Goal: Task Accomplishment & Management: Manage account settings

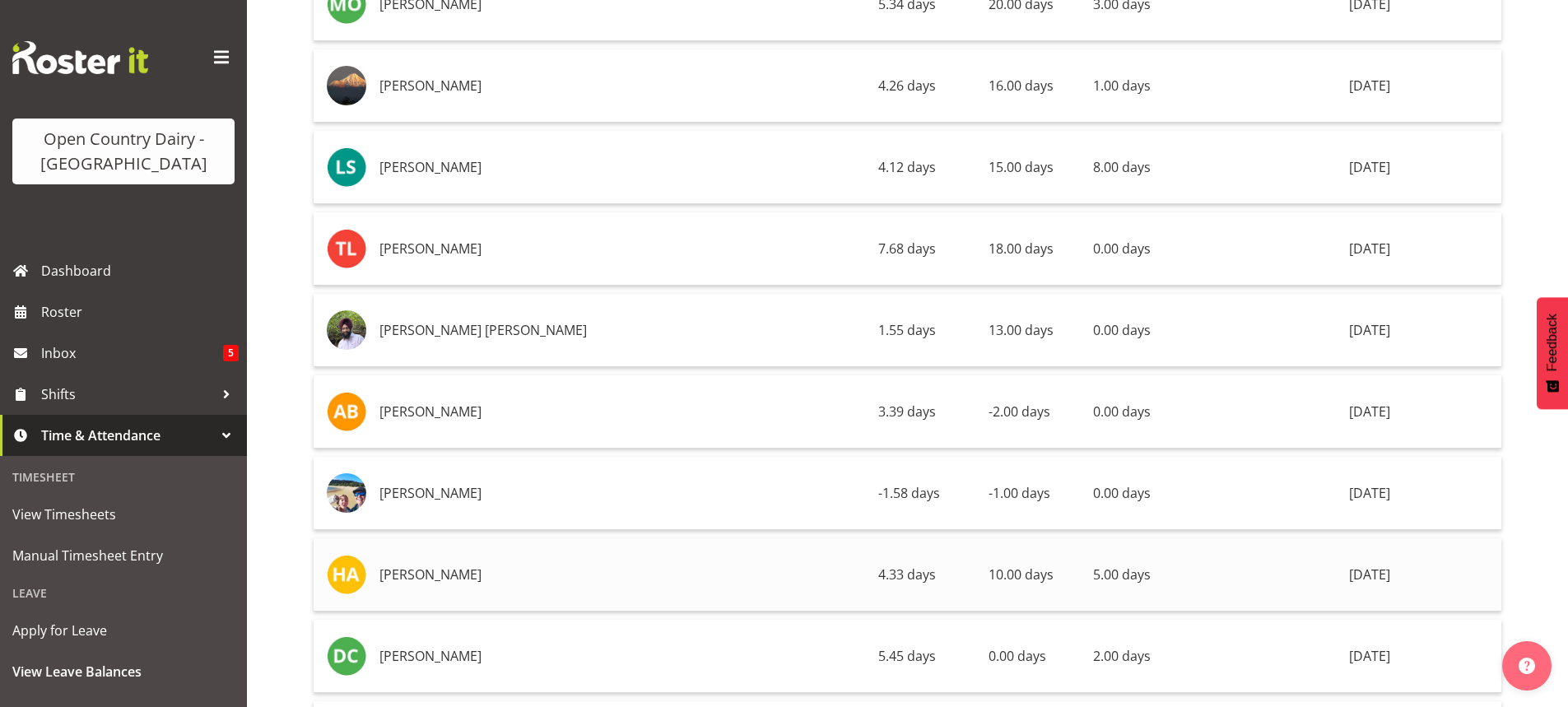
scroll to position [8806, 0]
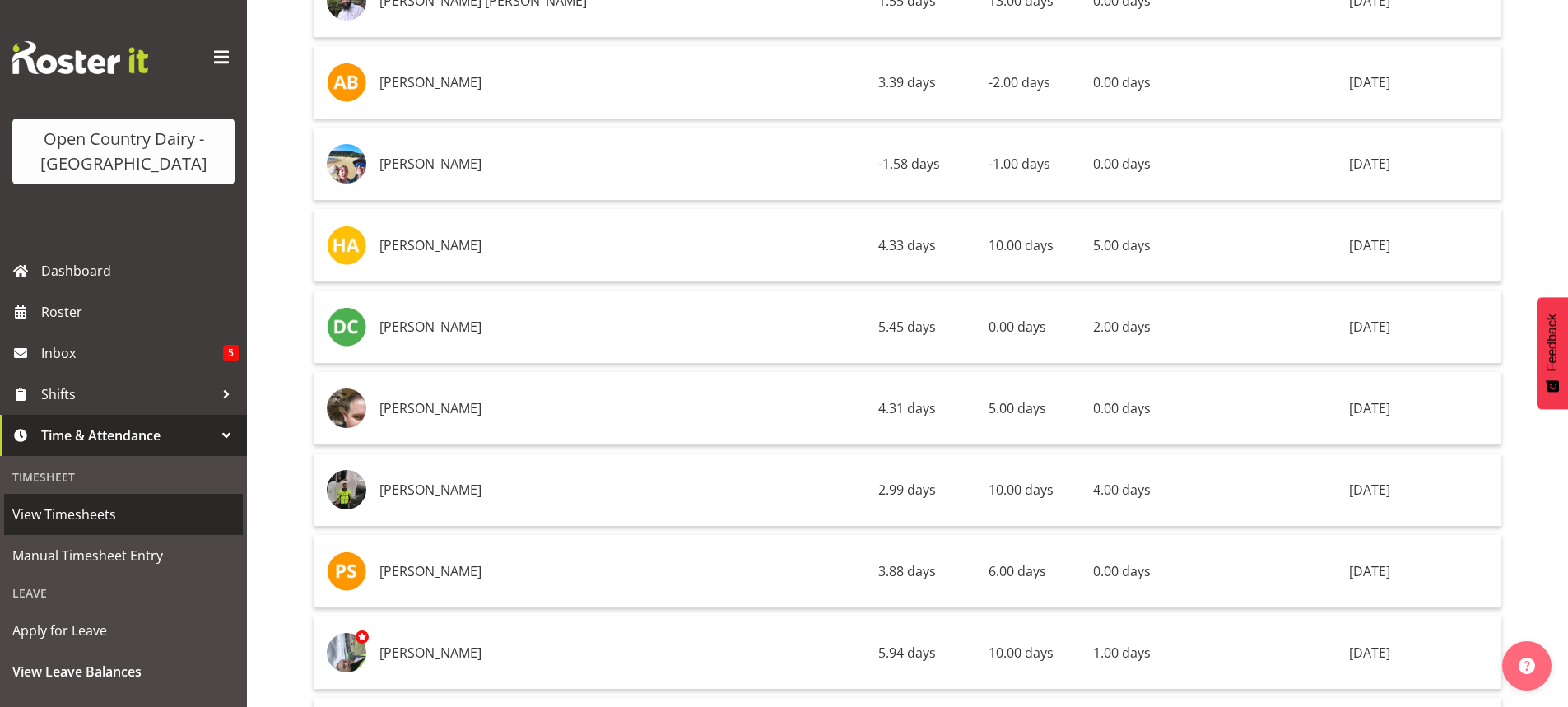
click at [76, 512] on span "View Timesheets" at bounding box center [124, 514] width 222 height 25
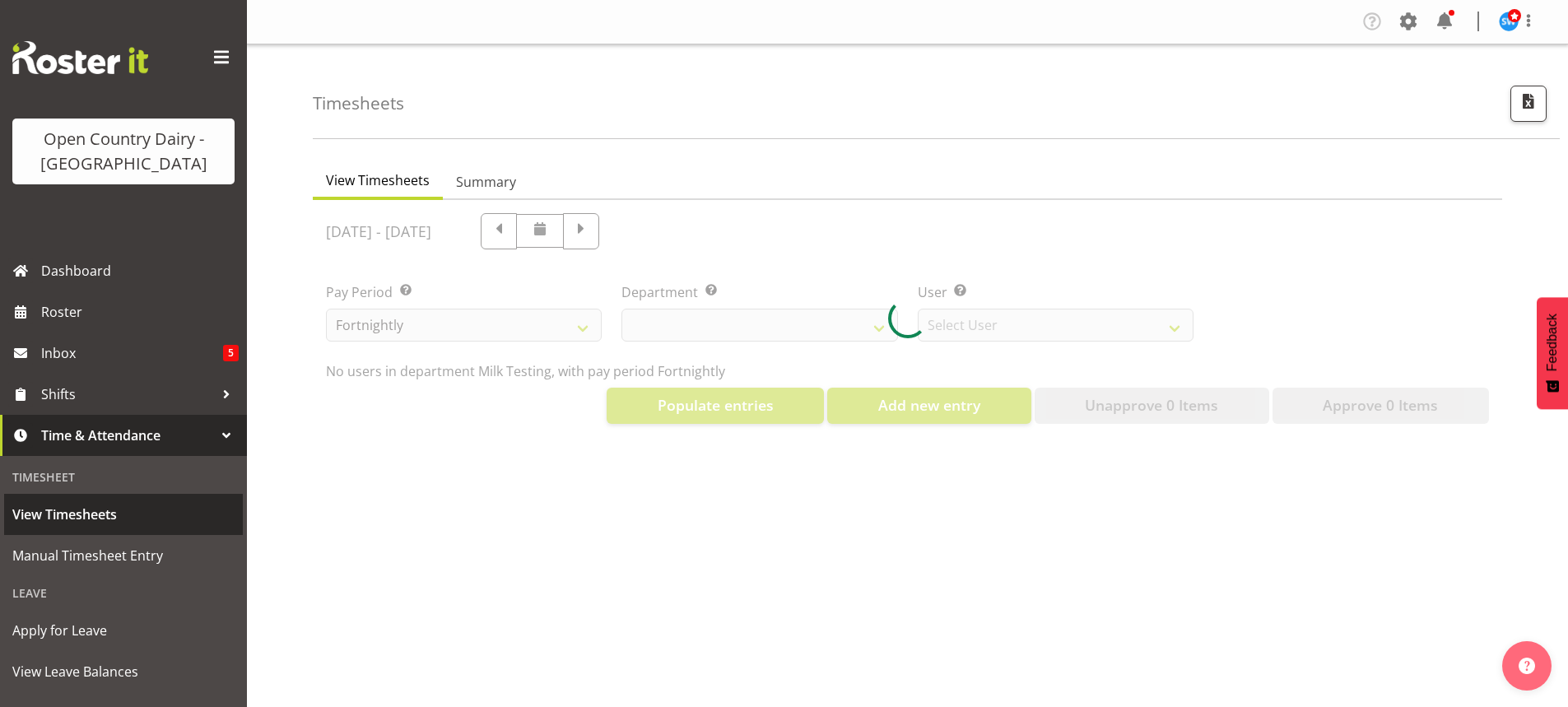
click at [84, 513] on span "View Timesheets" at bounding box center [124, 514] width 222 height 25
select select "733"
select select "7414"
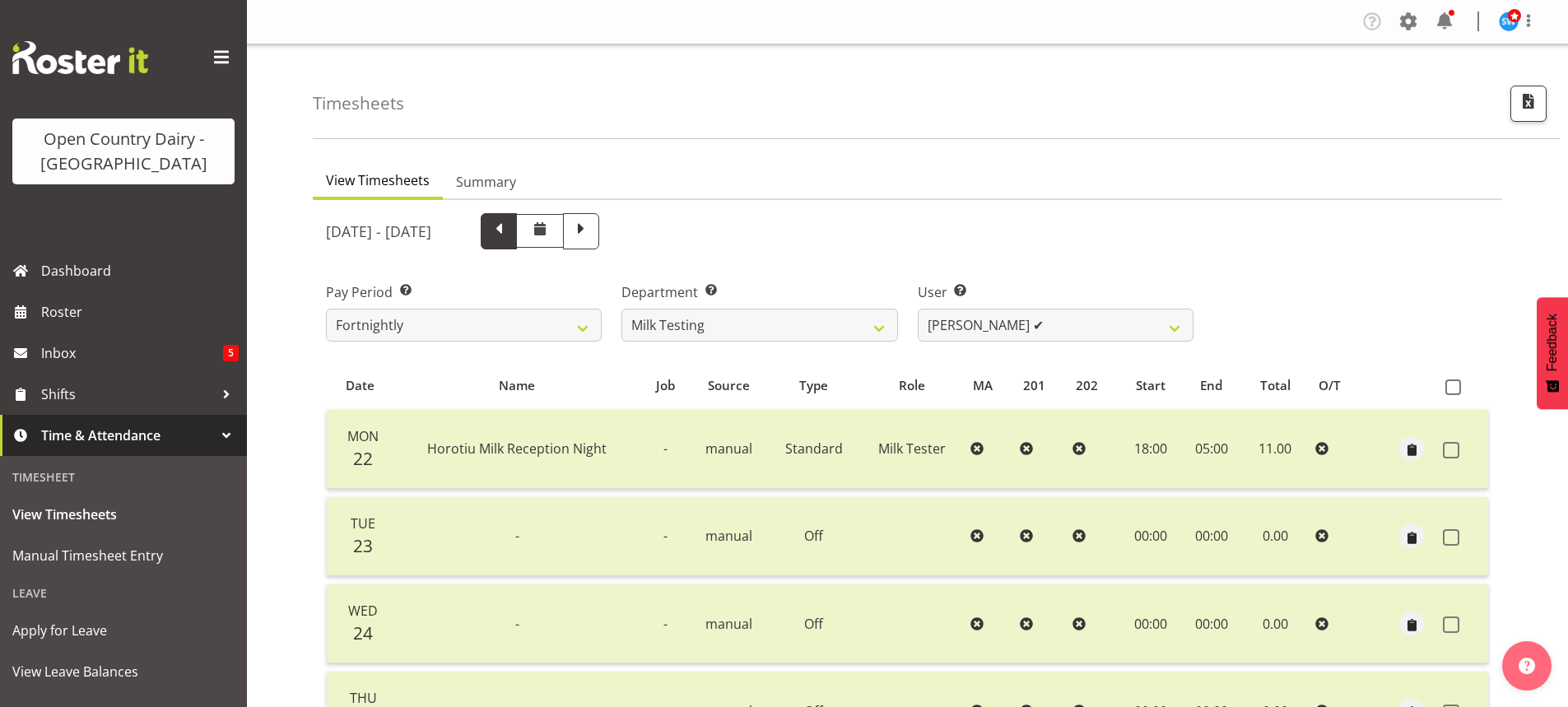
click at [510, 229] on span at bounding box center [499, 229] width 21 height 21
select select
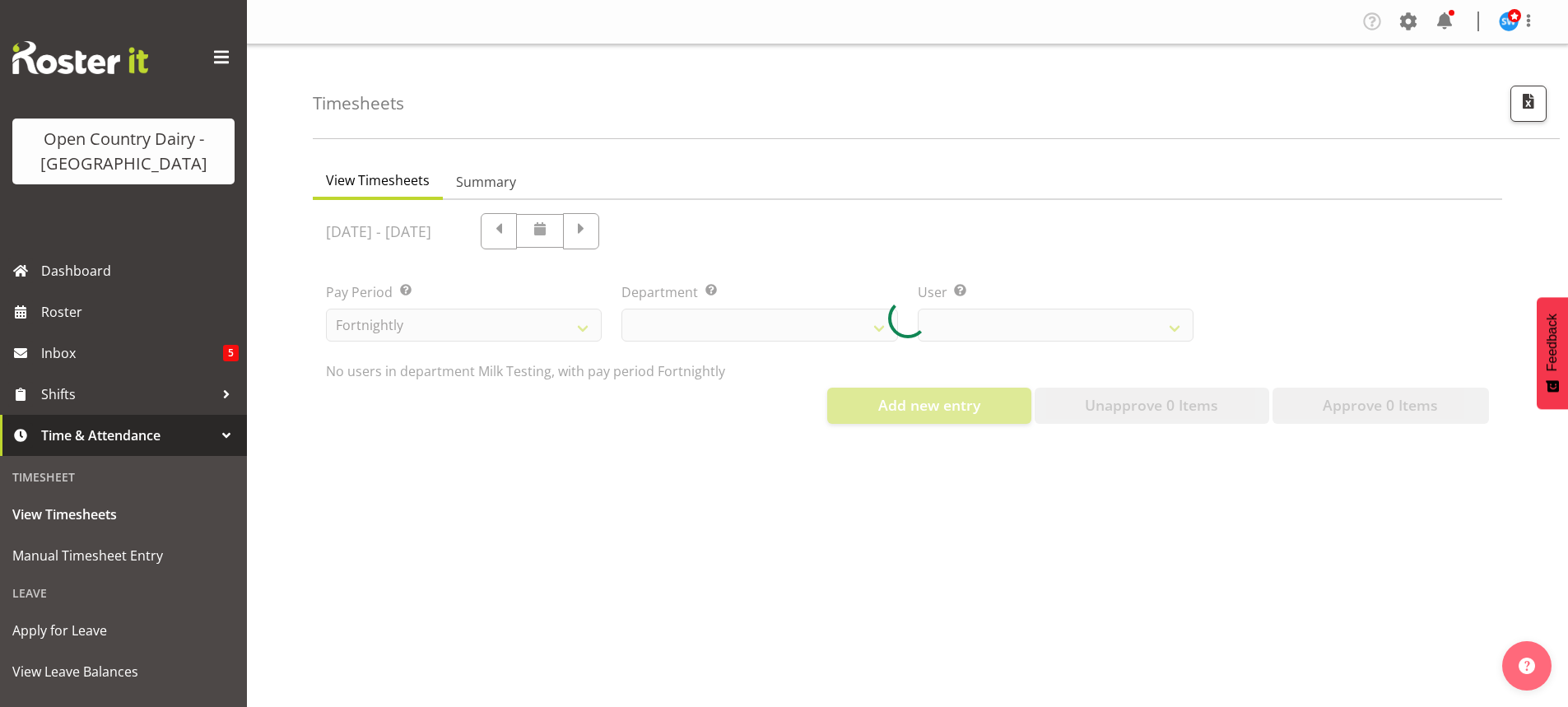
select select "733"
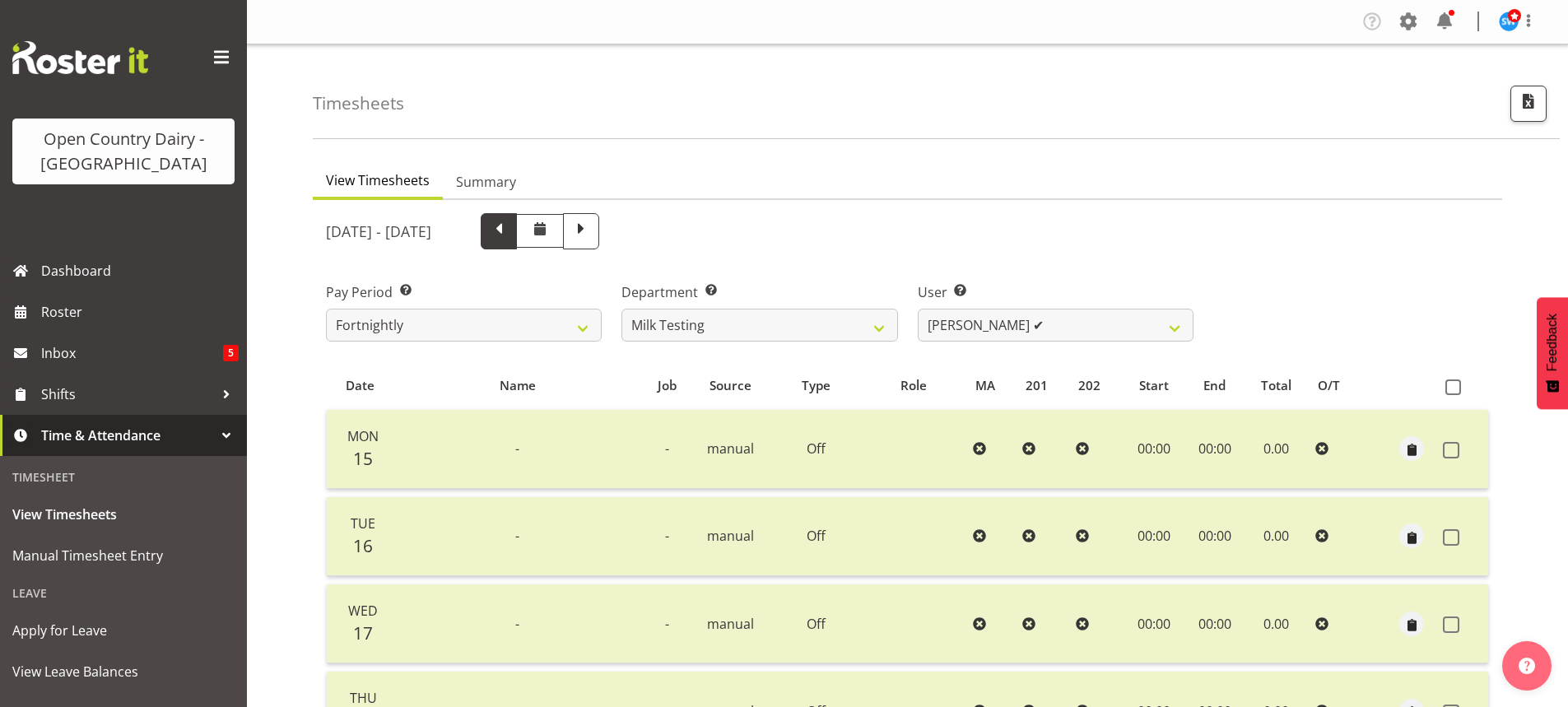
click at [510, 230] on span at bounding box center [499, 229] width 21 height 21
select select
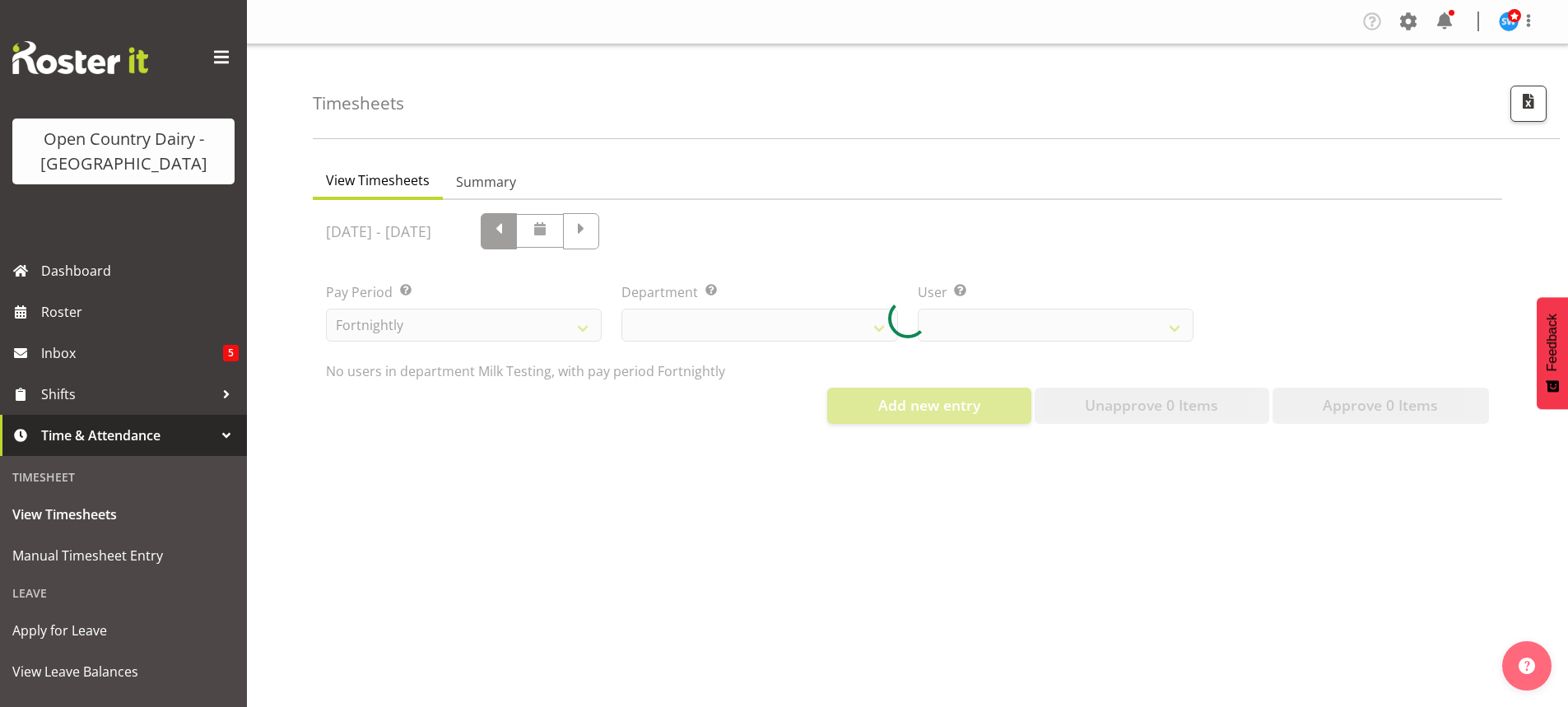
select select "733"
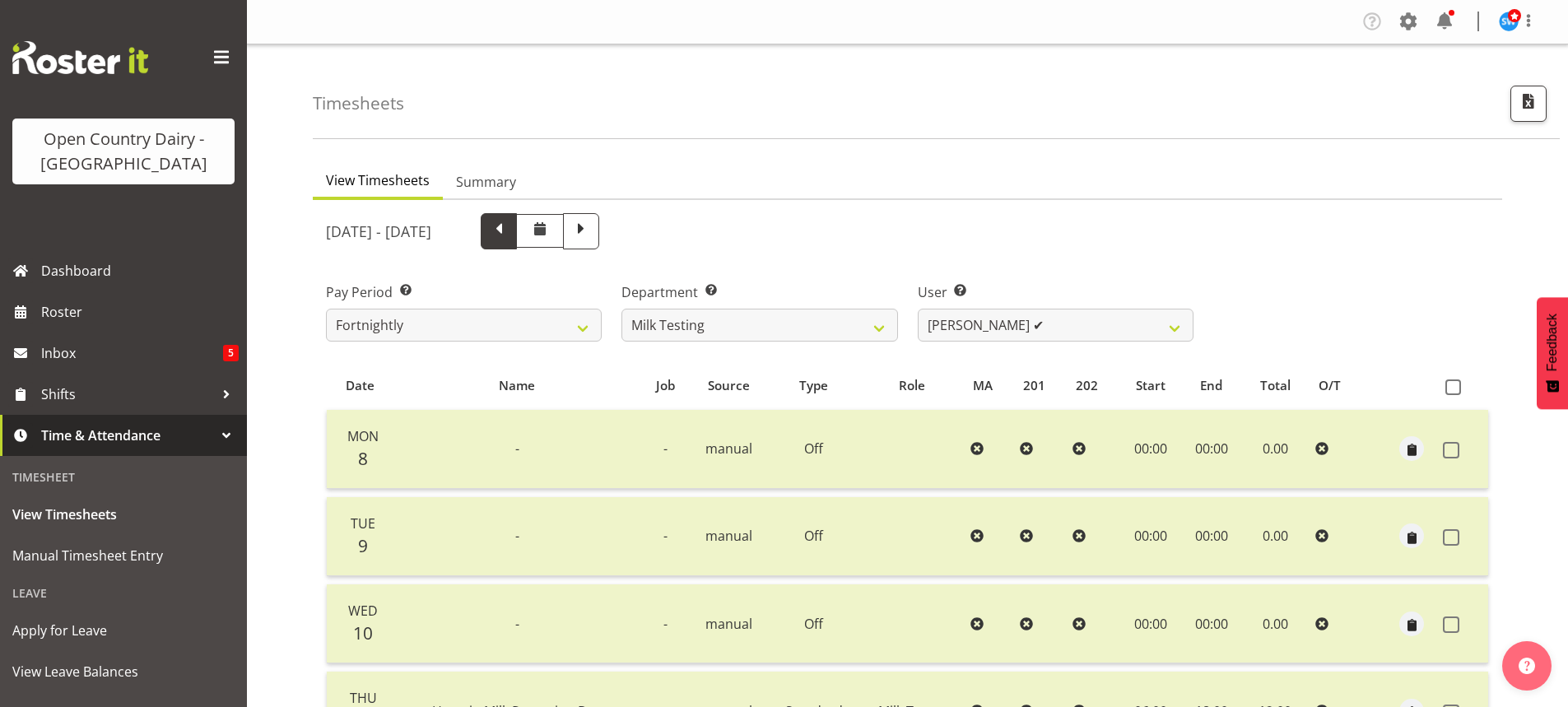
click at [510, 229] on span at bounding box center [499, 229] width 21 height 21
select select
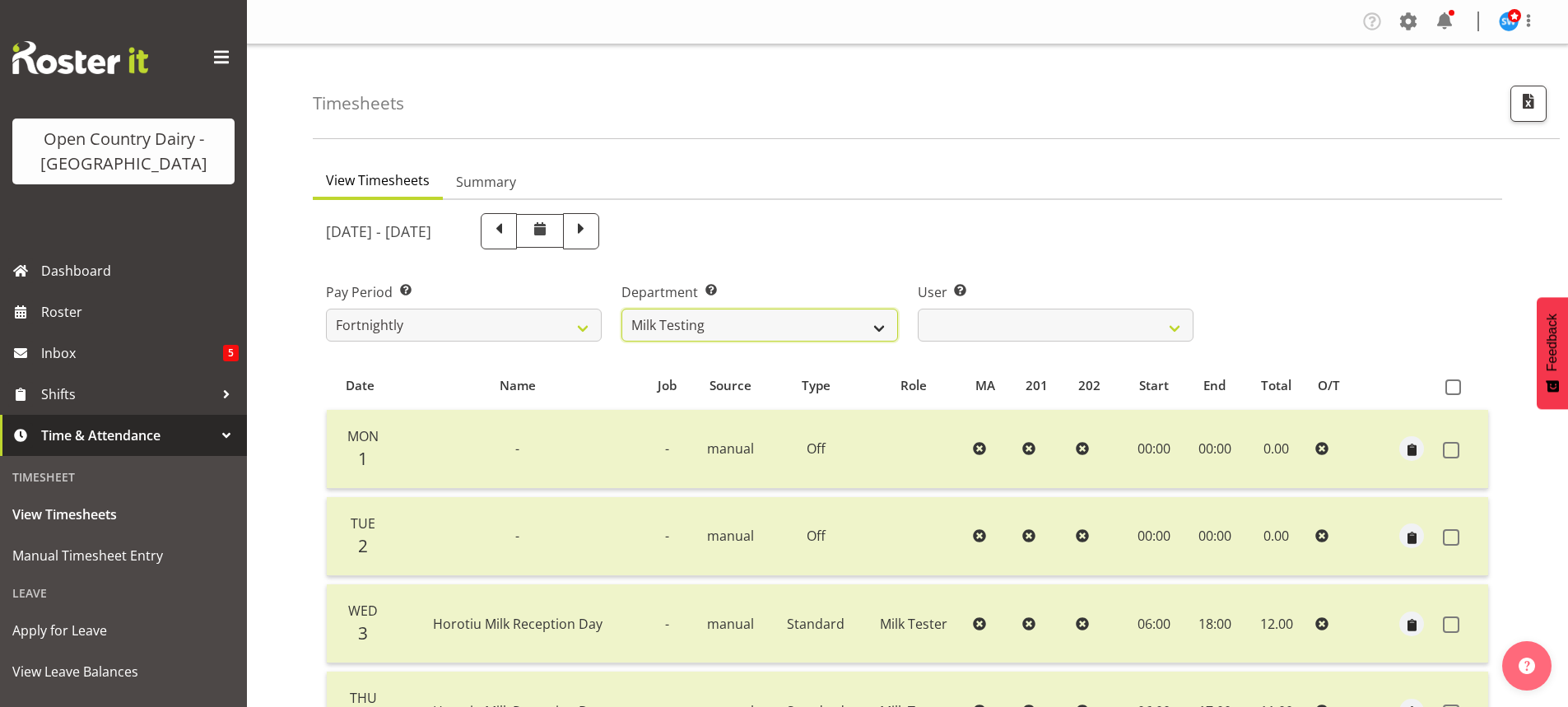
click at [875, 323] on select "701 702 703 704 705 706 707 708 709 710 711 712 713 714 715 716 717 718 719 720" at bounding box center [760, 325] width 276 height 33
select select "731"
click at [622, 309] on select "701 702 703 704 705 706 707 708 709 710 711 712 713 714 715 716 717 718 719 720" at bounding box center [760, 325] width 276 height 33
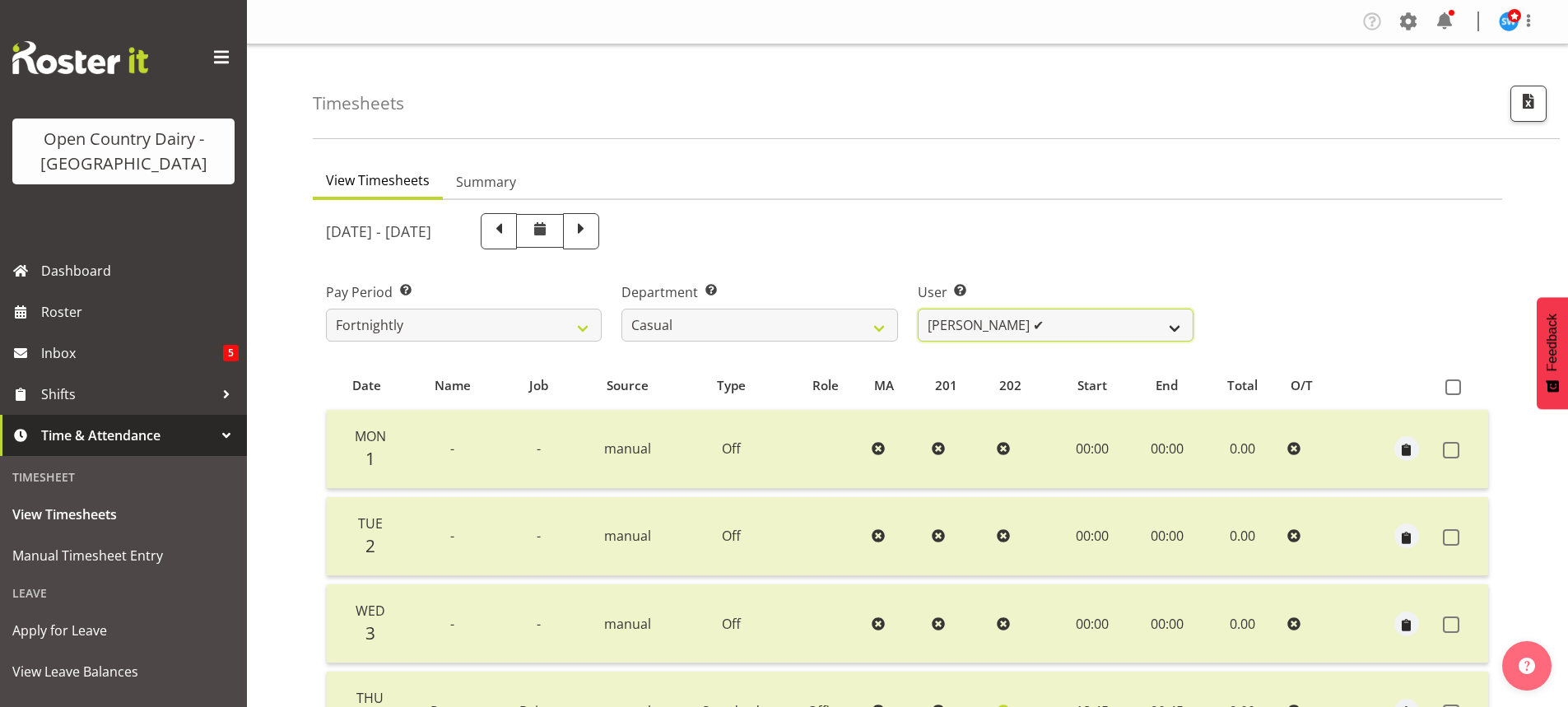
click at [1068, 322] on select "Bruce Morgan ✔ Dutchie Egbert Dijkstra ❌ Mark Hedge ✔ Rob Luke ✔" at bounding box center [1056, 325] width 276 height 33
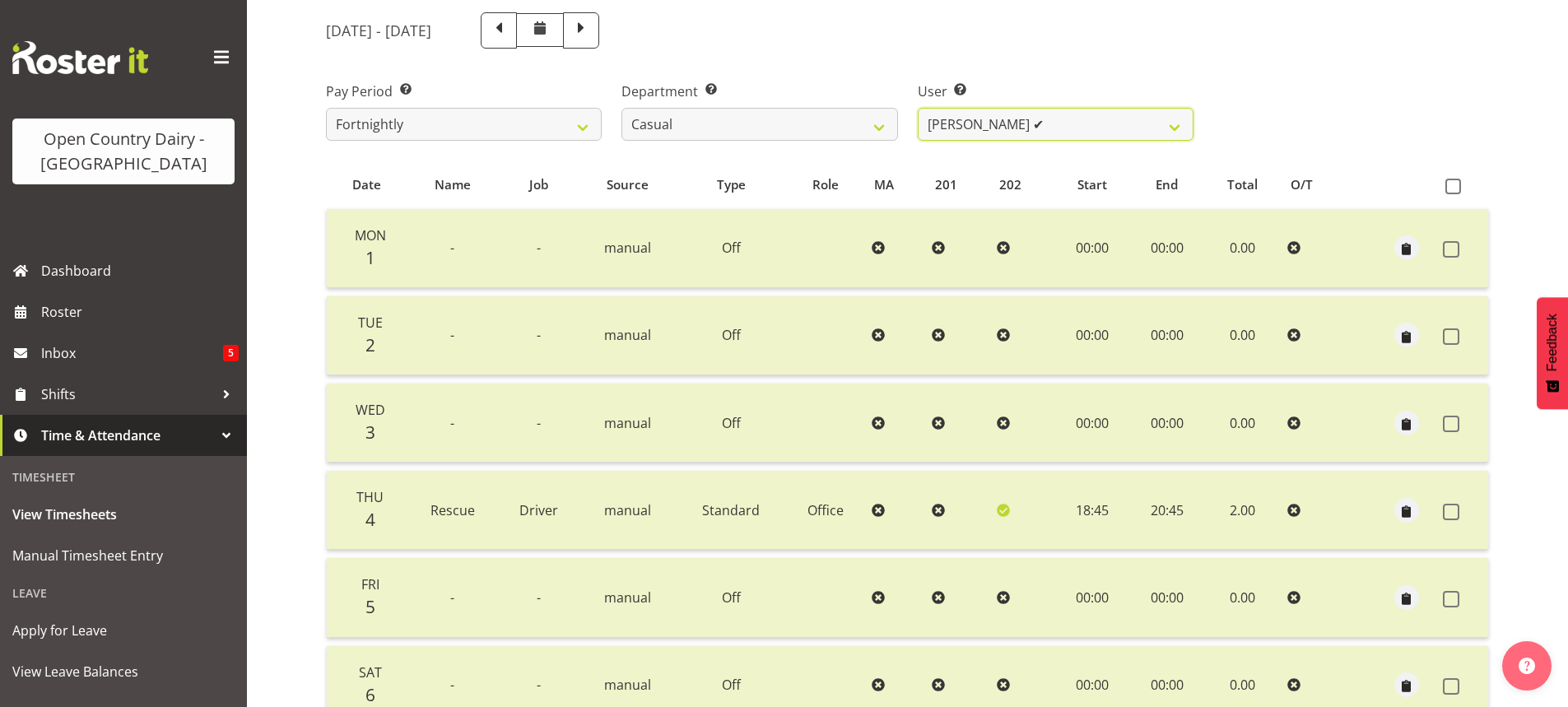
scroll to position [247, 0]
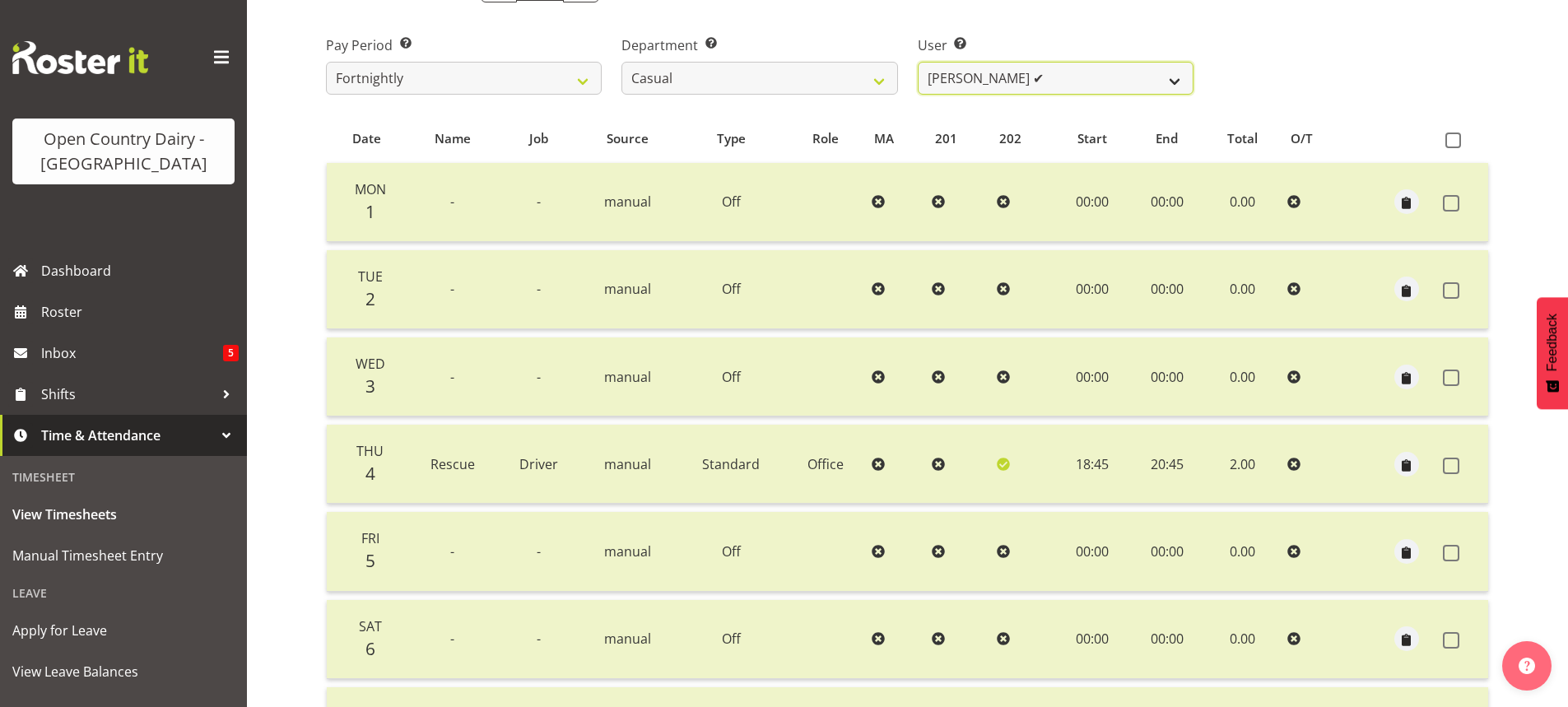
click at [1087, 75] on select "Bruce Morgan ✔ Dutchie Egbert Dijkstra ❌ Mark Hedge ✔ Rob Luke ✔" at bounding box center [1056, 77] width 276 height 33
select select "8180"
click at [918, 61] on select "Bruce Morgan ✔ Dutchie Egbert Dijkstra ❌ Mark Hedge ✔ Rob Luke ✔" at bounding box center [1056, 77] width 276 height 33
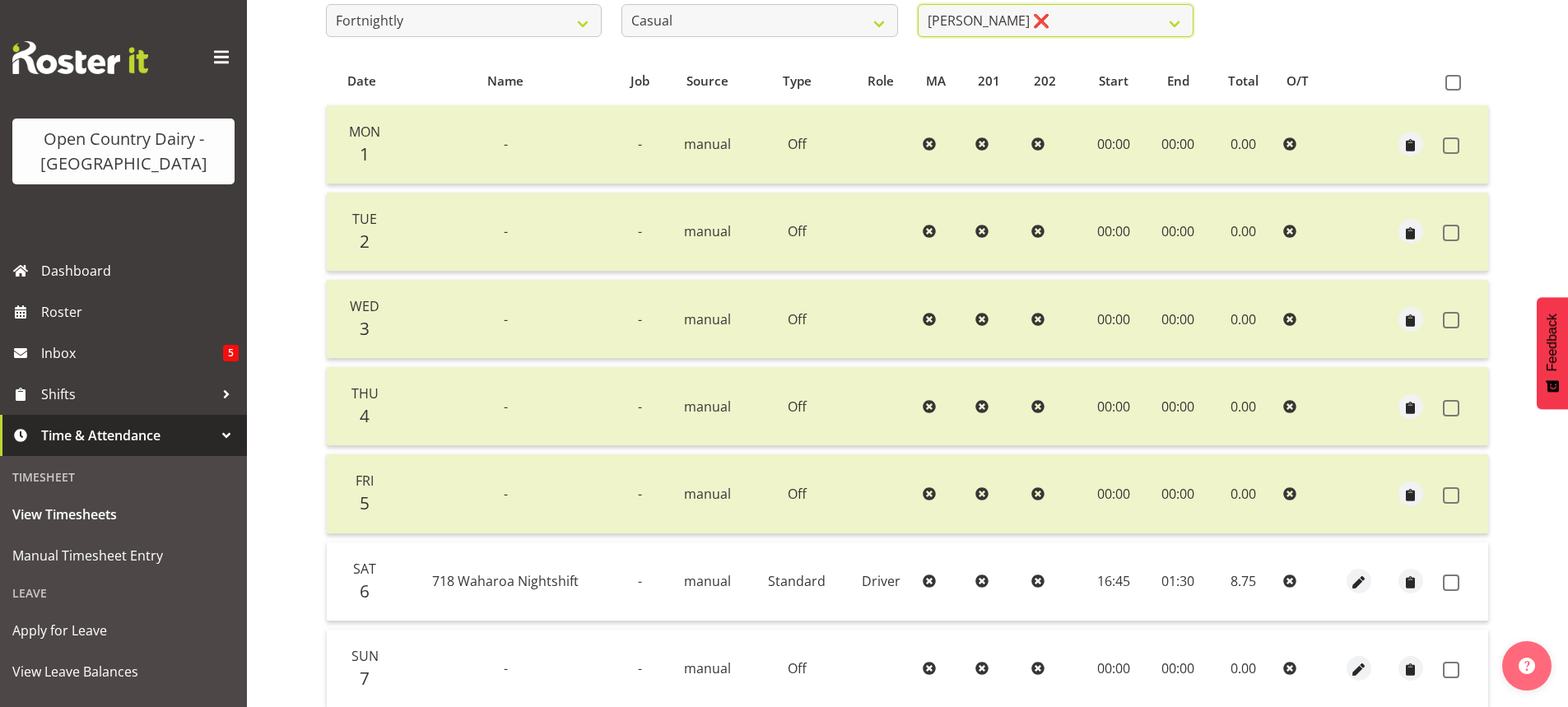
scroll to position [301, 0]
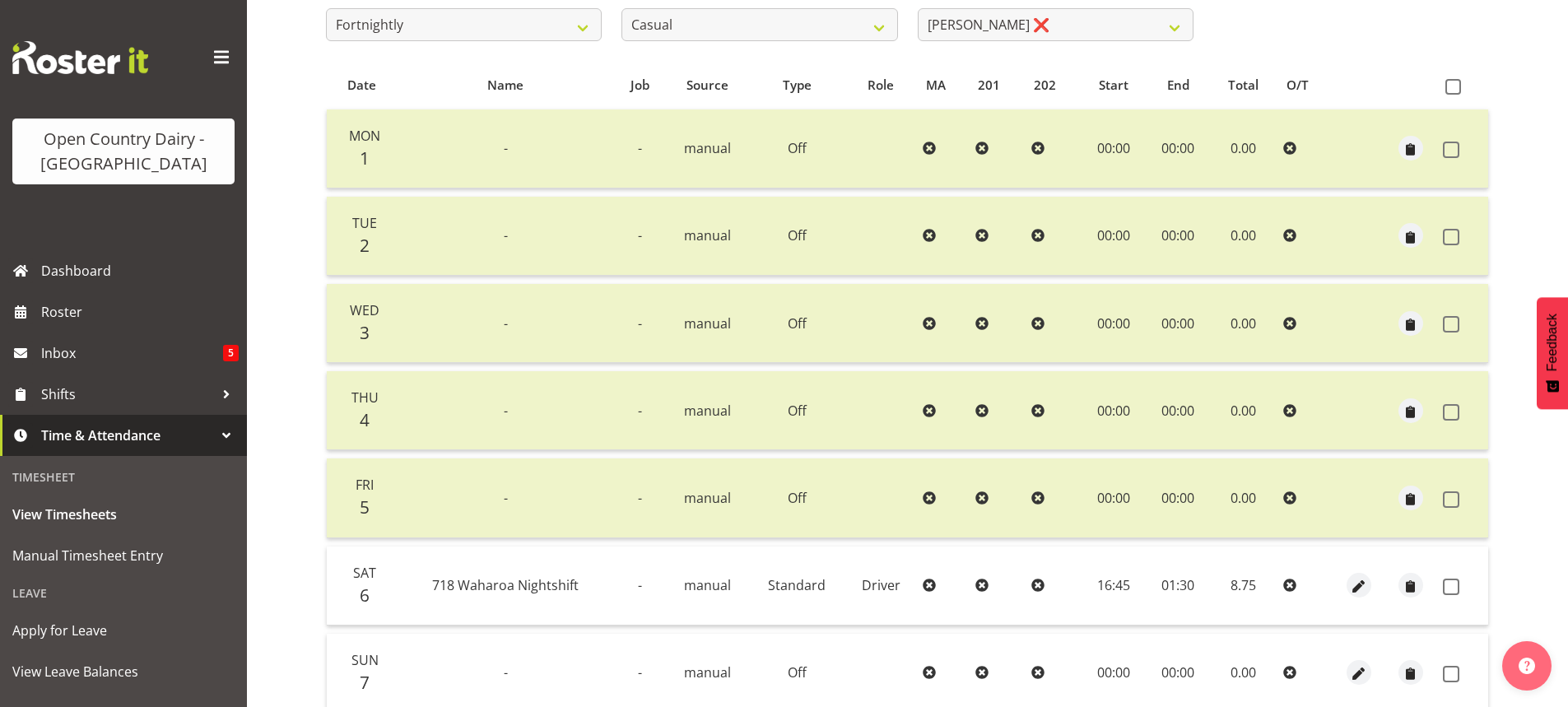
click at [1483, 50] on div "Pay Period Select which pay period you would like to view. Fortnightly Departme…" at bounding box center [907, 5] width 1183 height 92
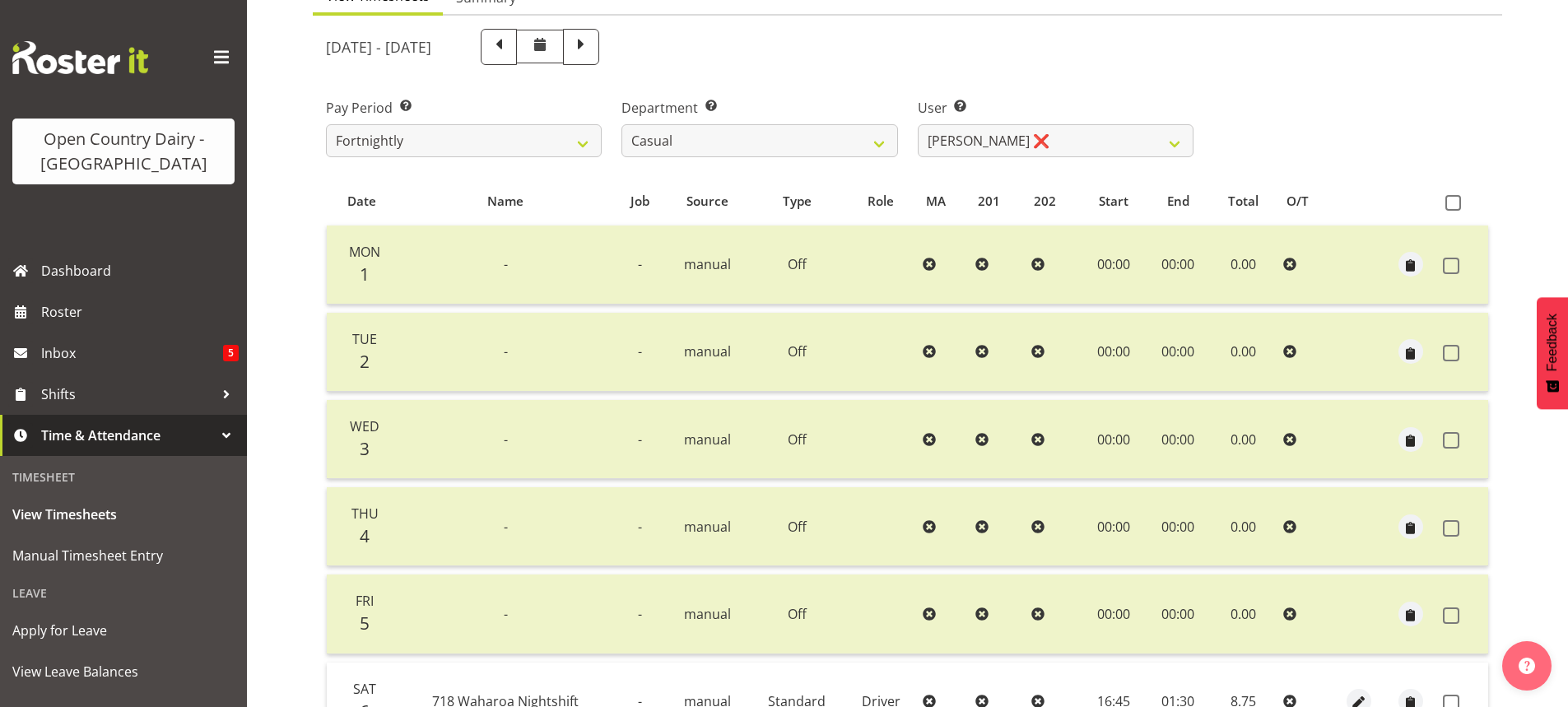
scroll to position [165, 0]
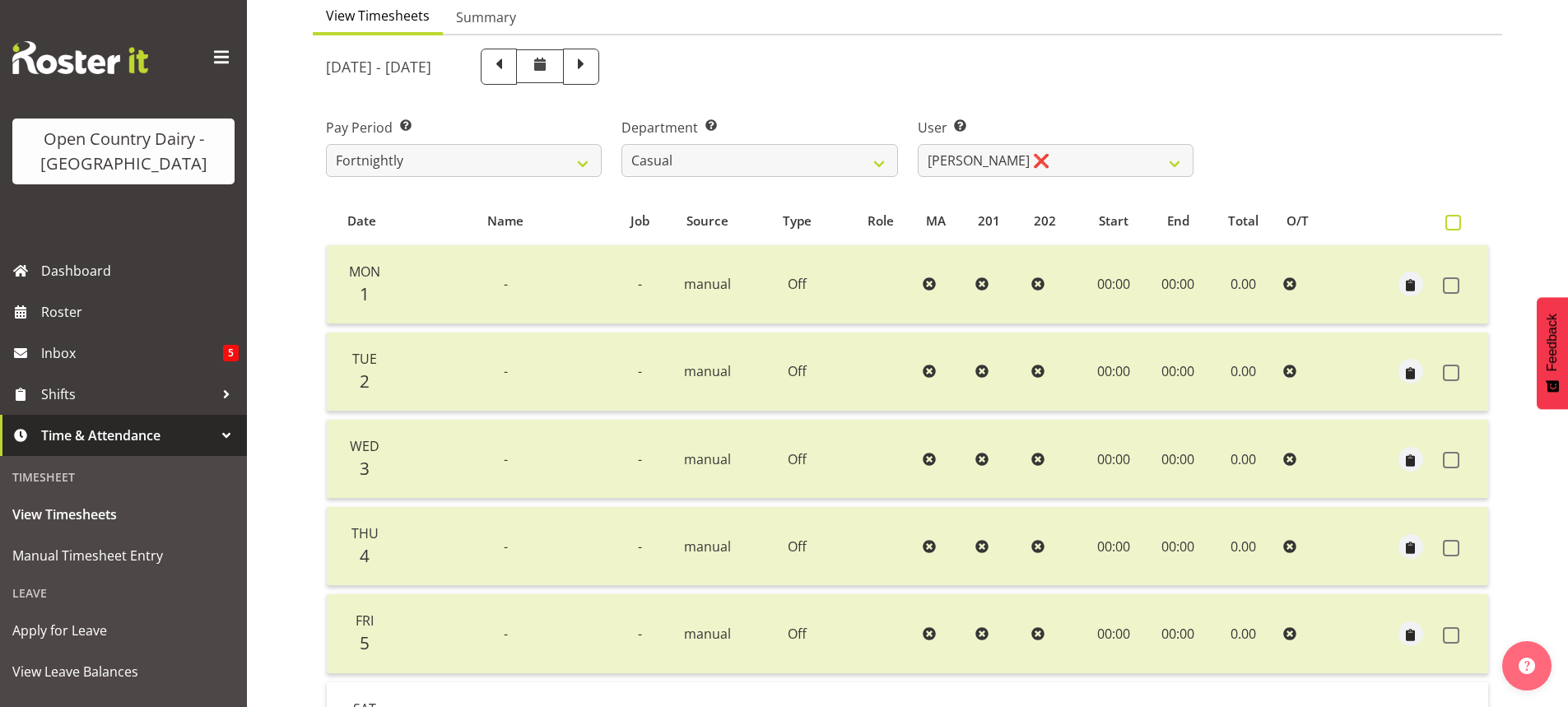
click at [1449, 221] on span at bounding box center [1453, 223] width 16 height 16
click at [1449, 221] on input "checkbox" at bounding box center [1451, 222] width 11 height 11
checkbox input "true"
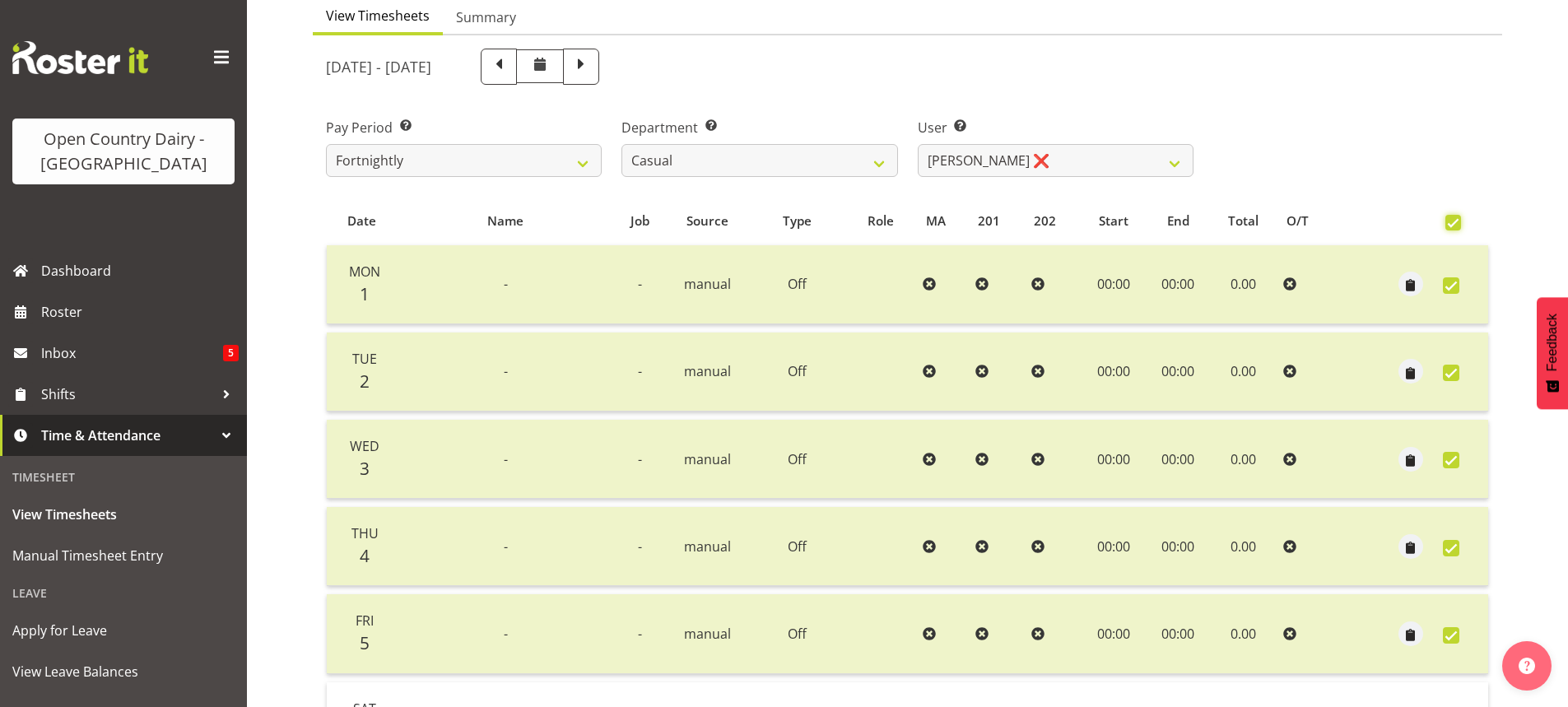
checkbox input "true"
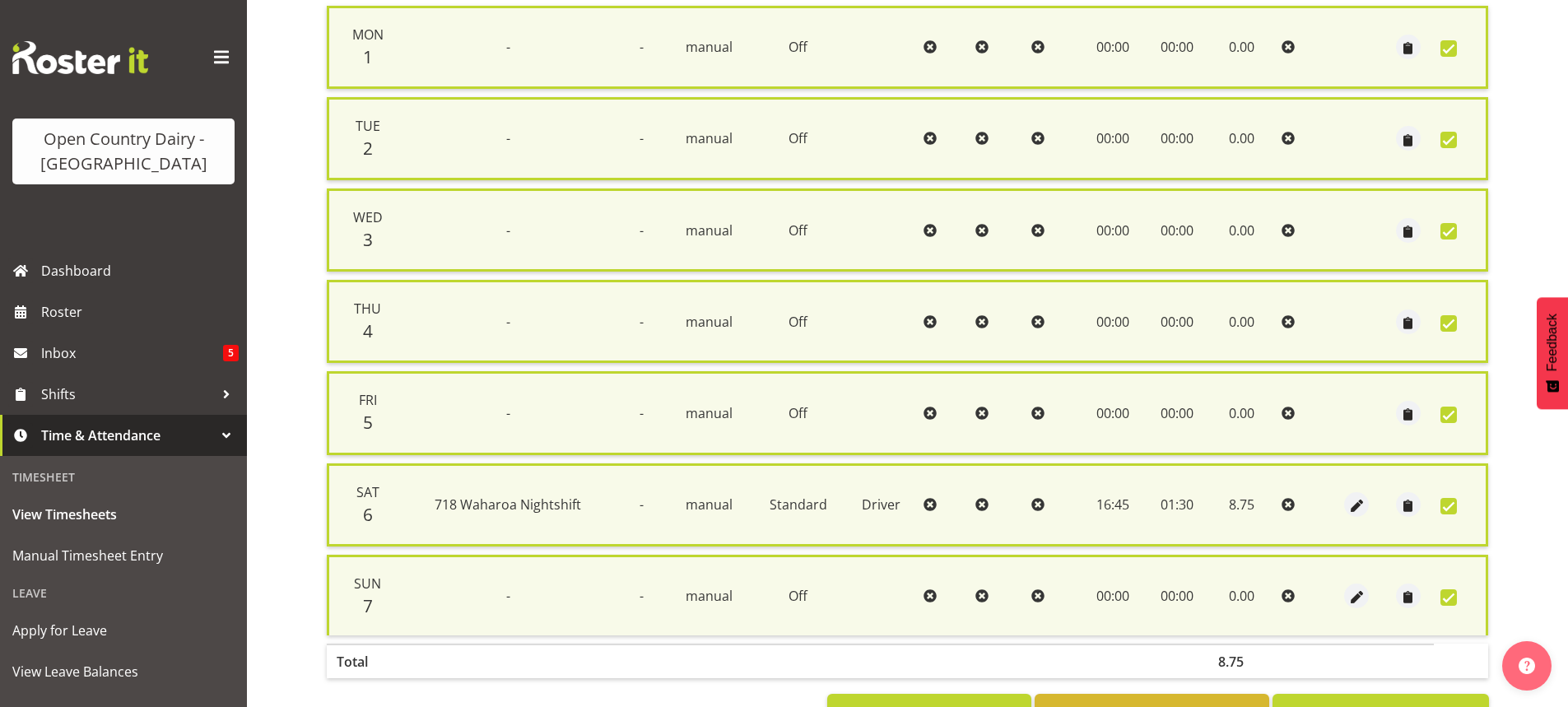
scroll to position [465, 0]
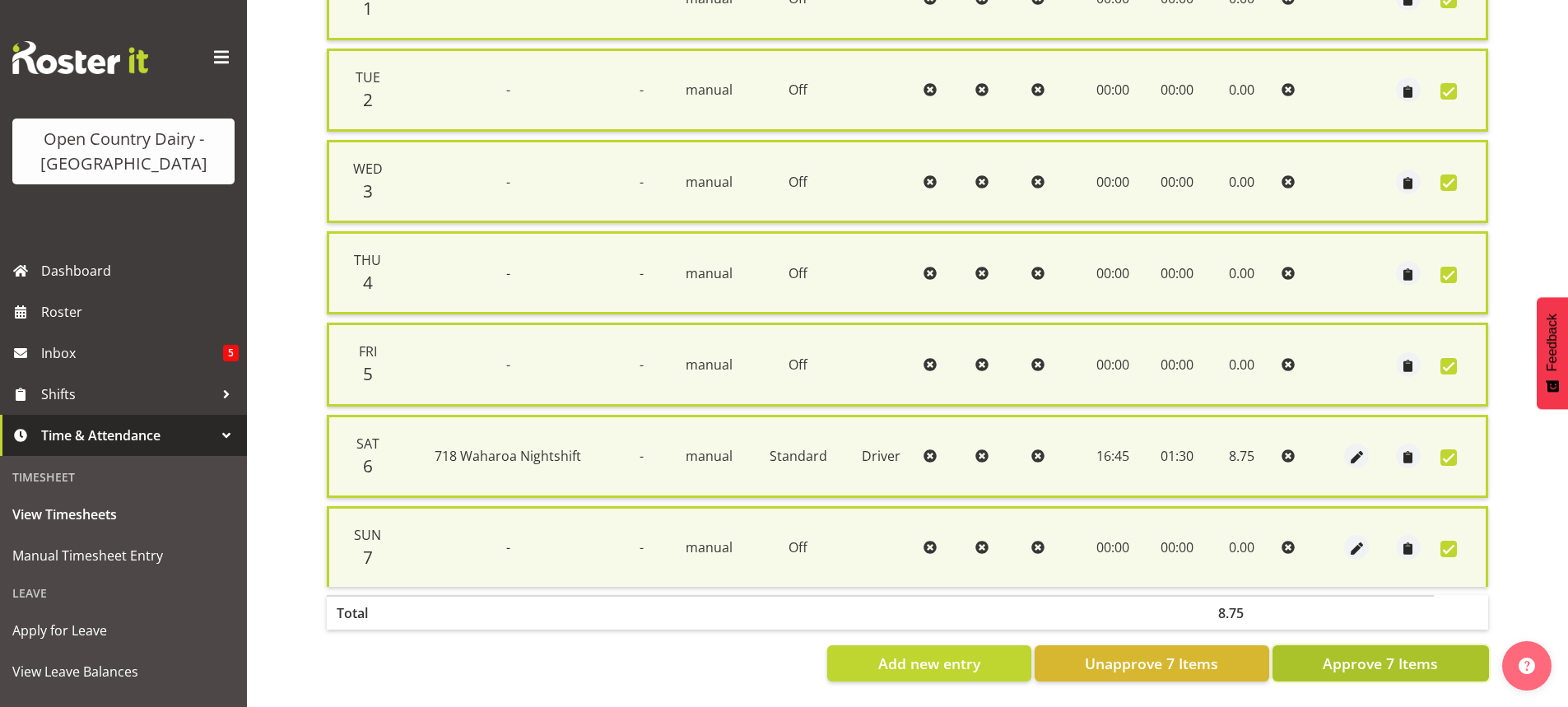
click at [1372, 653] on span "Approve 7 Items" at bounding box center [1380, 663] width 116 height 21
checkbox input "false"
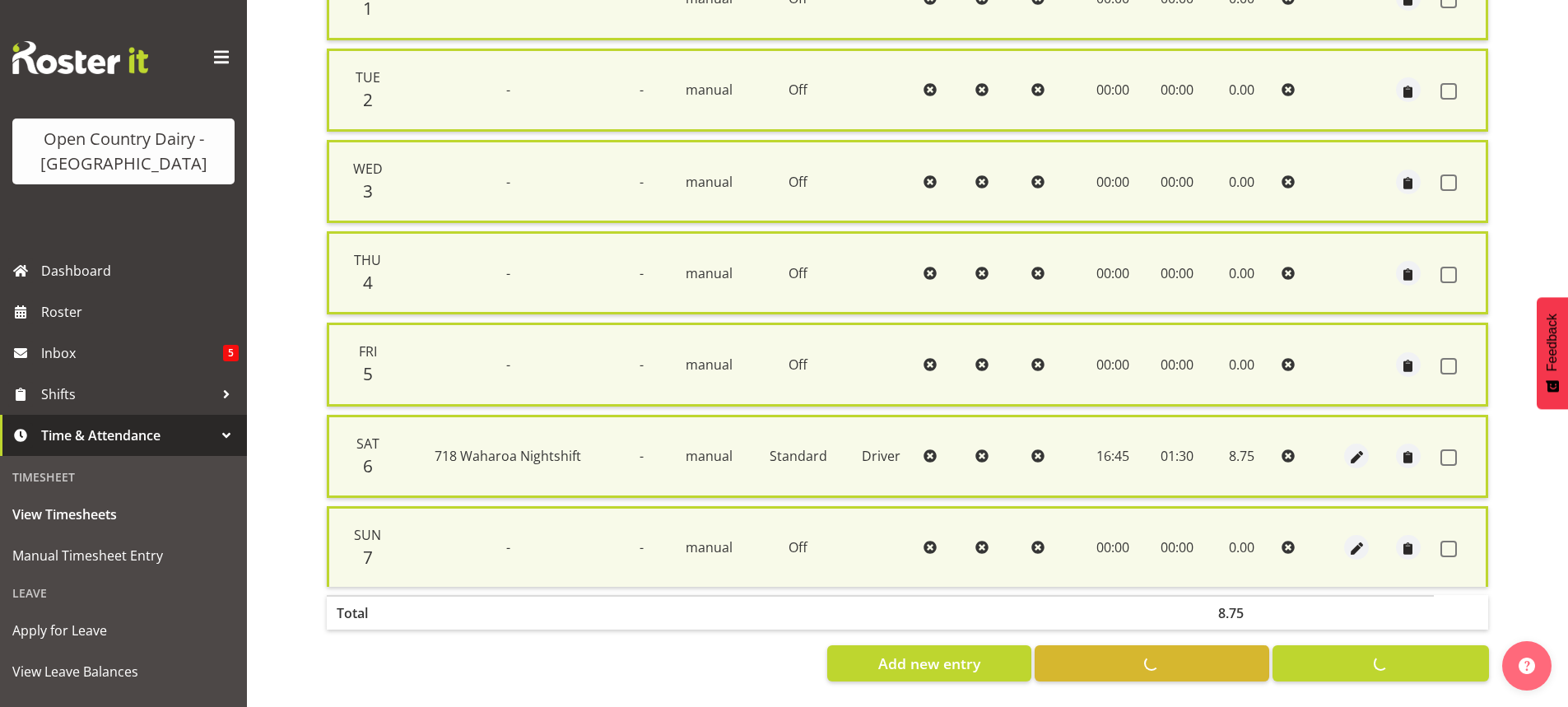
checkbox input "false"
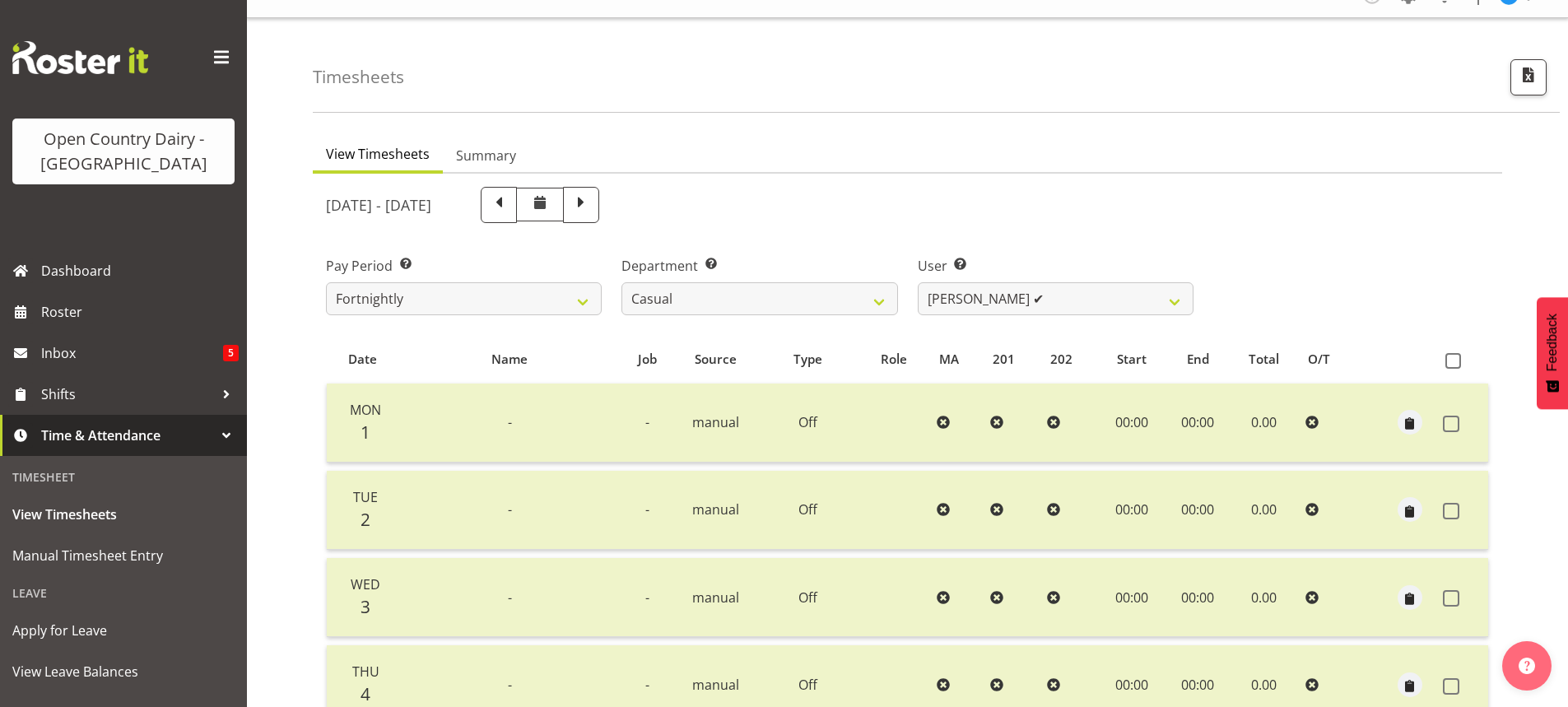
scroll to position [0, 0]
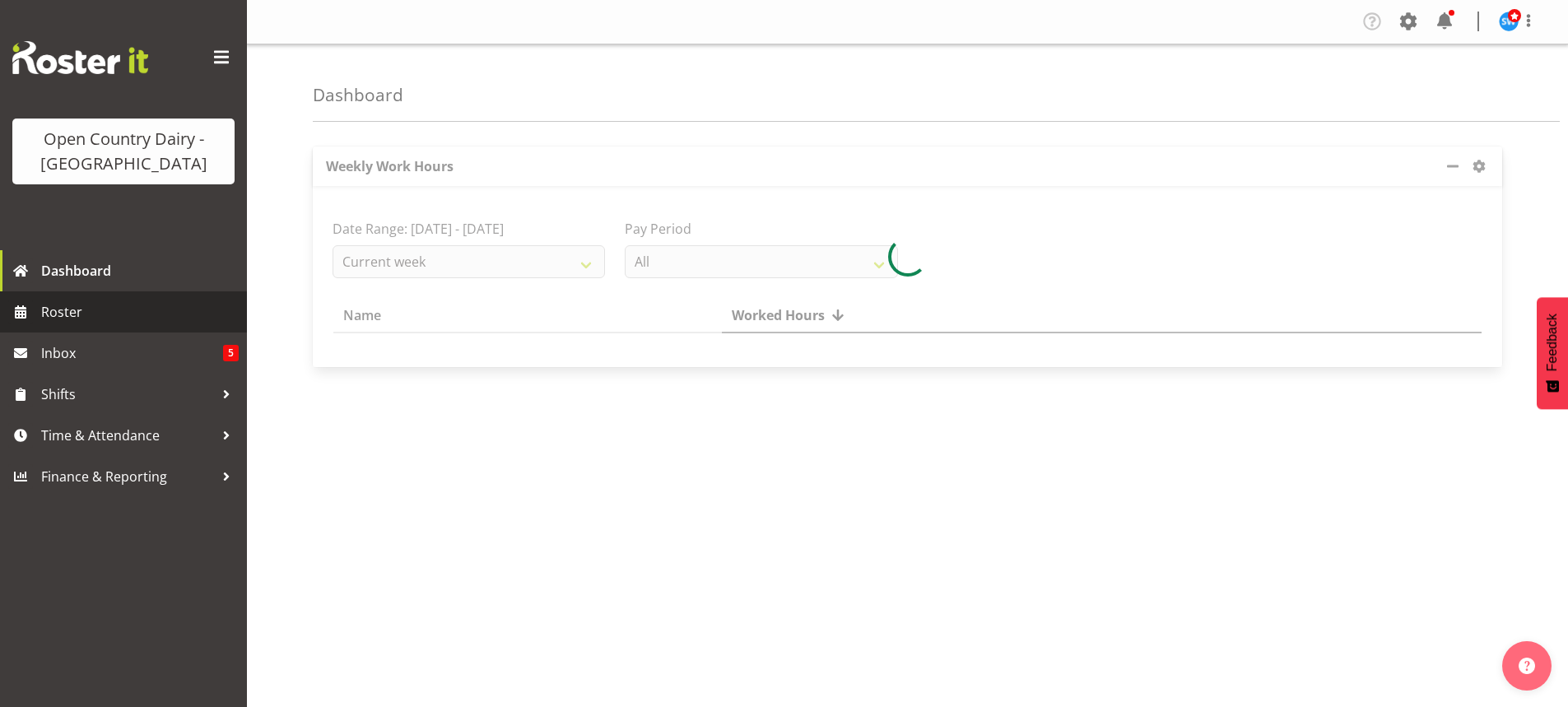
click at [60, 305] on span "Roster" at bounding box center [140, 312] width 197 height 25
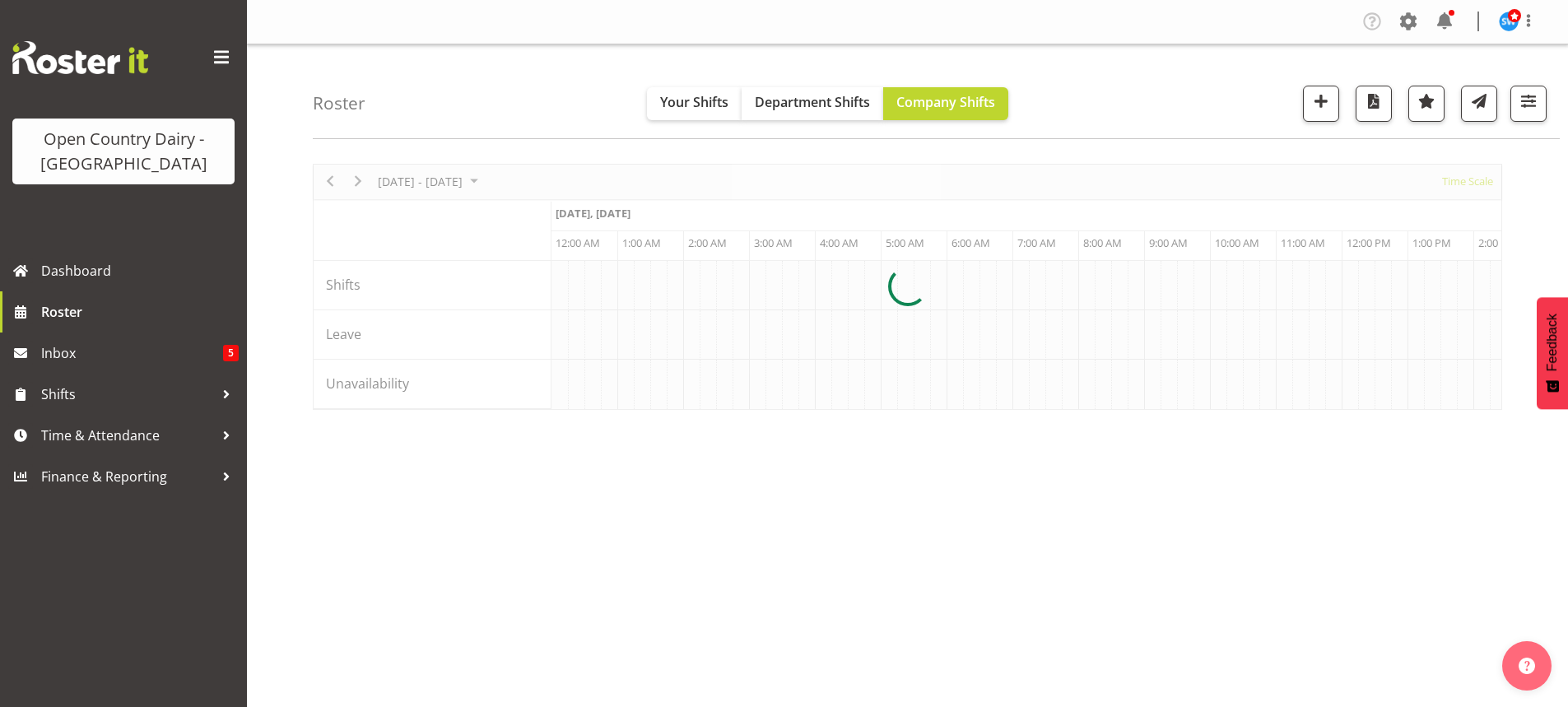
scroll to position [0, 4740]
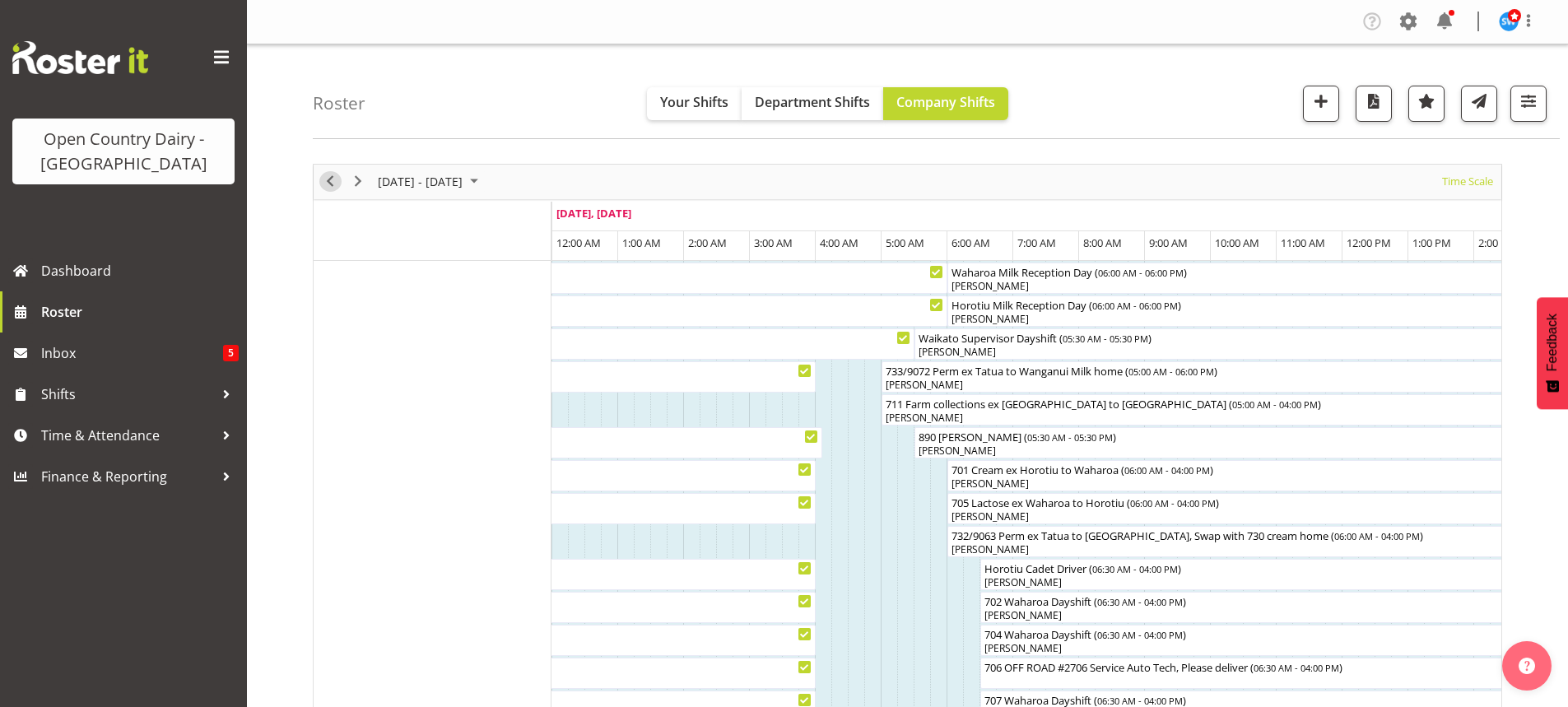
click at [328, 176] on span "Previous" at bounding box center [330, 181] width 20 height 20
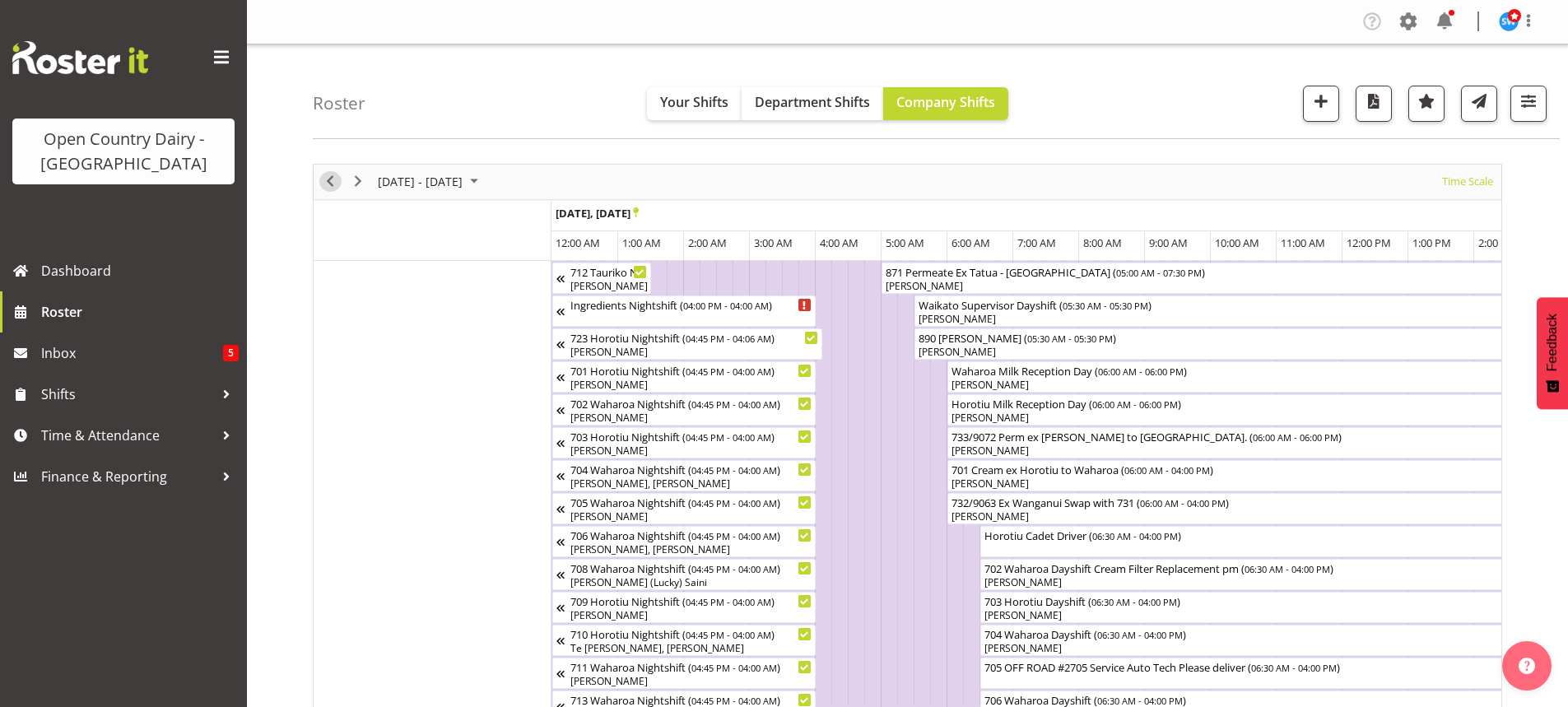
click at [328, 181] on span "Previous" at bounding box center [330, 181] width 20 height 20
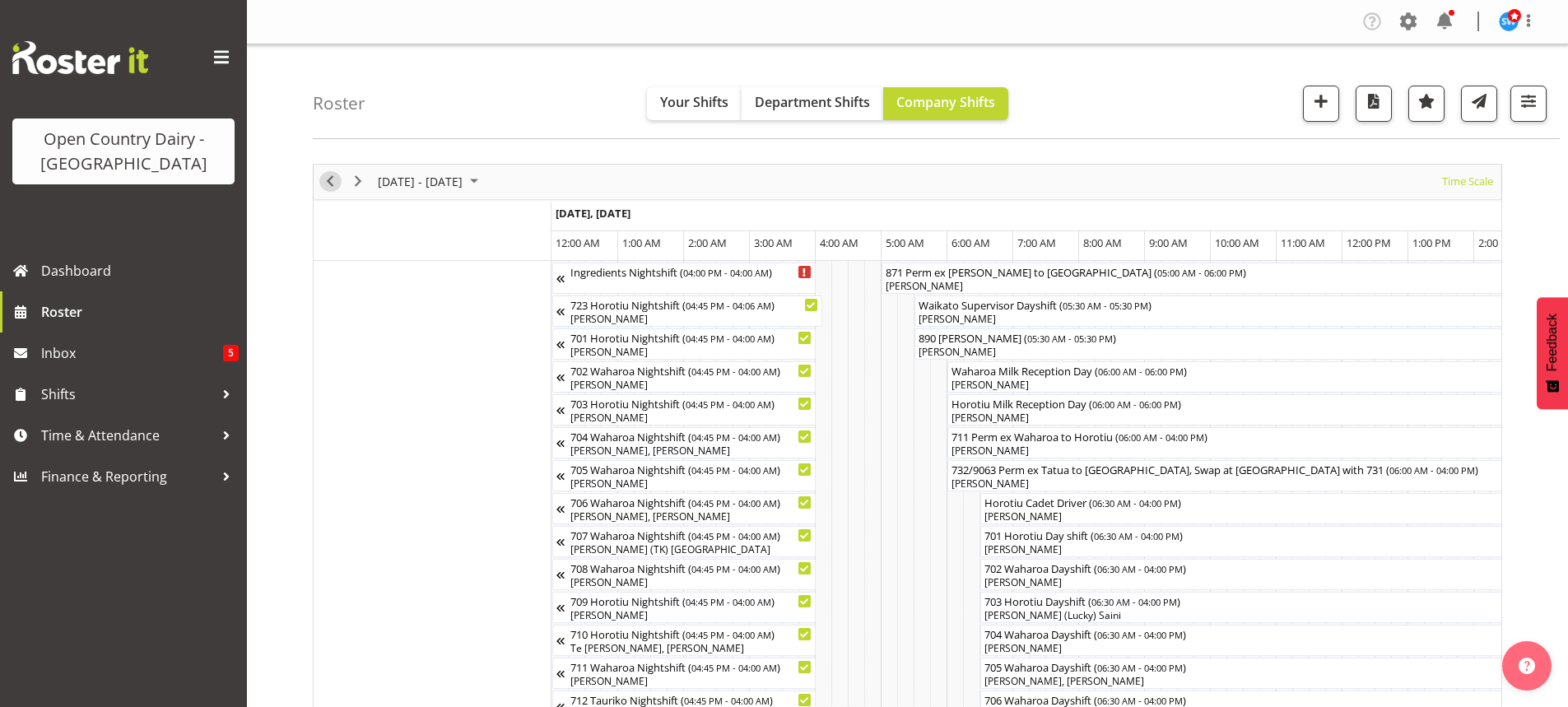
click at [326, 181] on span "Previous" at bounding box center [330, 181] width 20 height 20
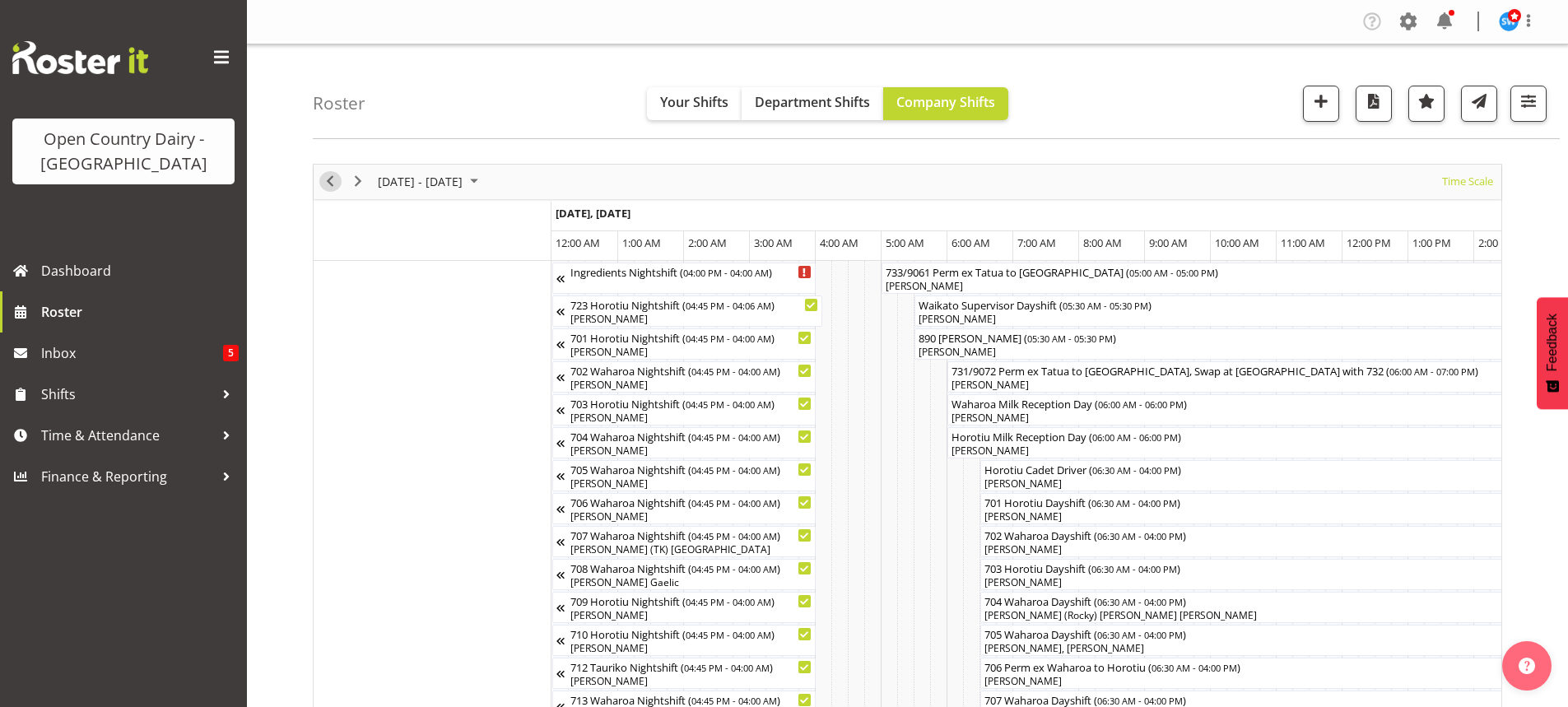
click at [326, 182] on span "Previous" at bounding box center [330, 181] width 20 height 20
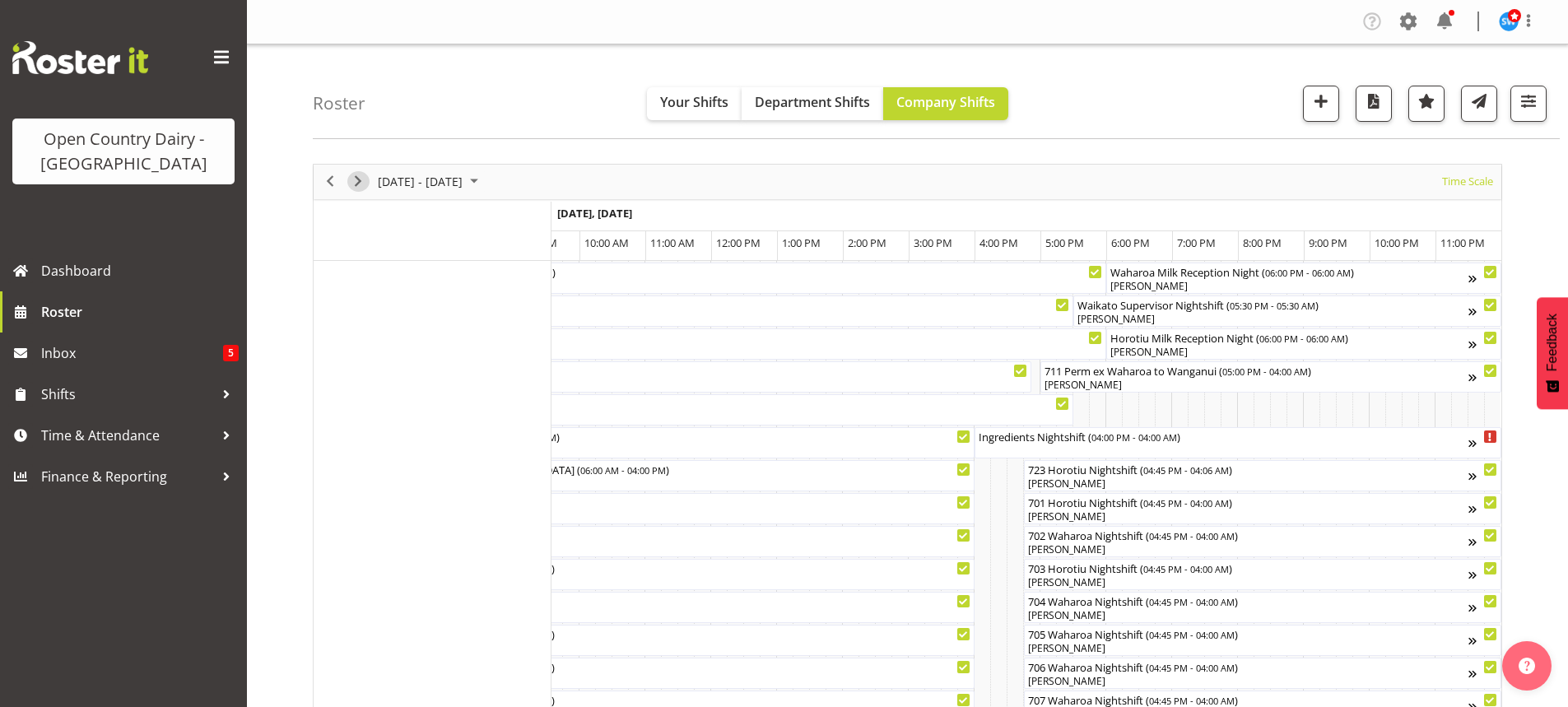
click at [355, 182] on span "Next" at bounding box center [358, 181] width 20 height 20
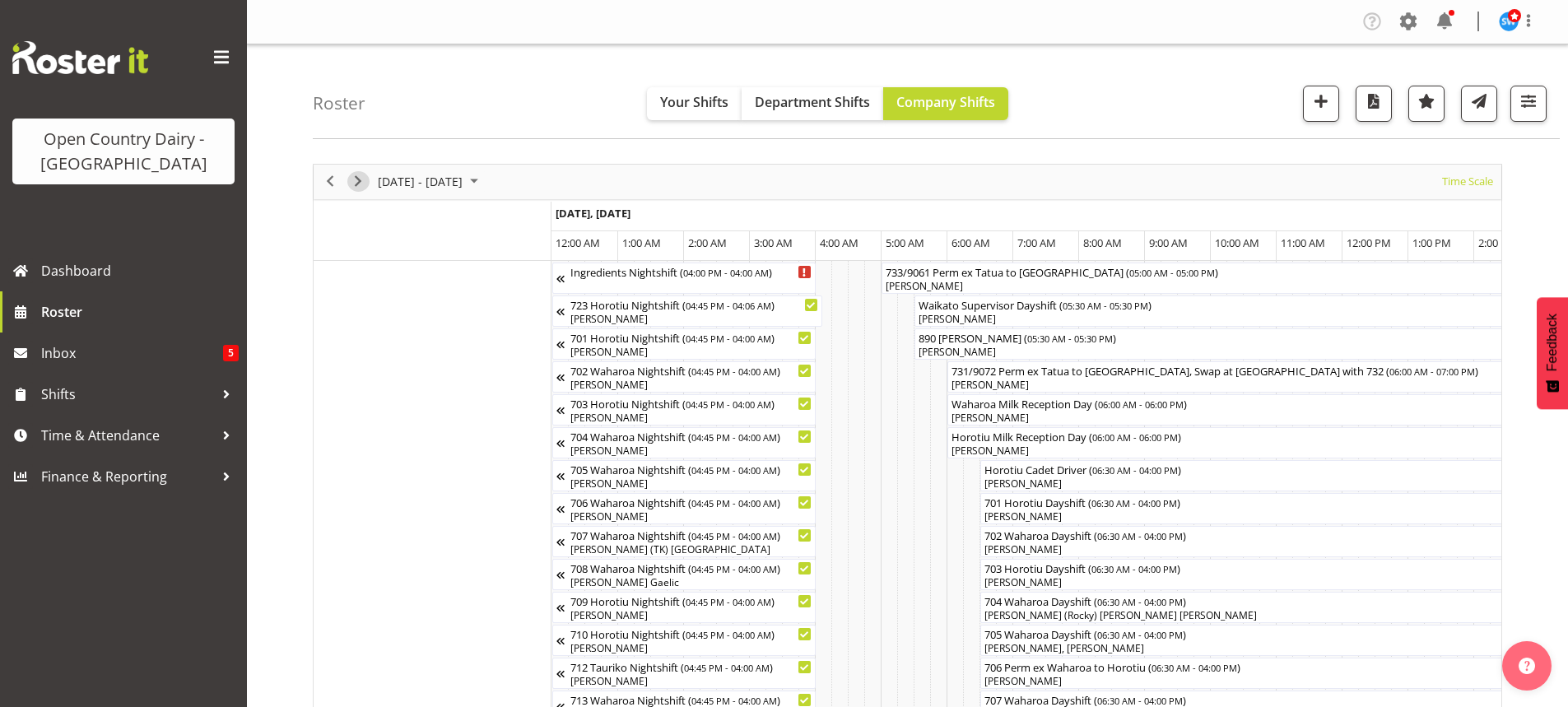
click at [355, 176] on span "Next" at bounding box center [358, 181] width 20 height 20
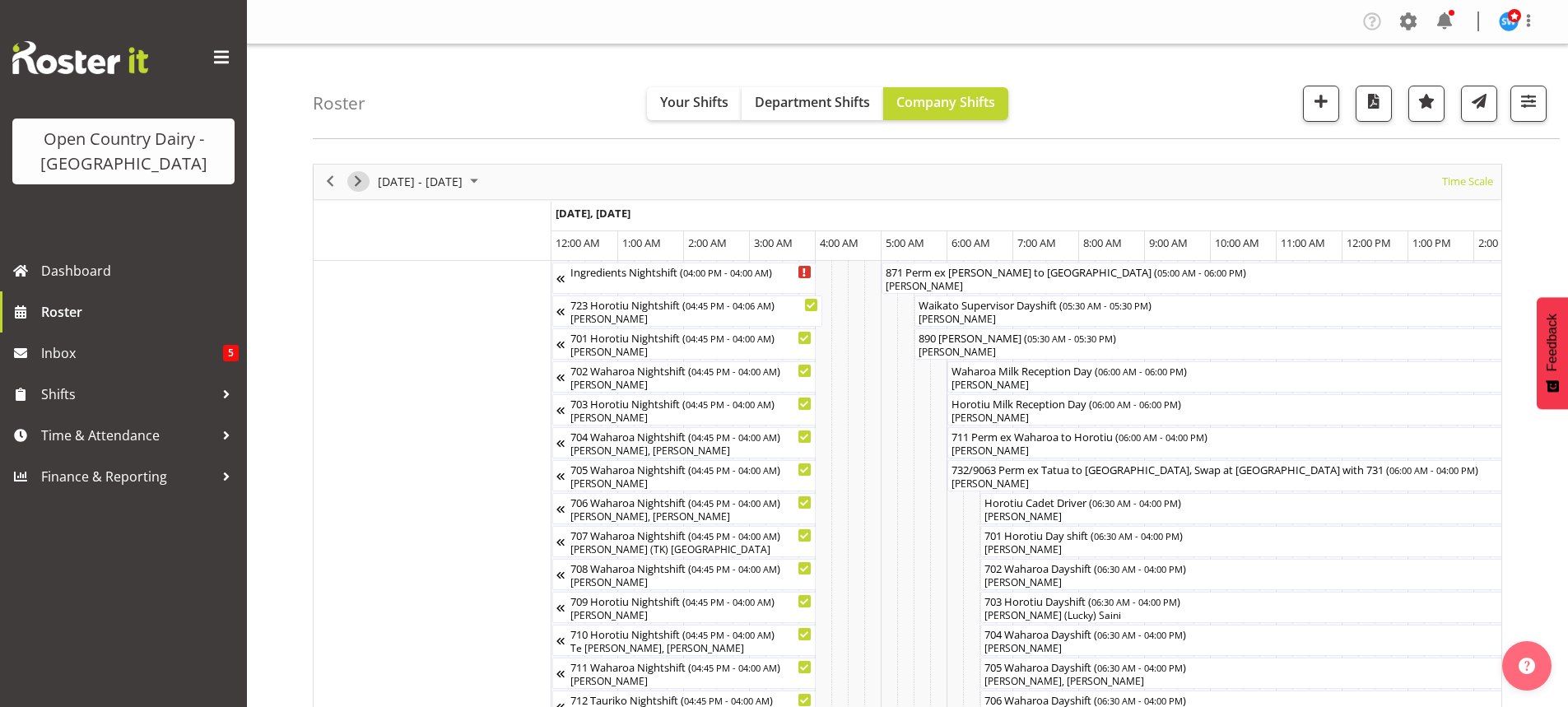
click at [355, 180] on span "Next" at bounding box center [358, 181] width 20 height 20
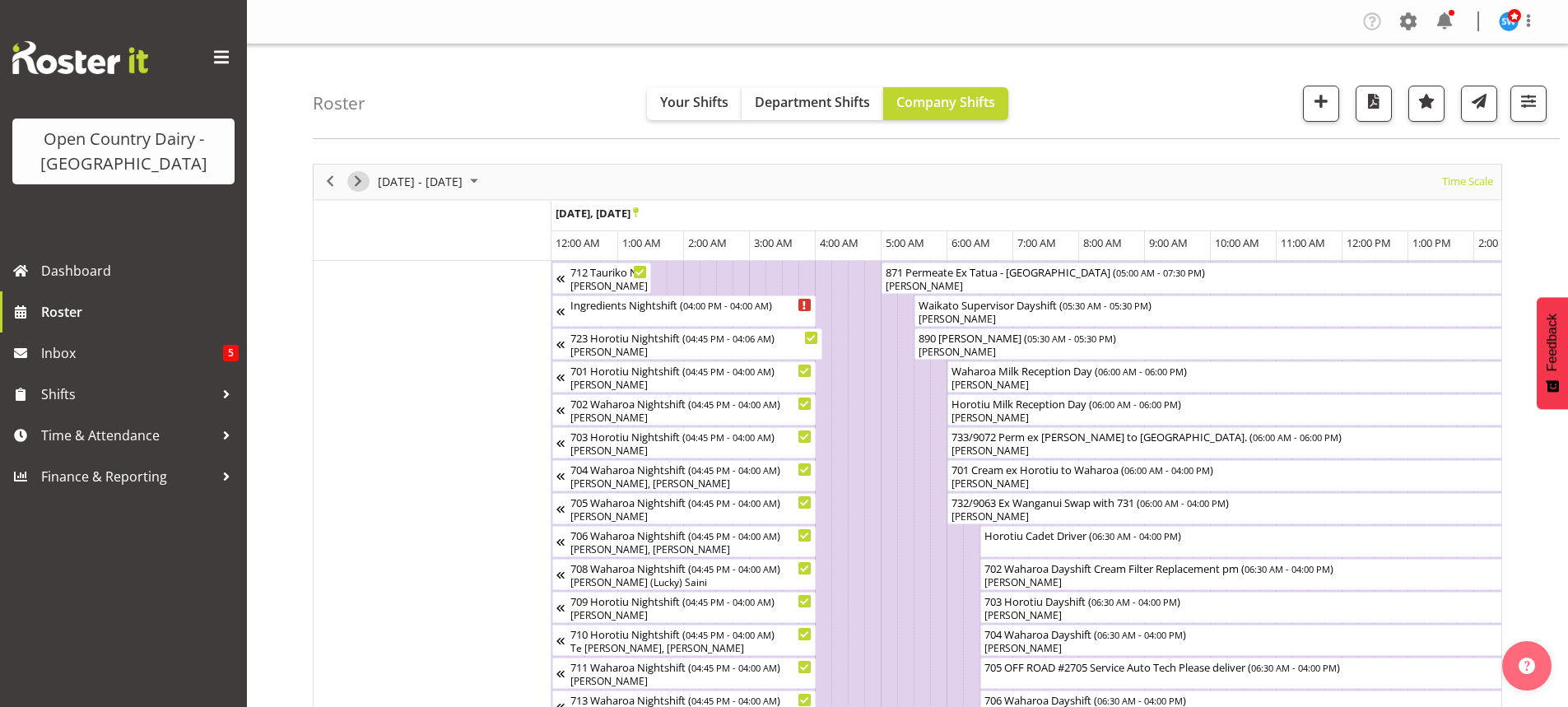
click at [355, 177] on span "Next" at bounding box center [358, 181] width 20 height 20
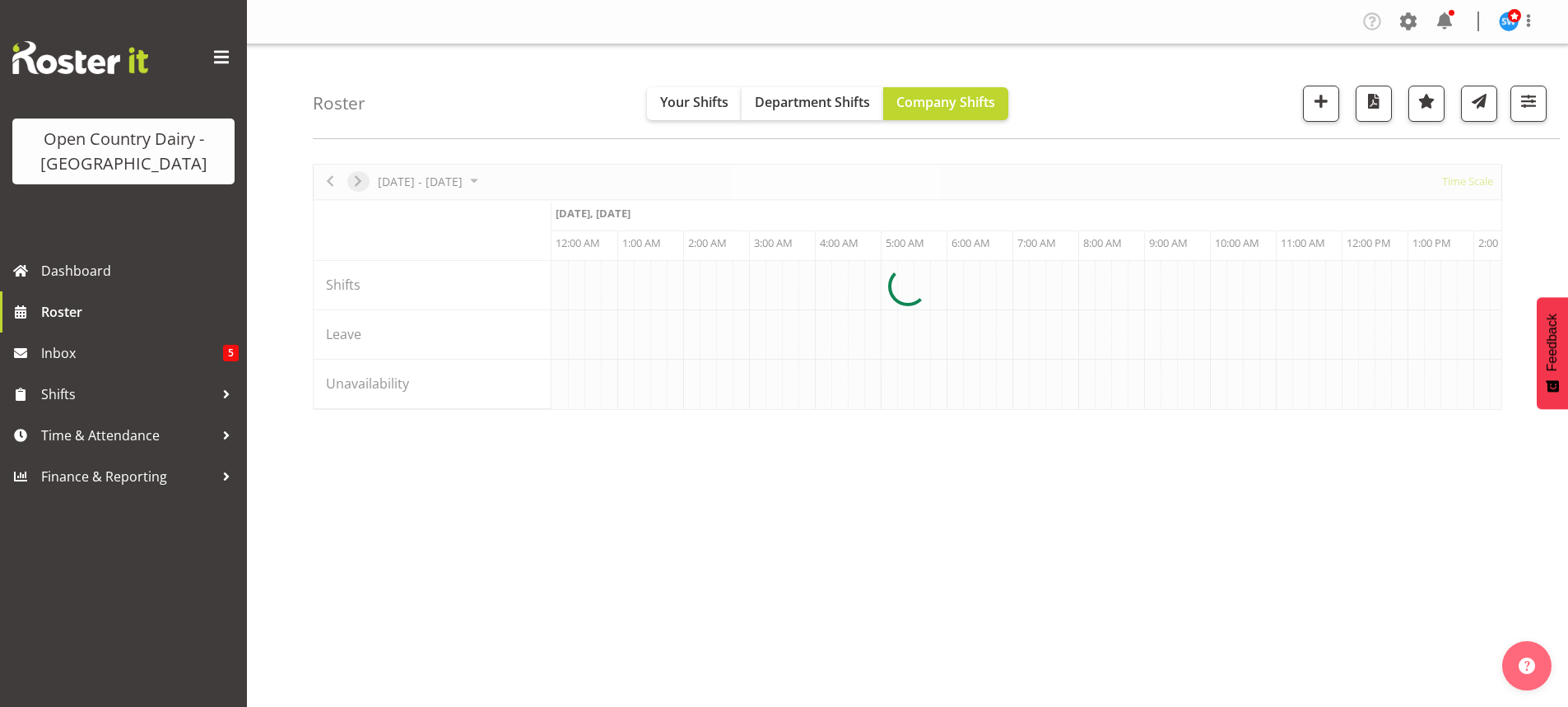
scroll to position [0, 4740]
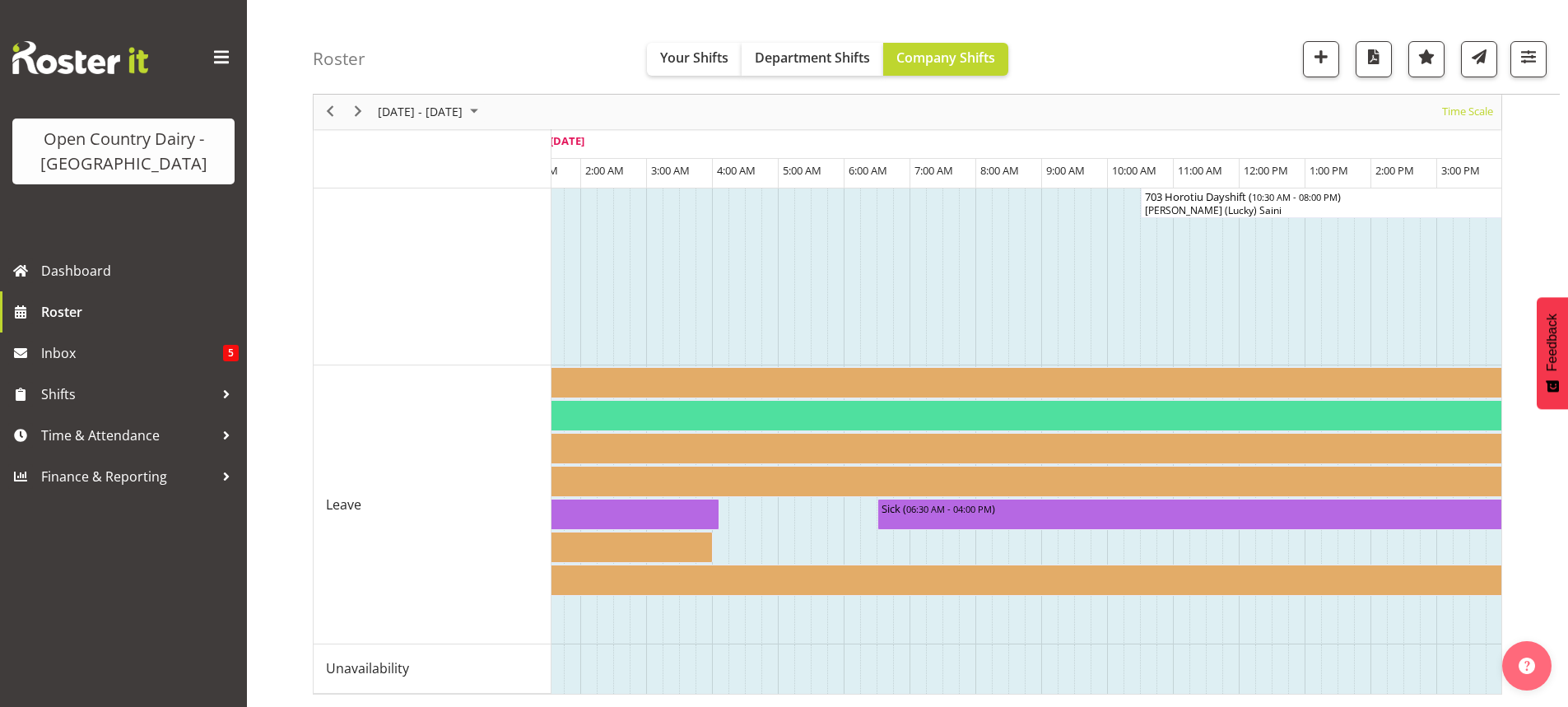
scroll to position [0, 4917]
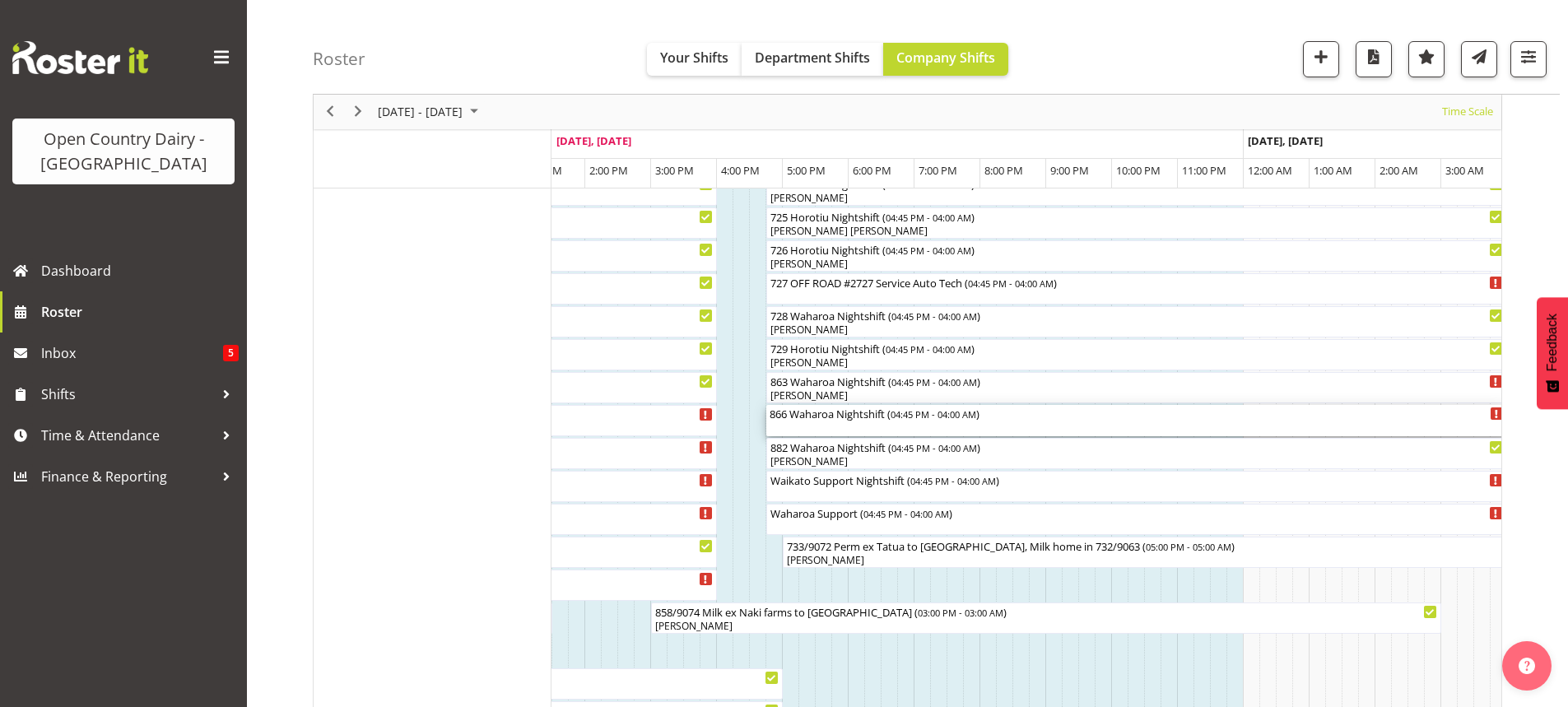
click at [852, 426] on div "866 Waharoa Nightshift ( 04:45 PM - 04:00 AM )" at bounding box center [1136, 420] width 734 height 31
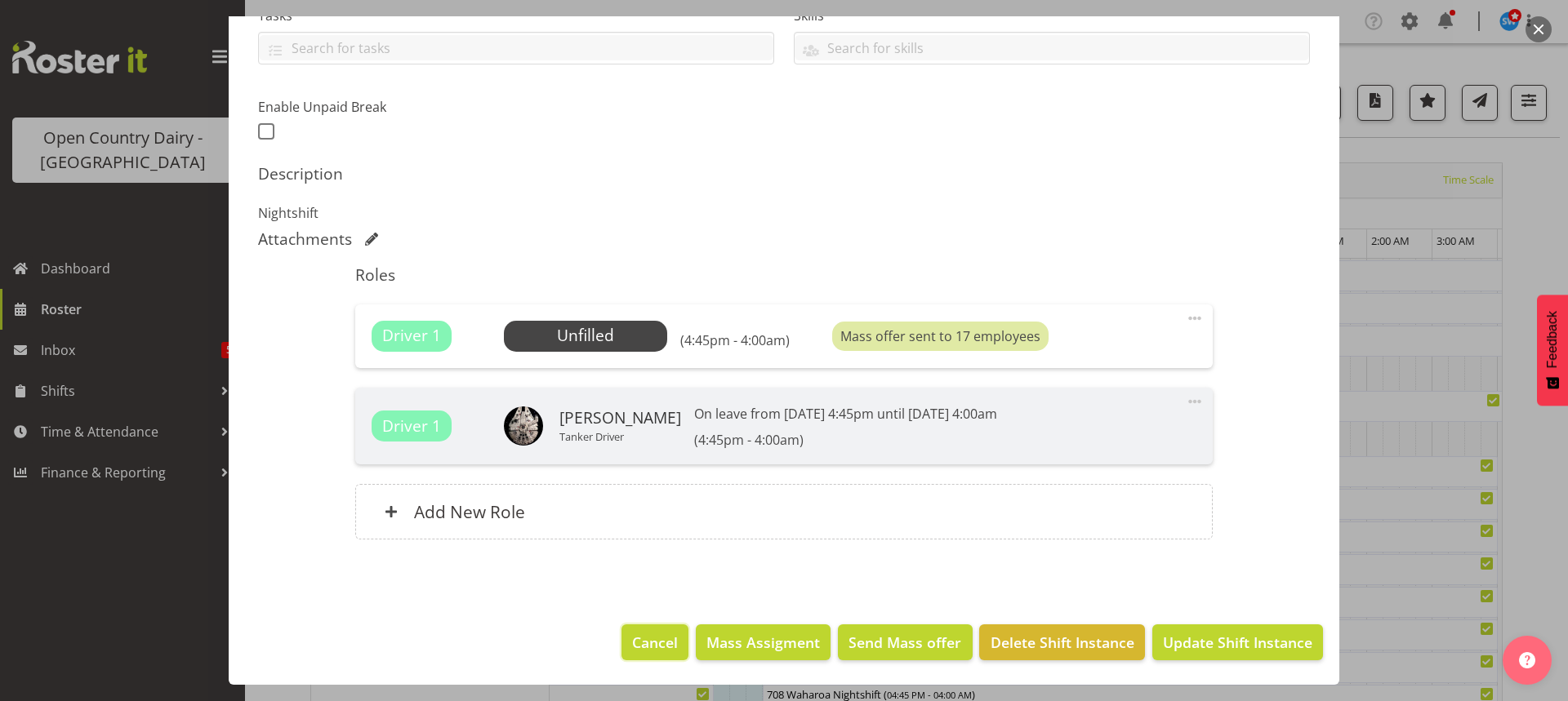
click at [643, 641] on span "Cancel" at bounding box center [655, 642] width 46 height 21
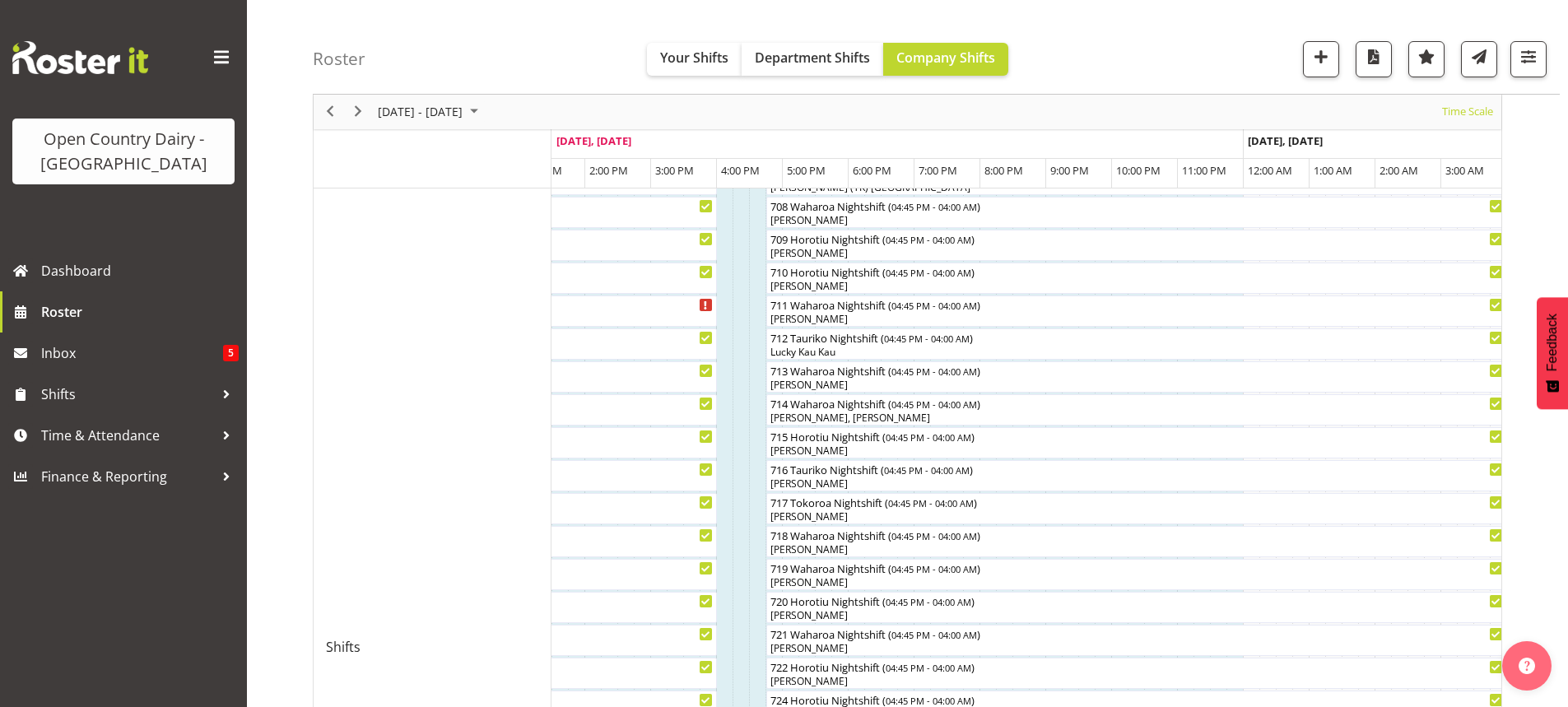
scroll to position [823, 0]
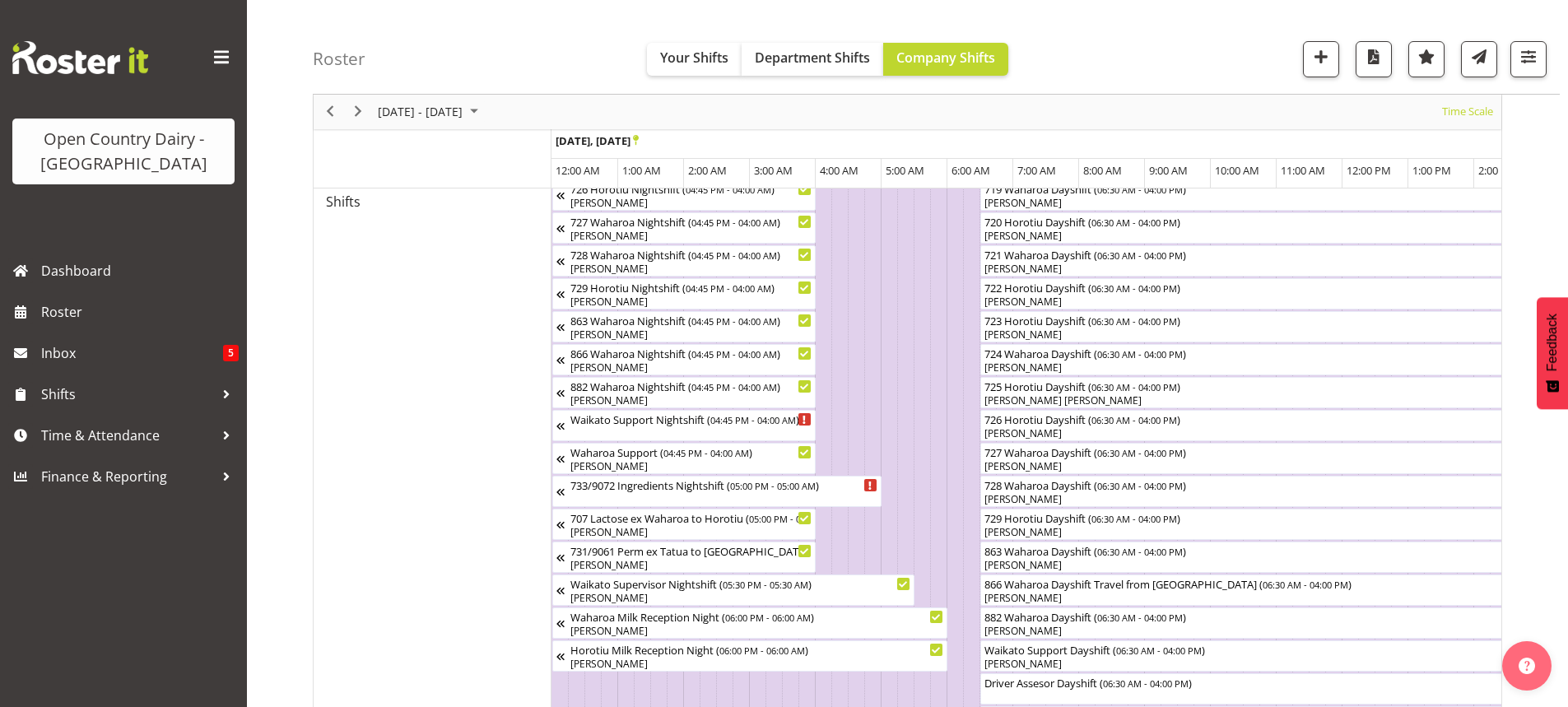
scroll to position [1070, 0]
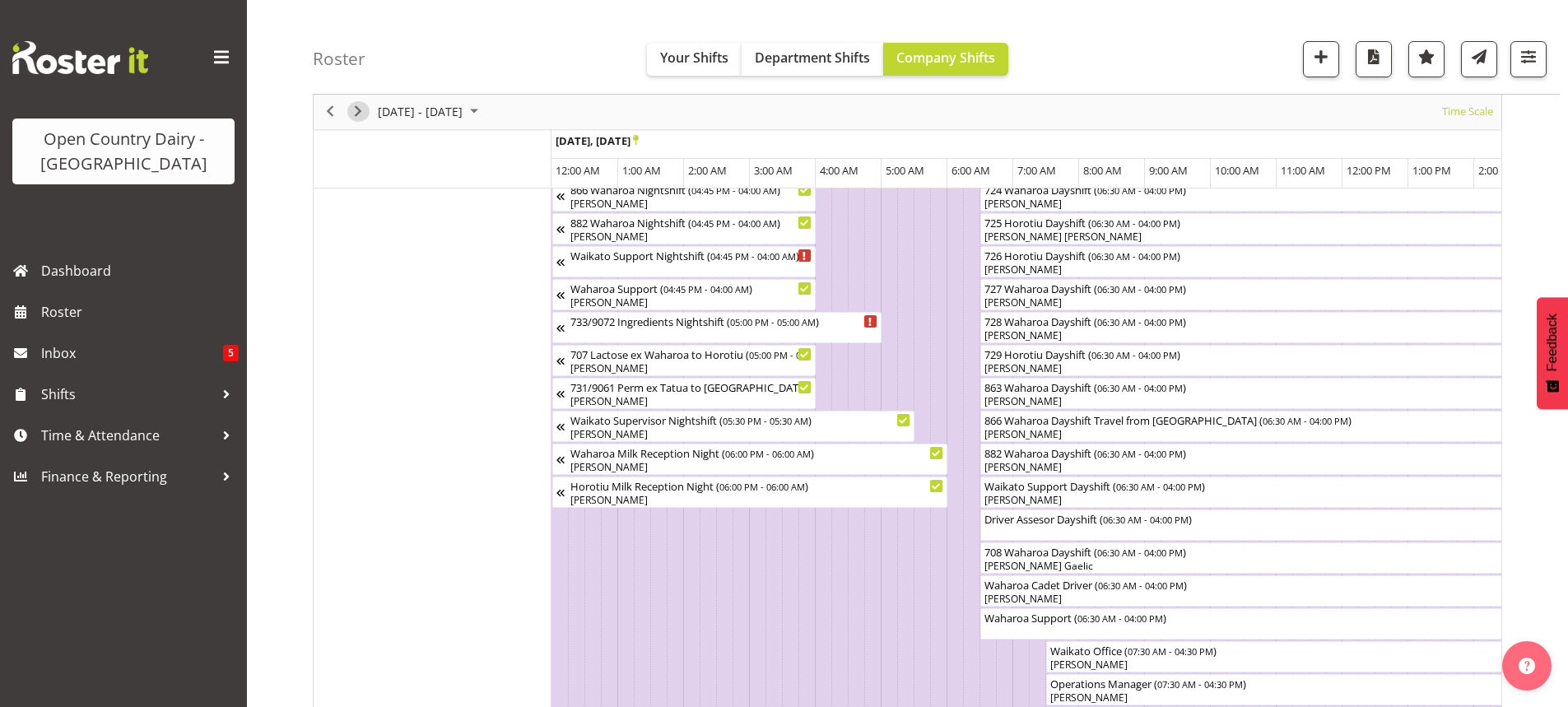
click at [358, 110] on span "Next" at bounding box center [358, 112] width 20 height 20
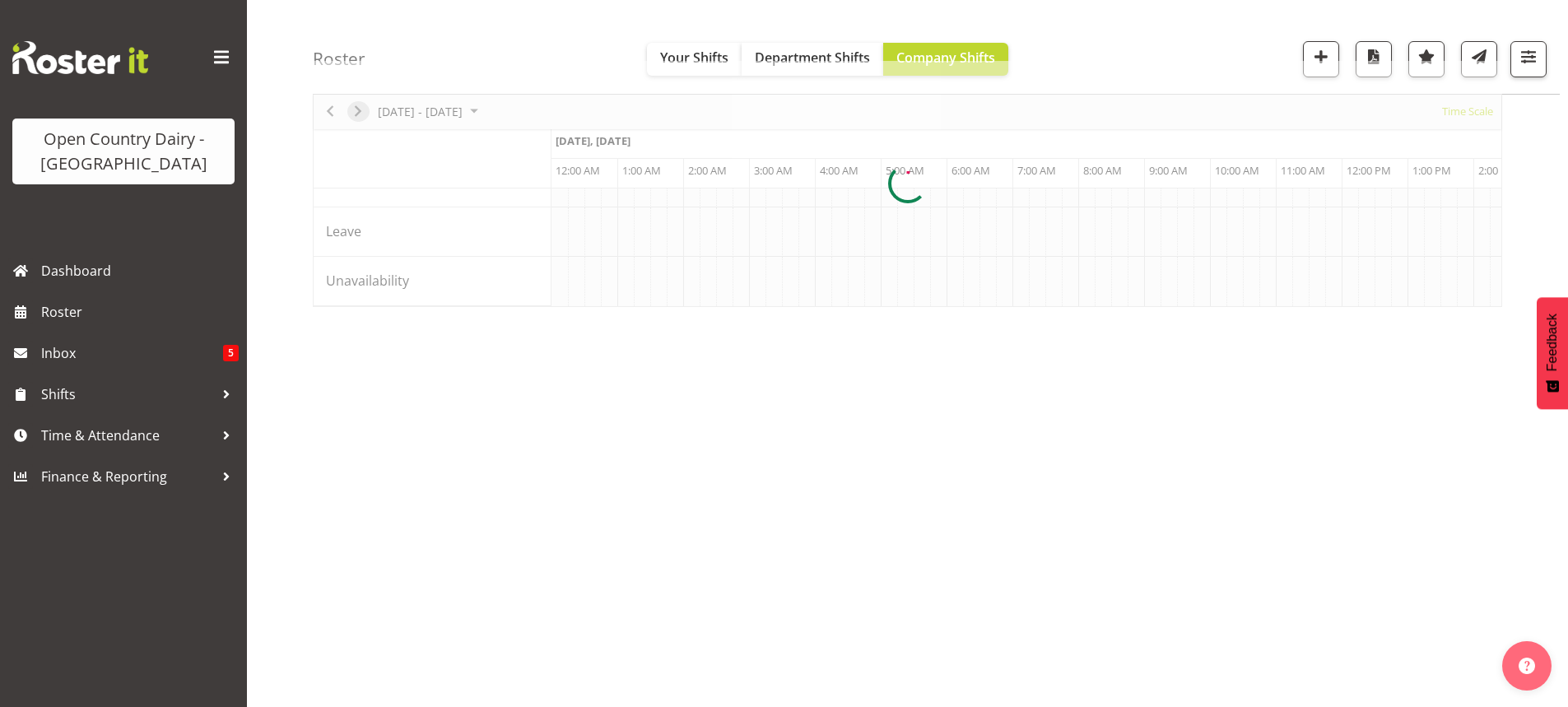
scroll to position [0, 4740]
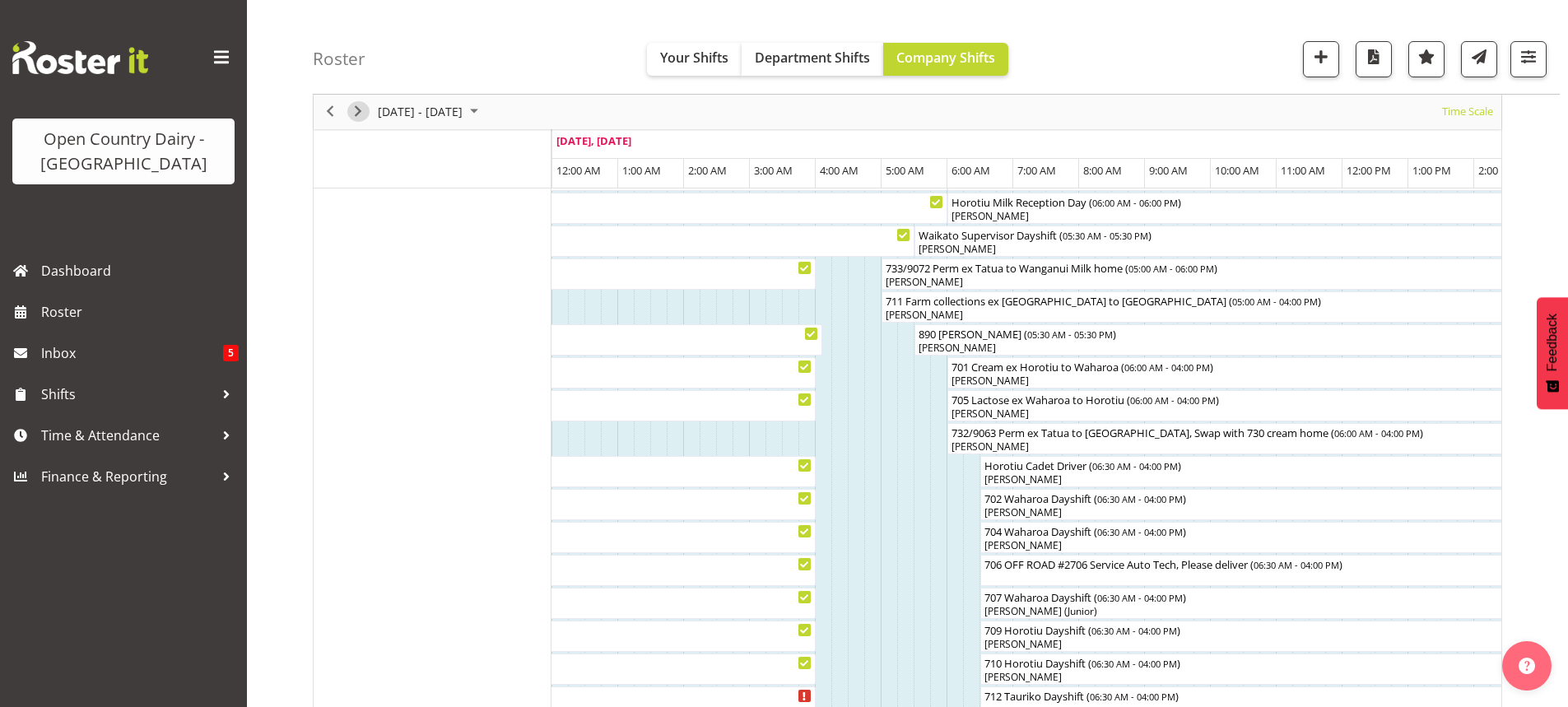
click at [358, 106] on span "Next" at bounding box center [358, 112] width 20 height 20
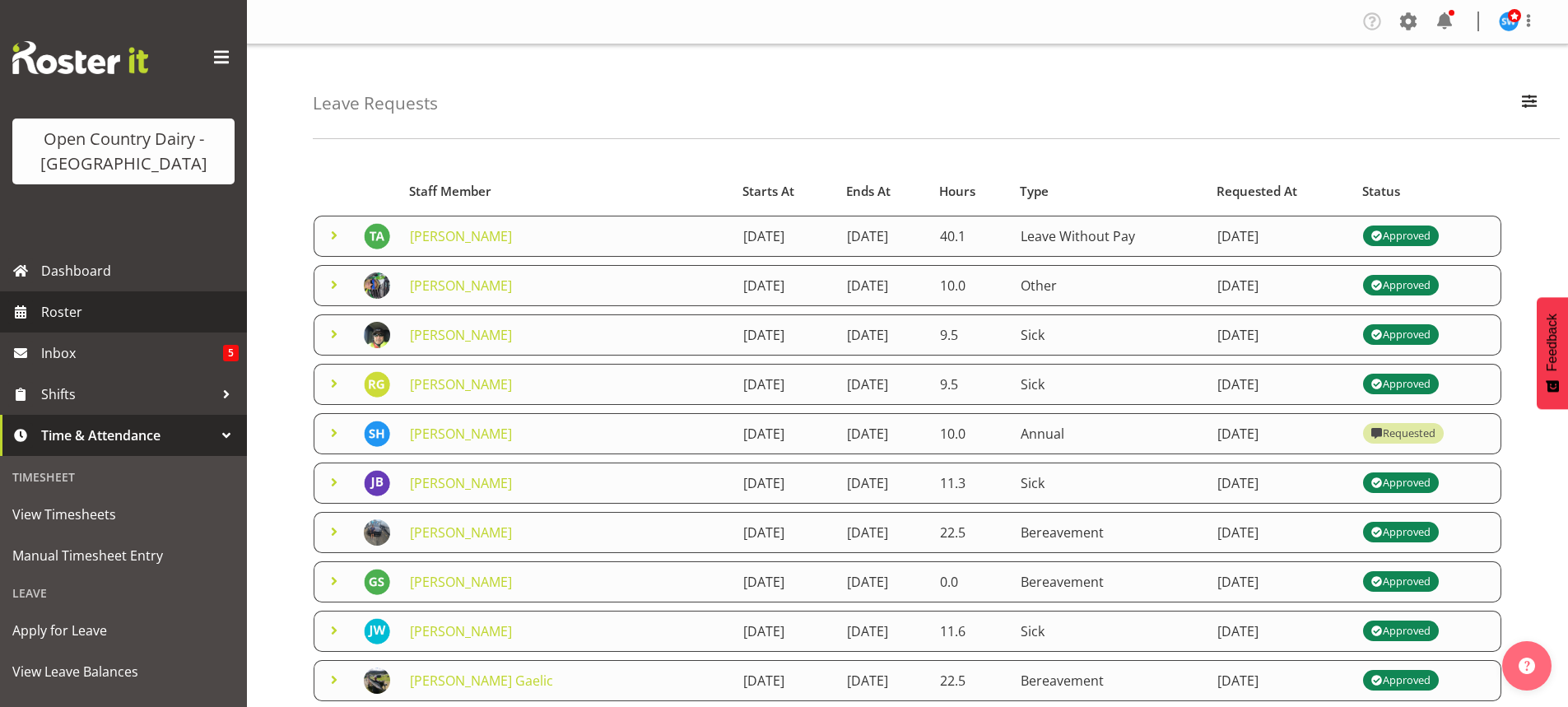
click at [67, 308] on span "Roster" at bounding box center [140, 312] width 197 height 25
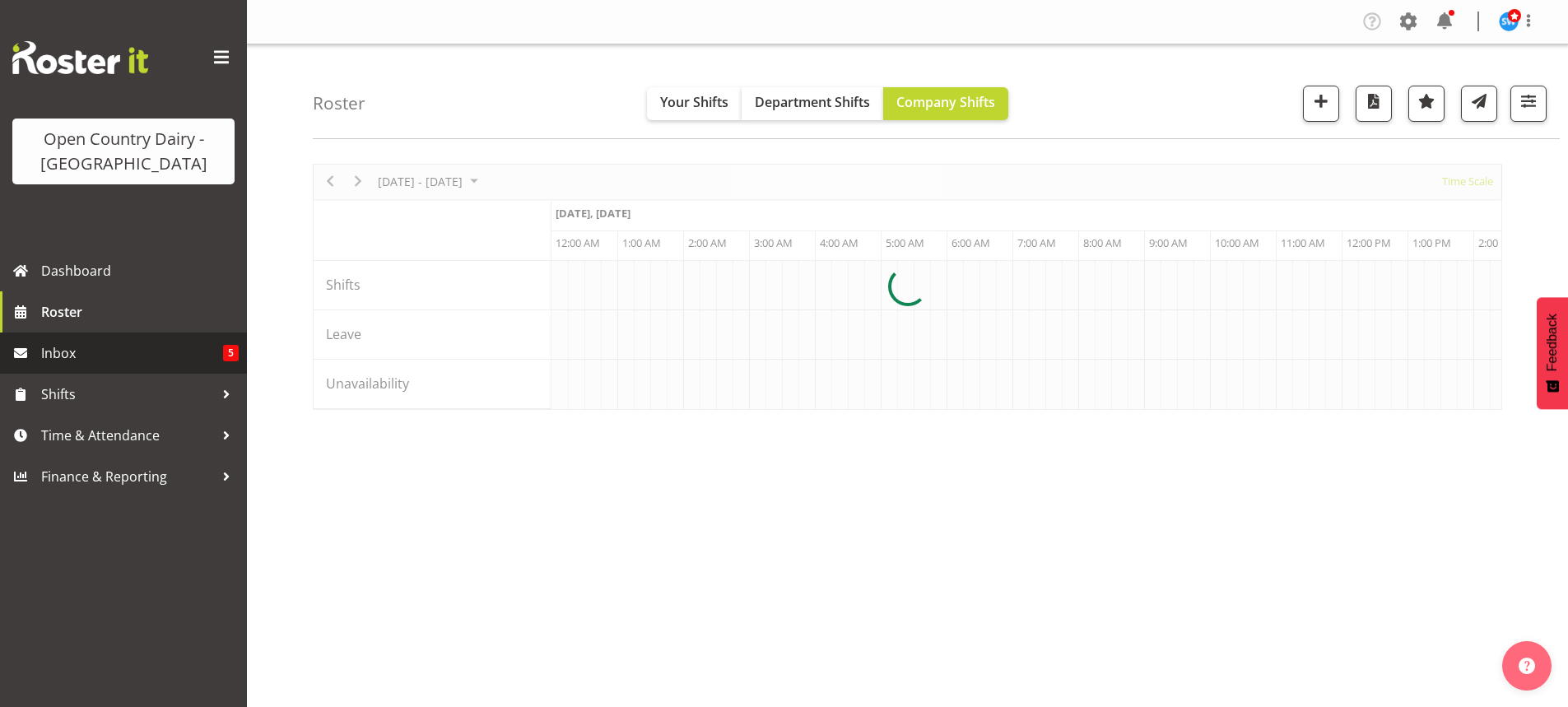
scroll to position [0, 4740]
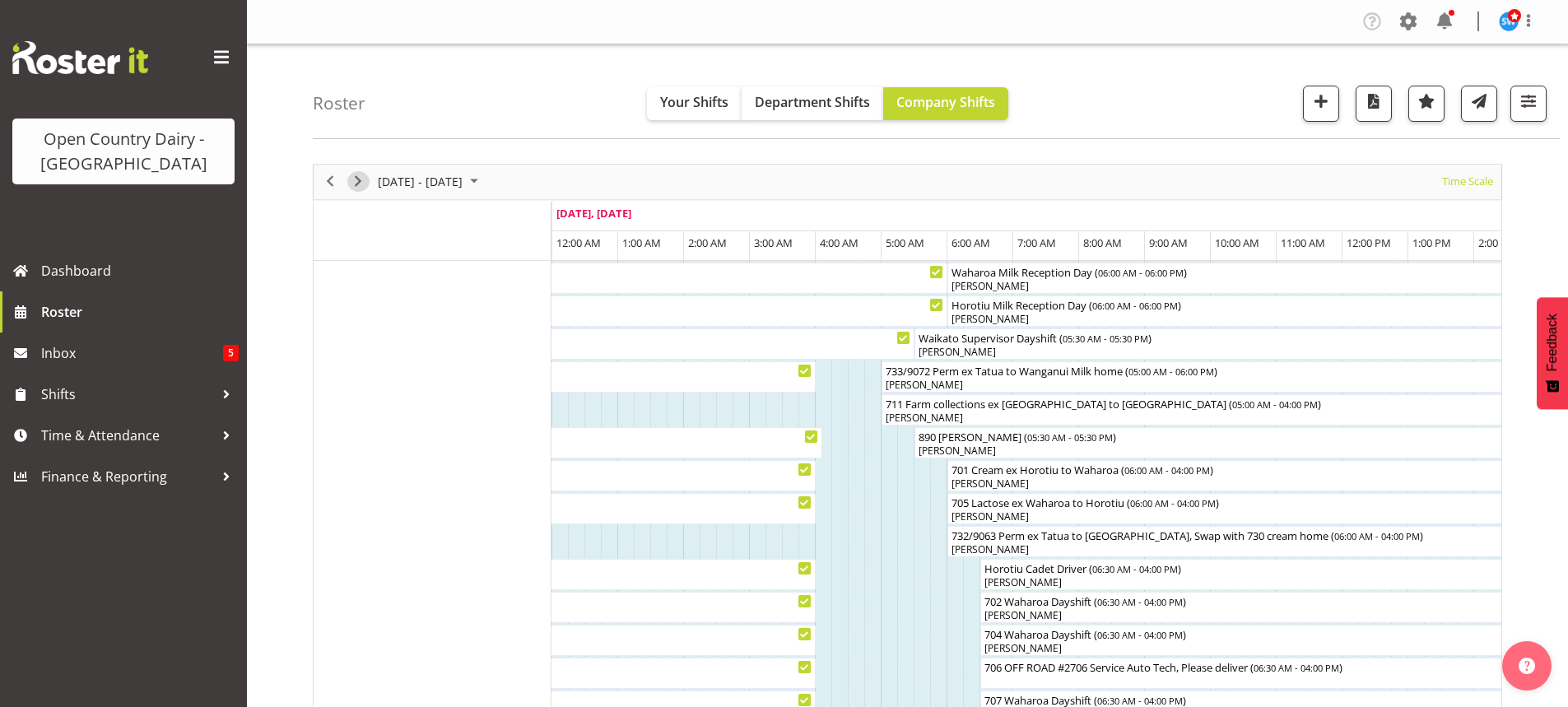
click at [358, 176] on span "Next" at bounding box center [358, 181] width 20 height 20
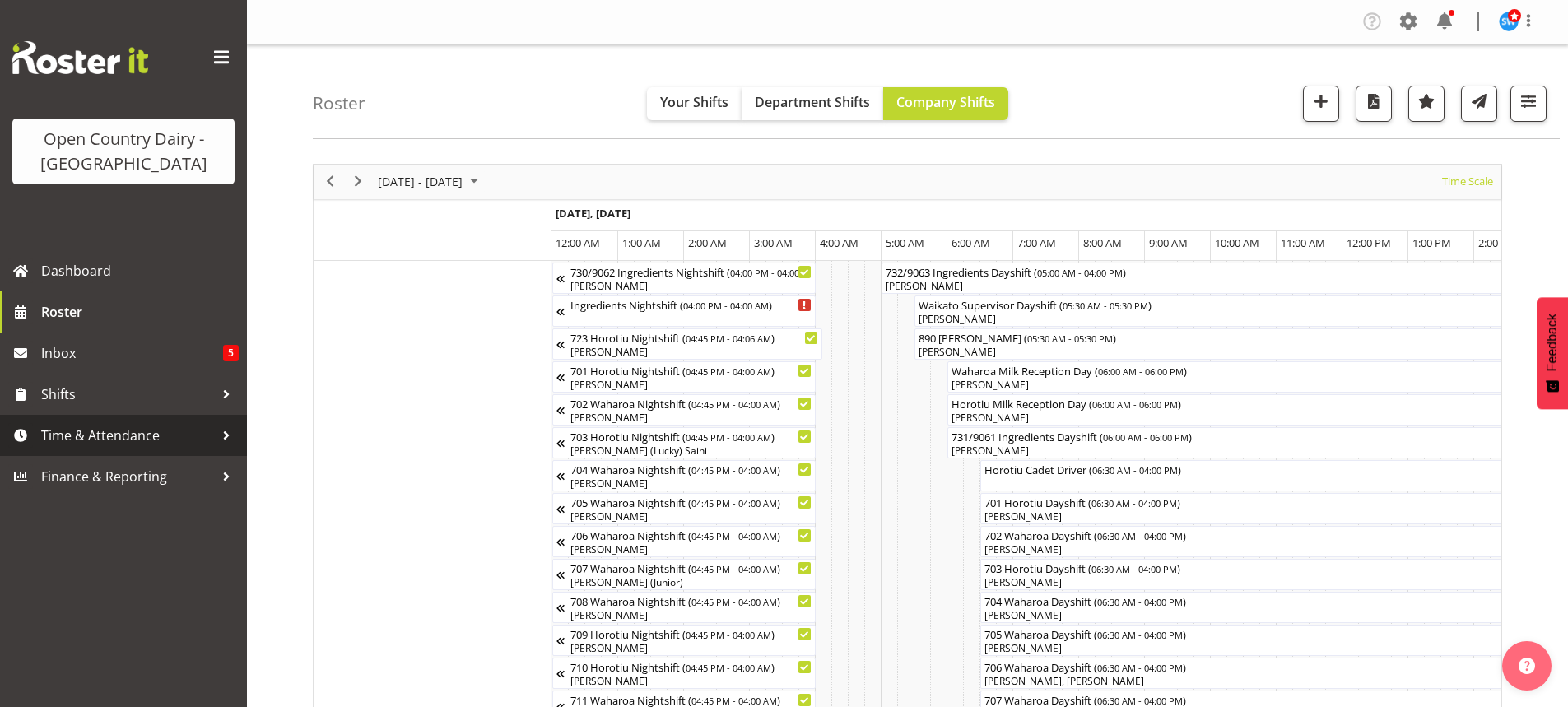
click at [69, 431] on span "Time & Attendance" at bounding box center [127, 436] width 173 height 25
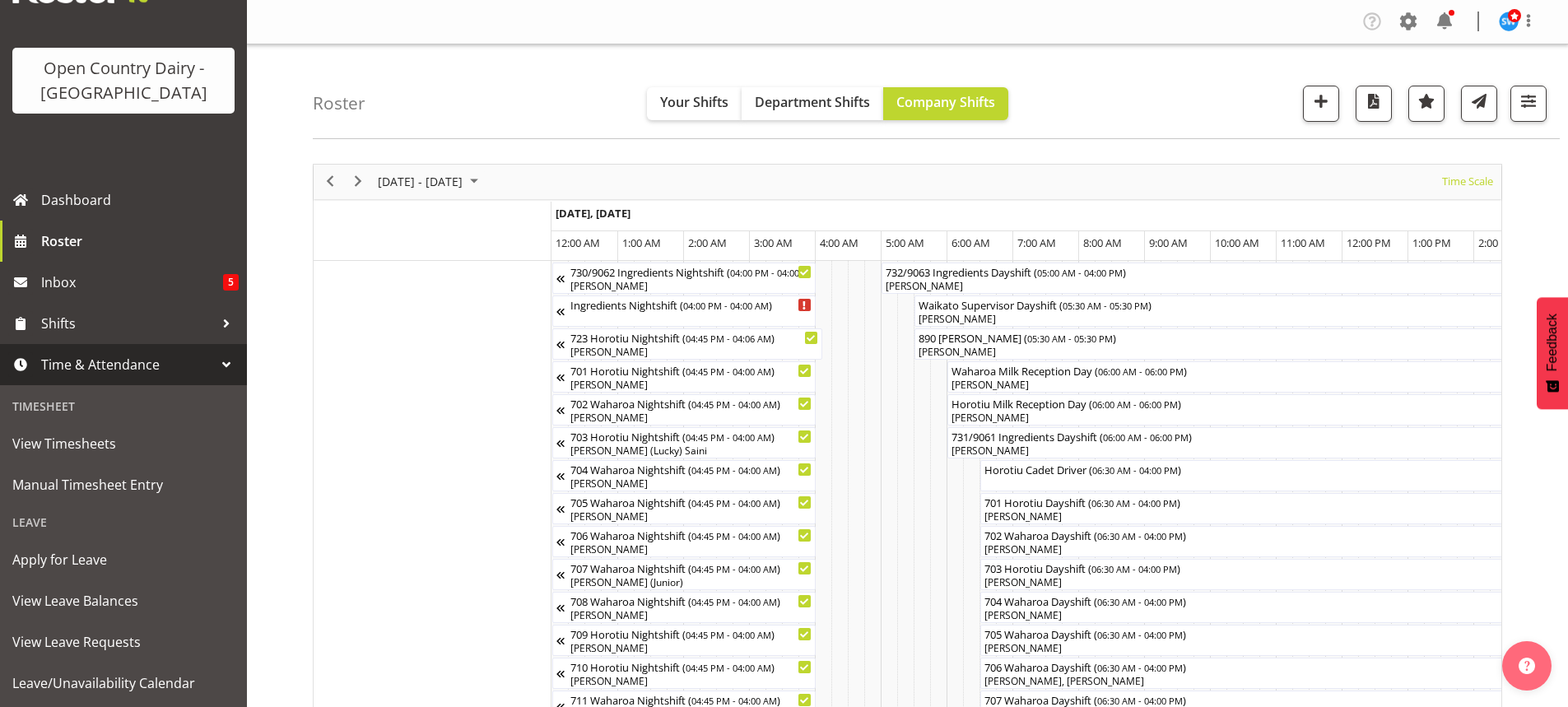
scroll to position [165, 0]
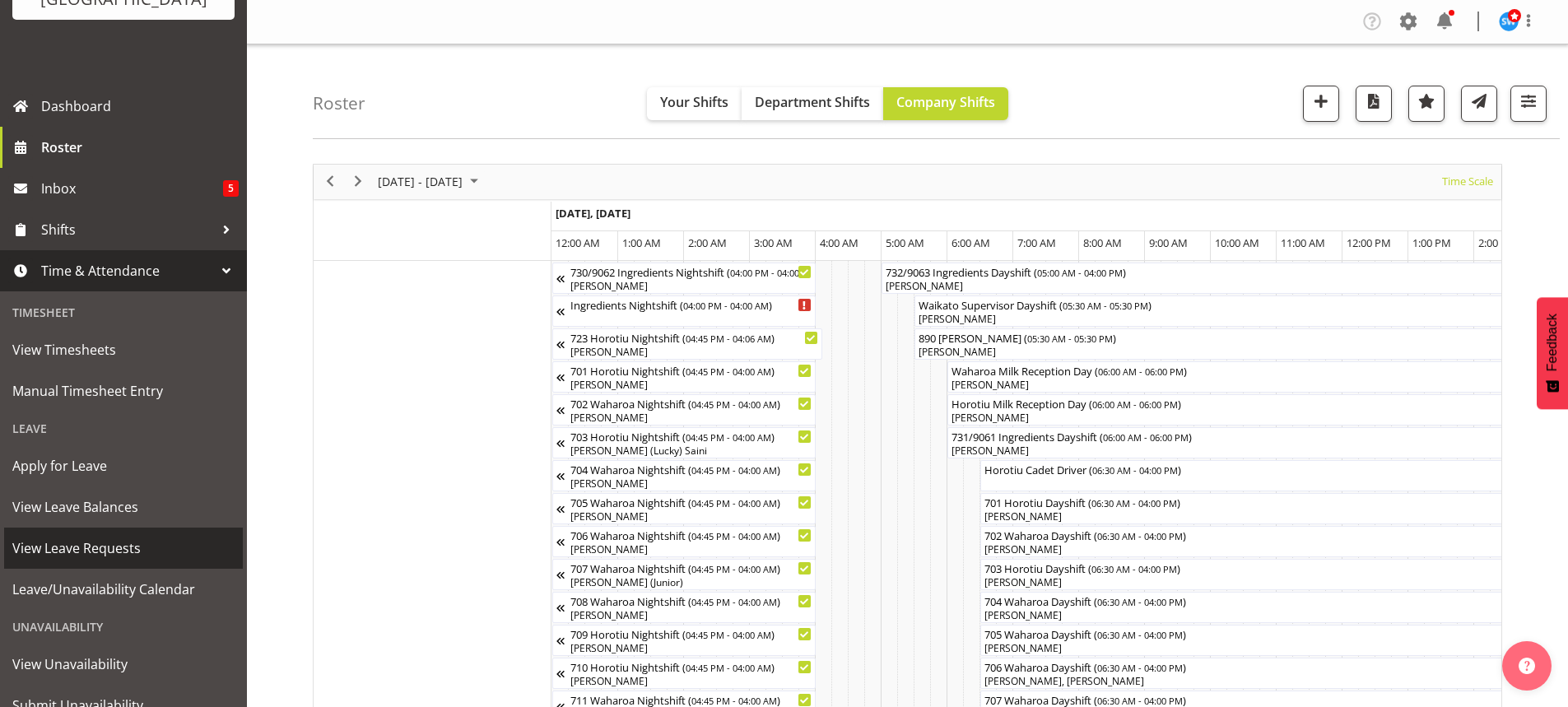
click at [83, 546] on span "View Leave Requests" at bounding box center [124, 548] width 222 height 25
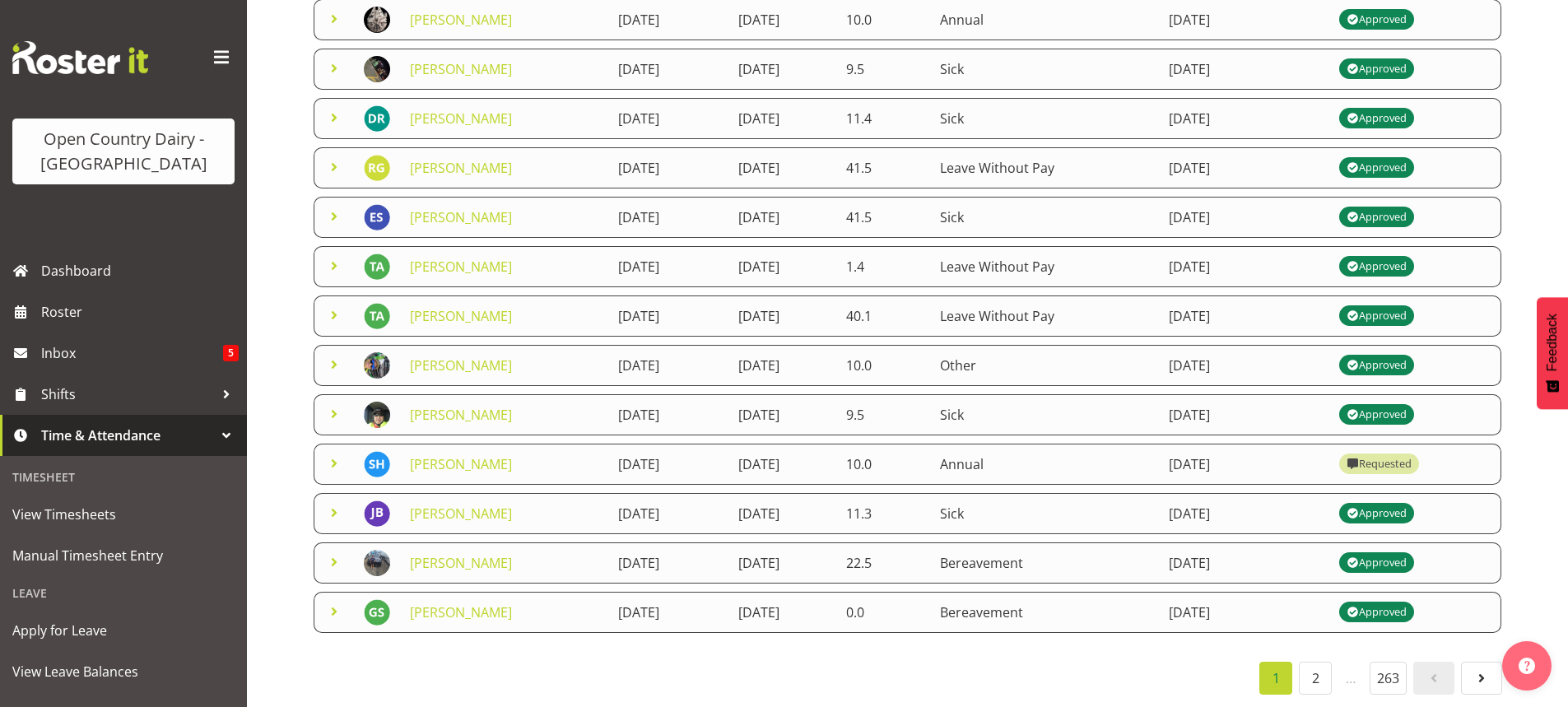
scroll to position [327, 0]
click at [1320, 671] on link "2" at bounding box center [1315, 678] width 33 height 33
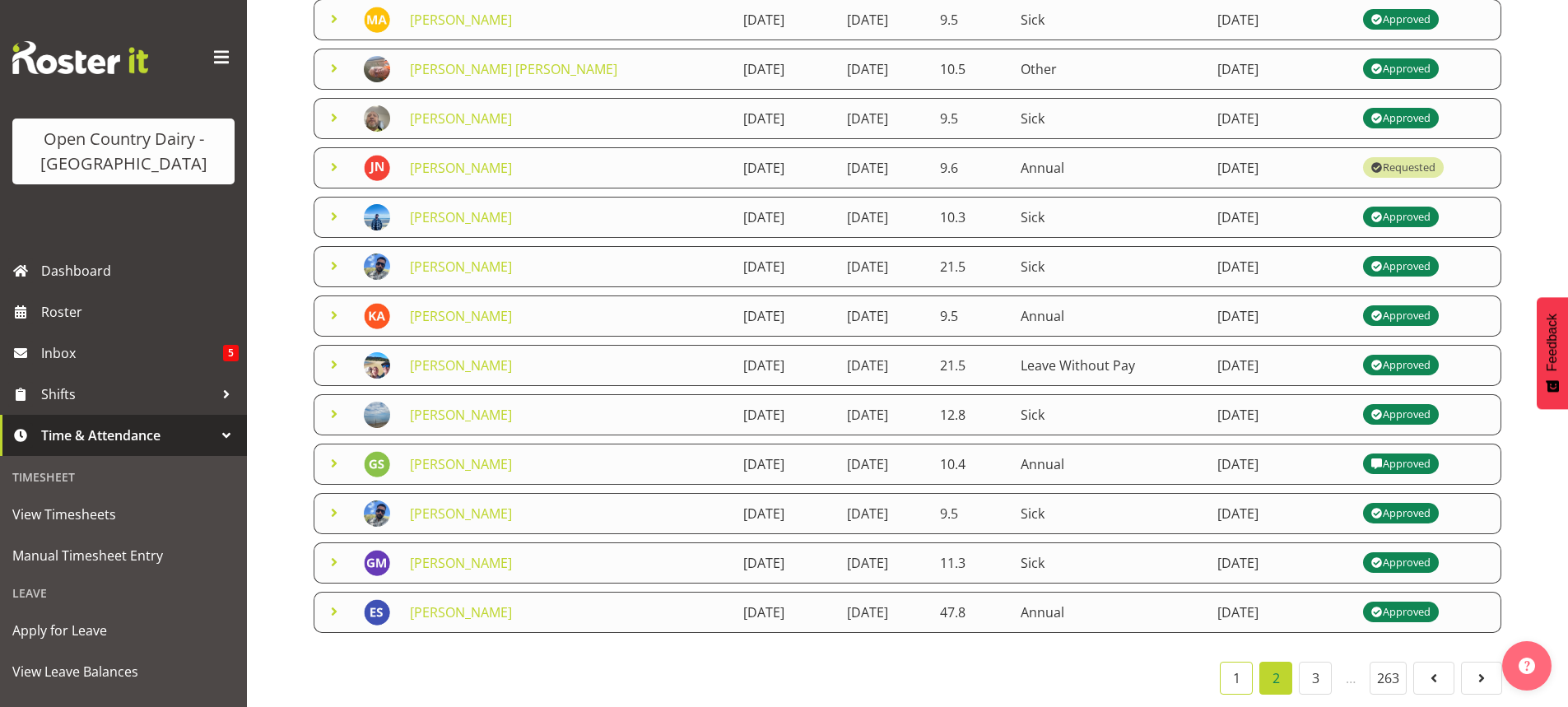
click at [1234, 671] on link "1" at bounding box center [1235, 678] width 33 height 33
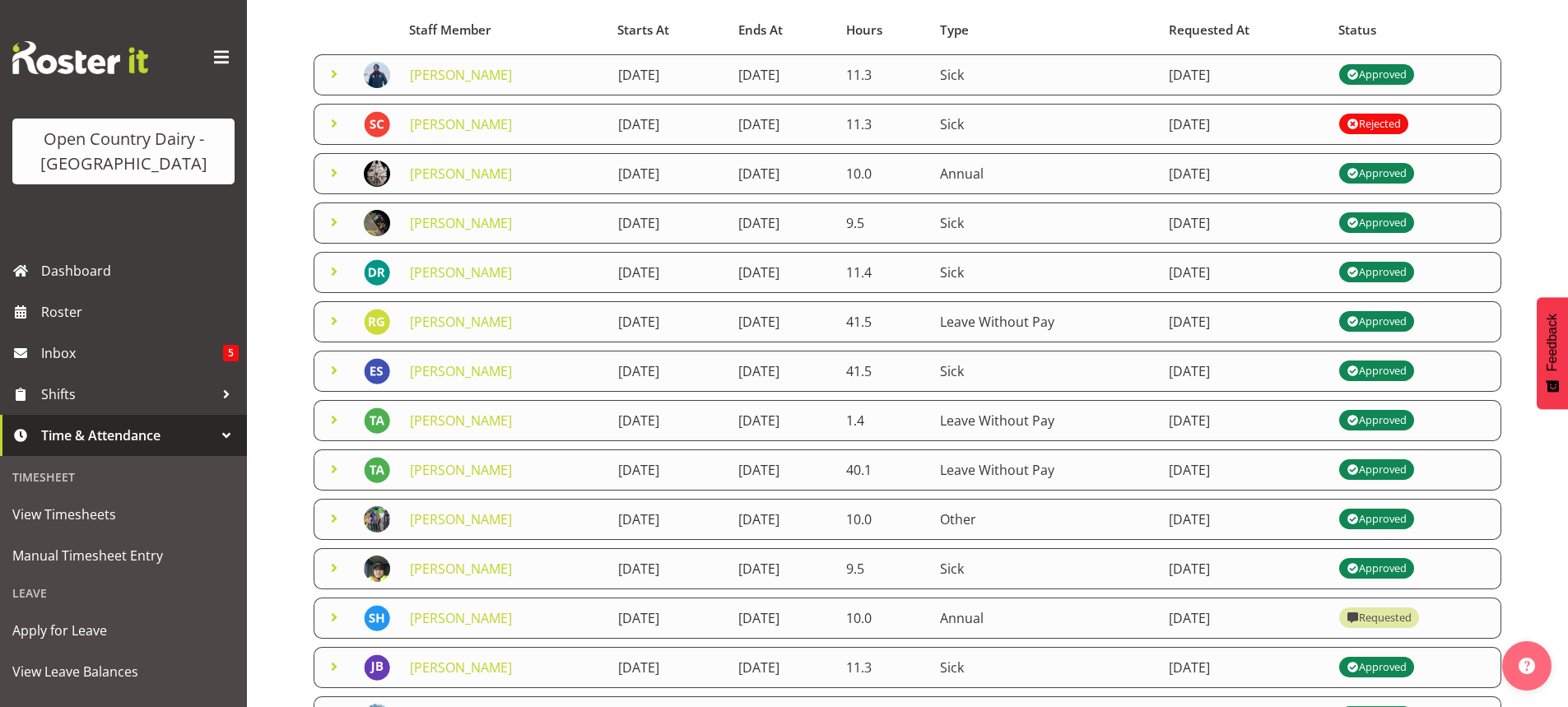
scroll to position [0, 0]
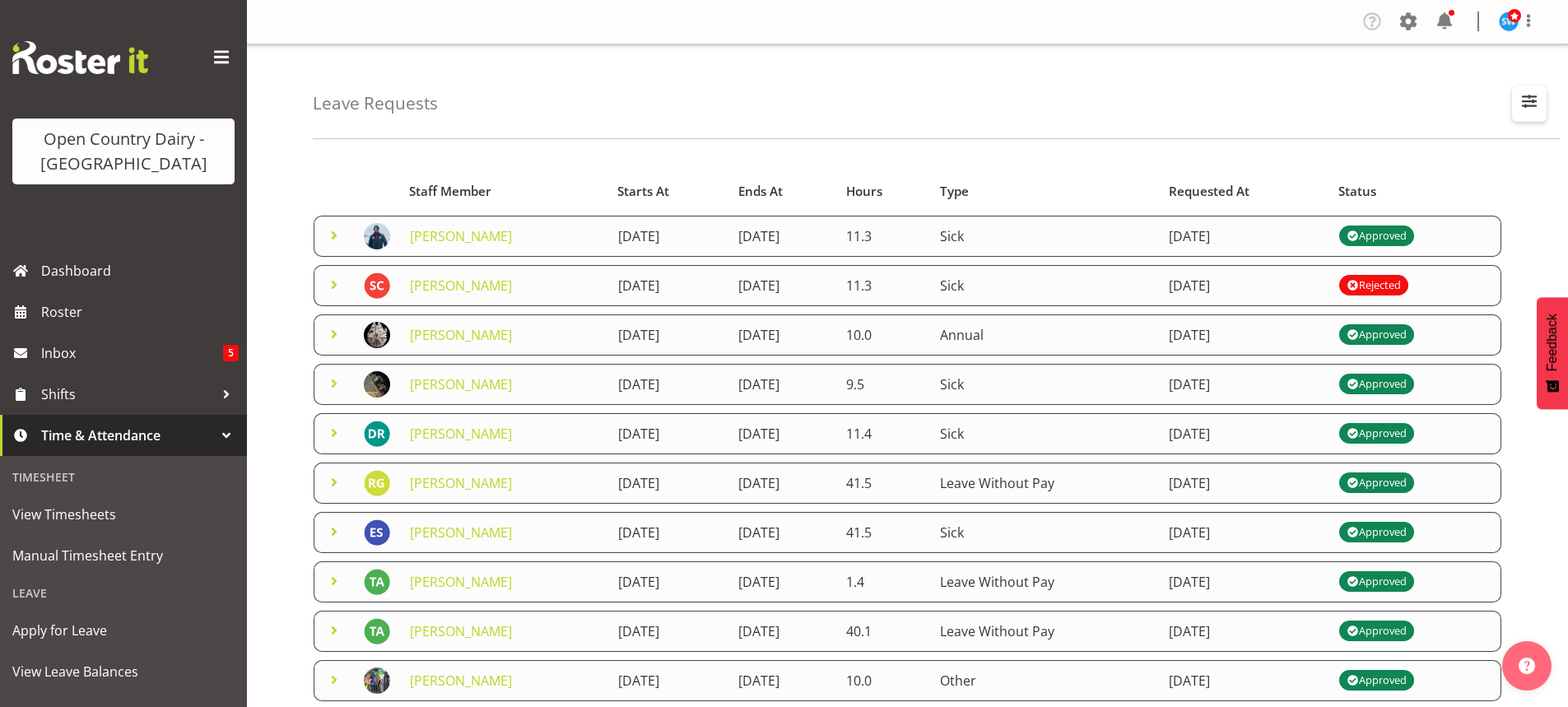
click at [1528, 98] on span "button" at bounding box center [1529, 101] width 21 height 21
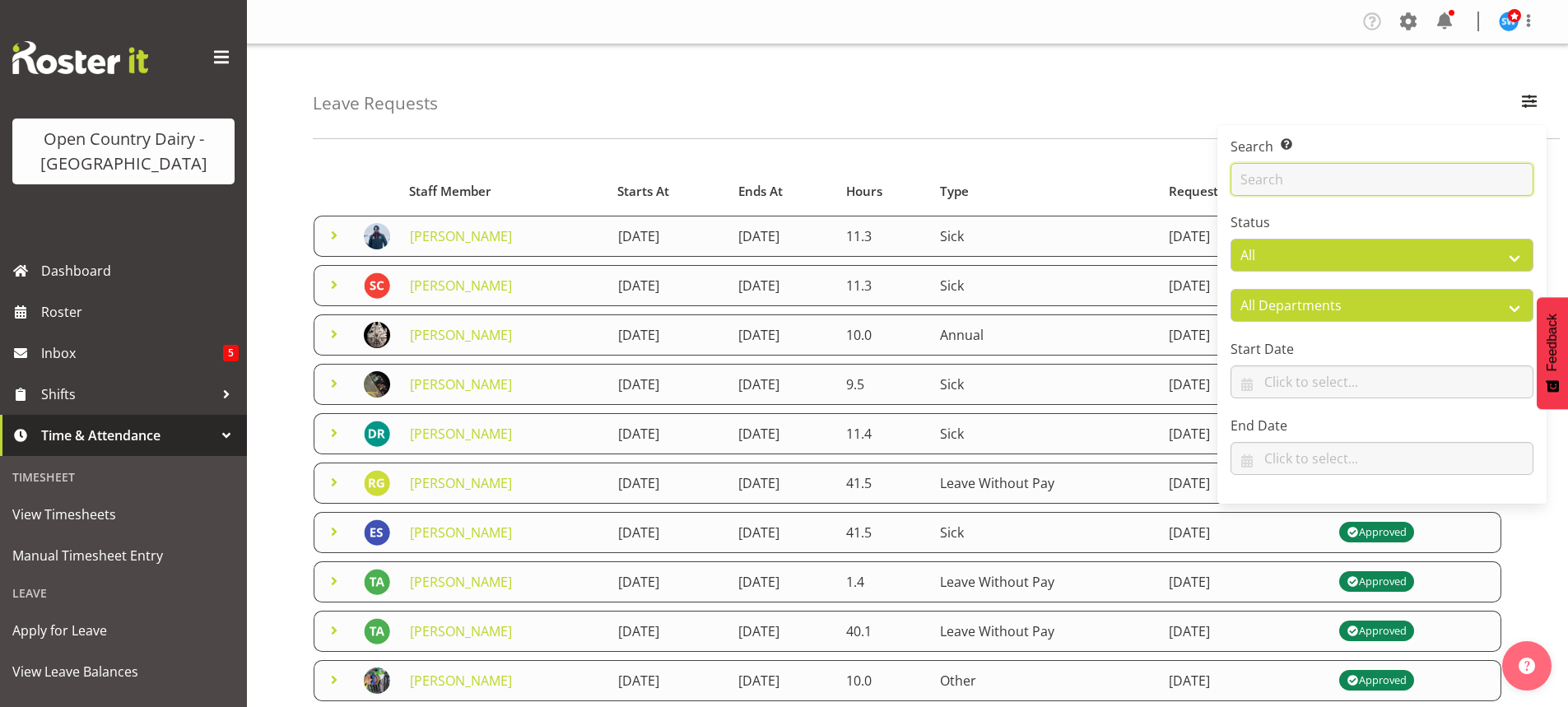
click at [1315, 181] on input "text" at bounding box center [1381, 179] width 303 height 33
type input "fraser"
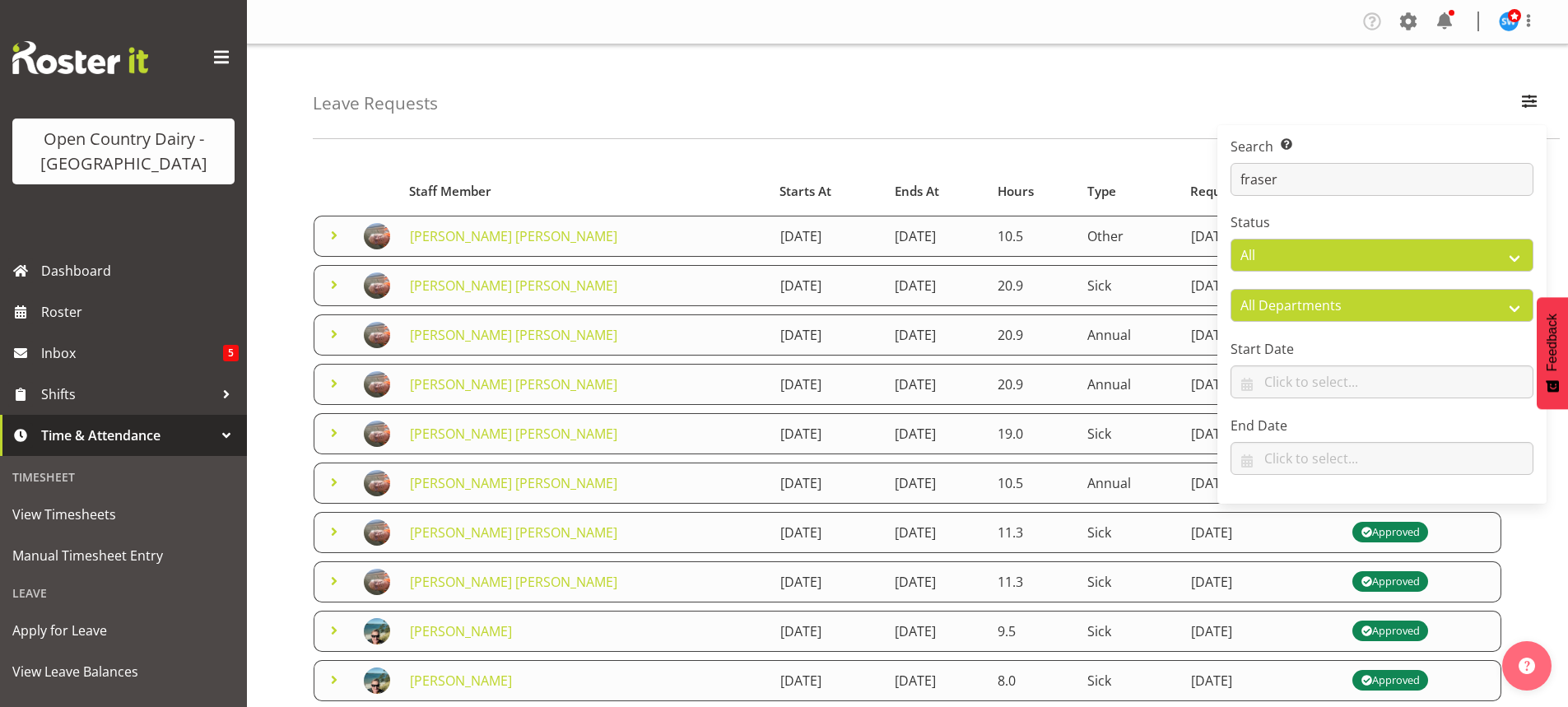
click at [1122, 105] on div "Leave Requests Search Search for a particular employee [PERSON_NAME] Status All…" at bounding box center [937, 92] width 1247 height 94
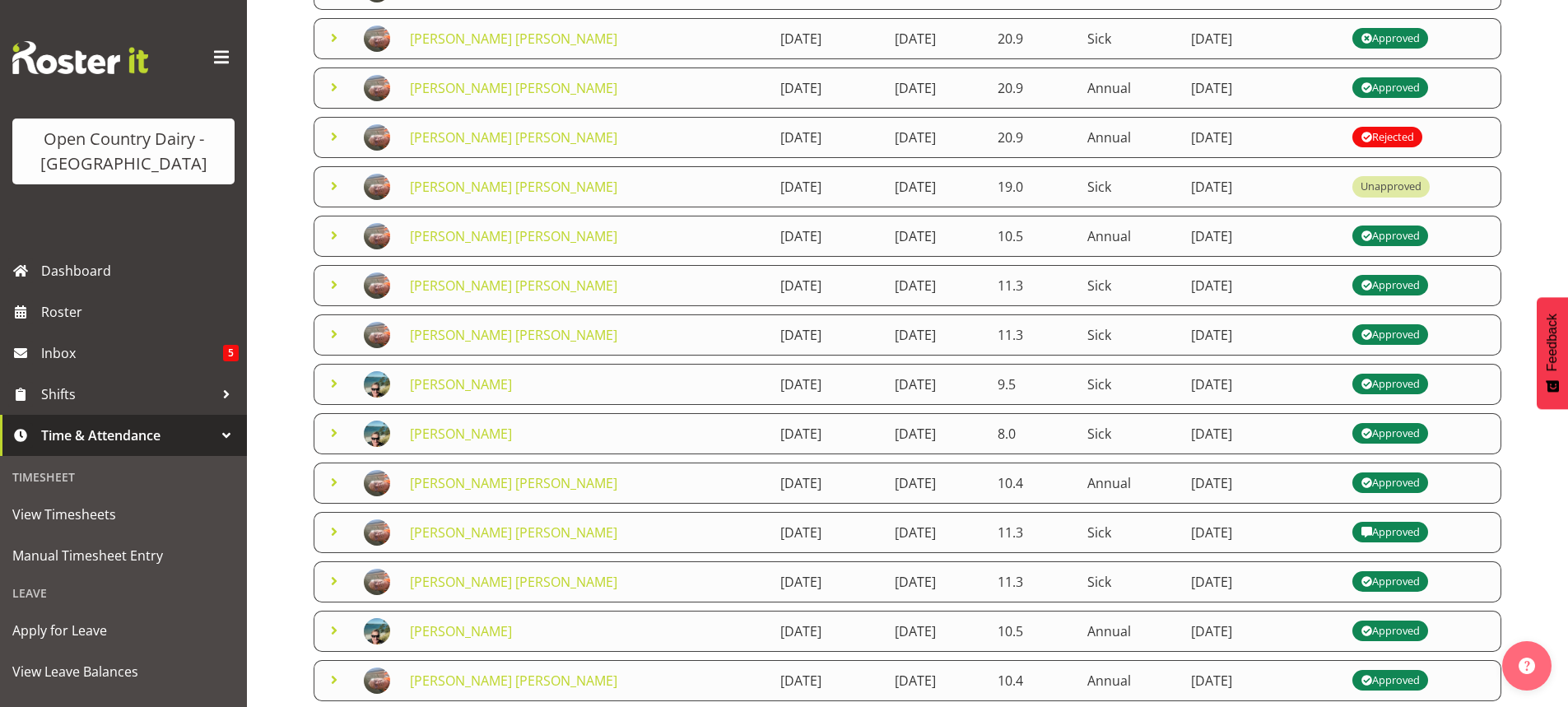
scroll to position [327, 0]
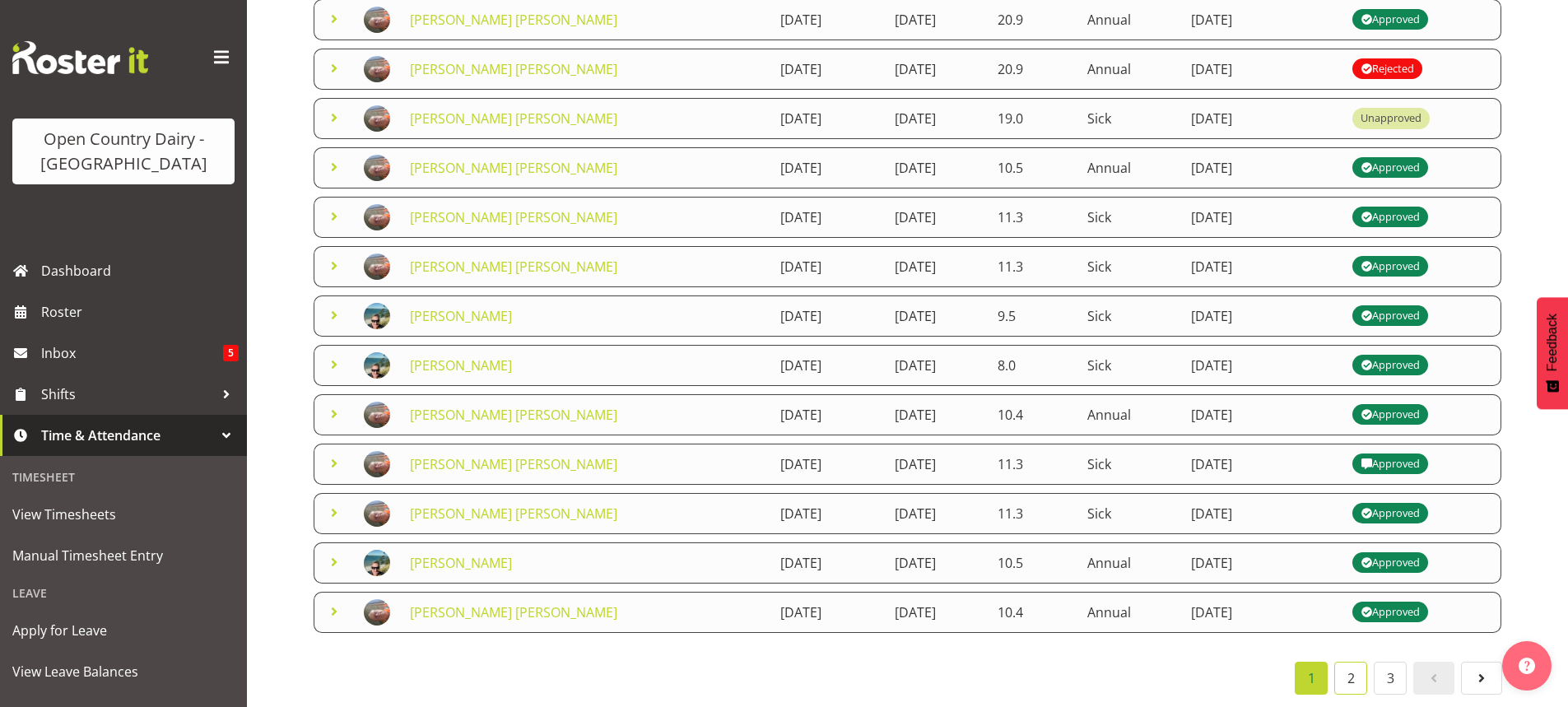
click at [1356, 667] on link "2" at bounding box center [1350, 678] width 33 height 33
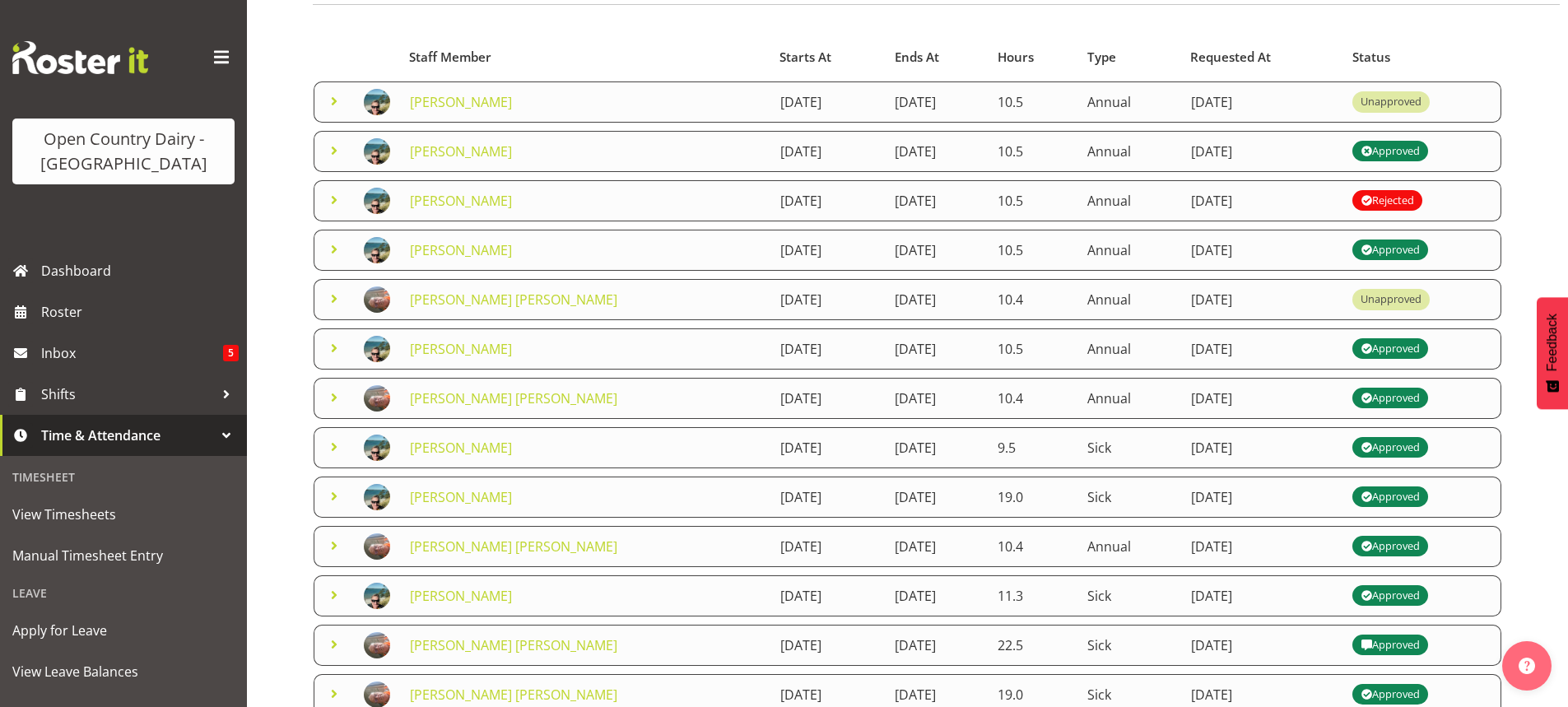
scroll to position [163, 0]
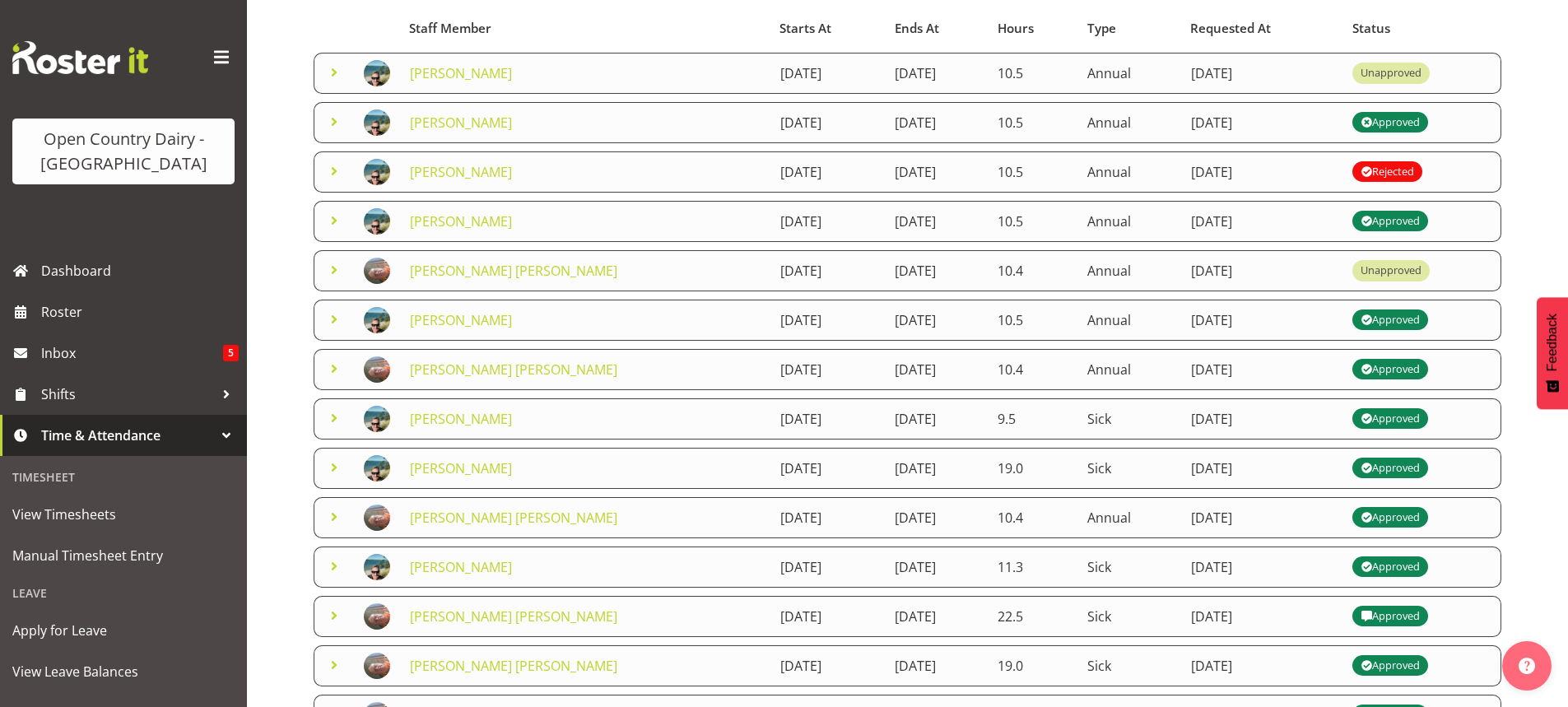
click at [1403, 511] on div "Approved" at bounding box center [1390, 518] width 60 height 20
click at [337, 515] on span at bounding box center [334, 517] width 20 height 20
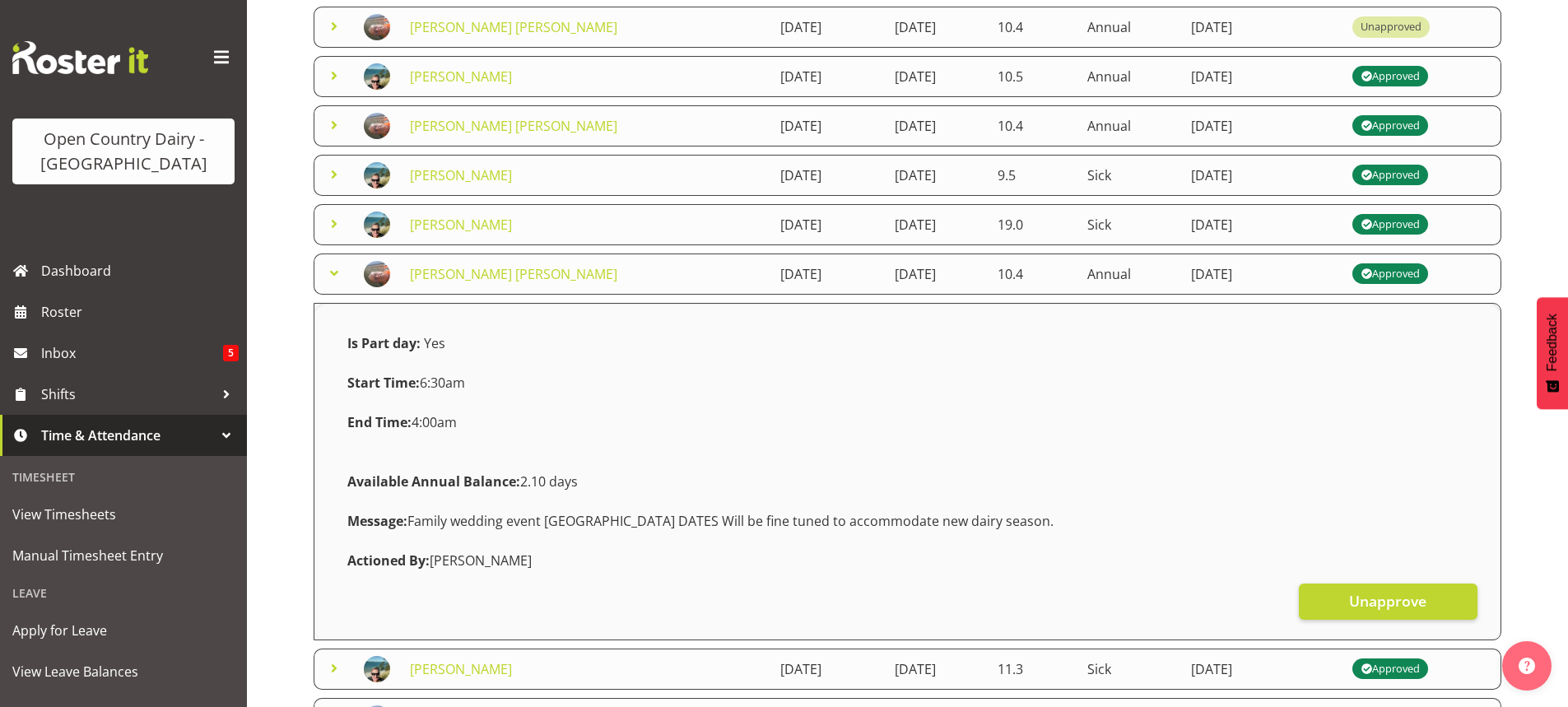
scroll to position [492, 0]
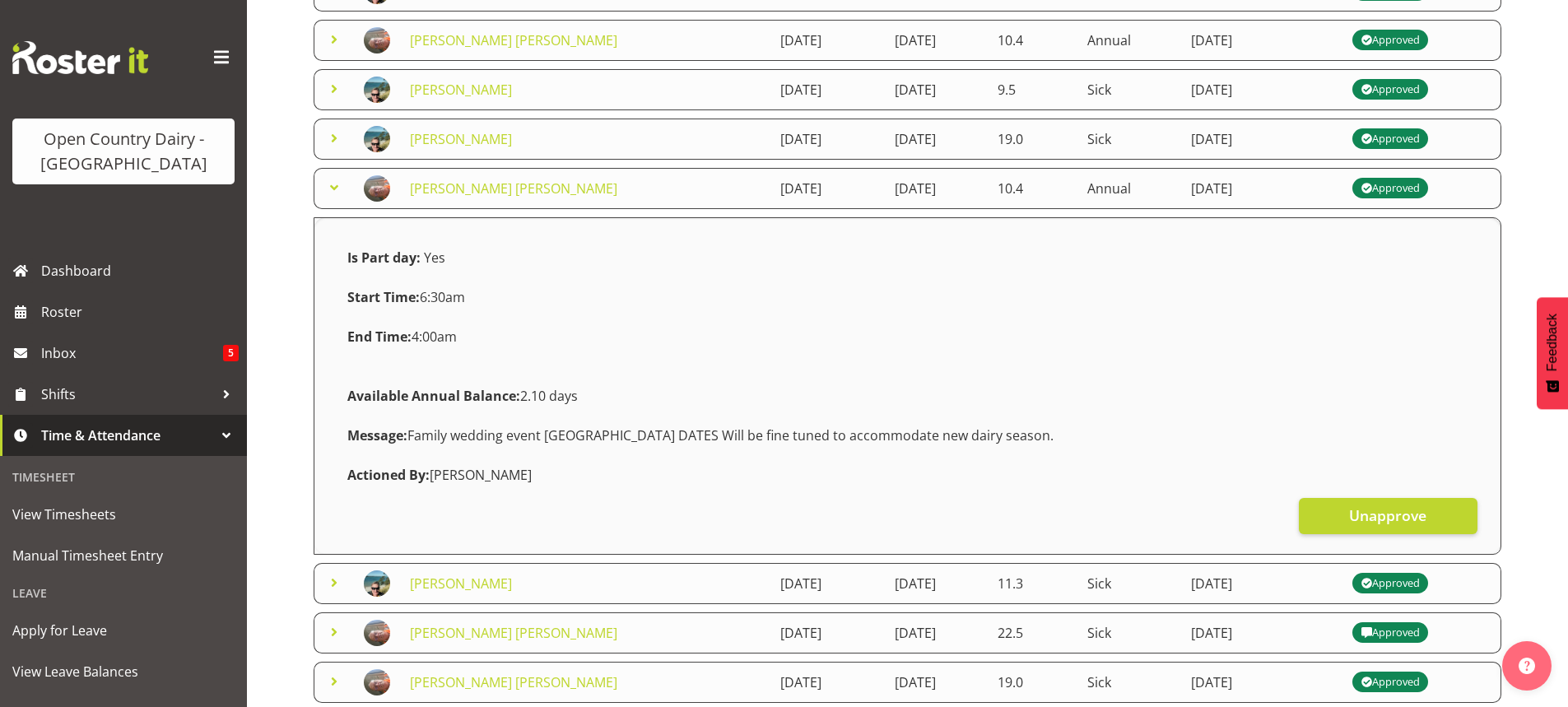
drag, startPoint x: 334, startPoint y: 186, endPoint x: 332, endPoint y: 197, distance: 11.2
click at [333, 186] on span at bounding box center [334, 188] width 20 height 20
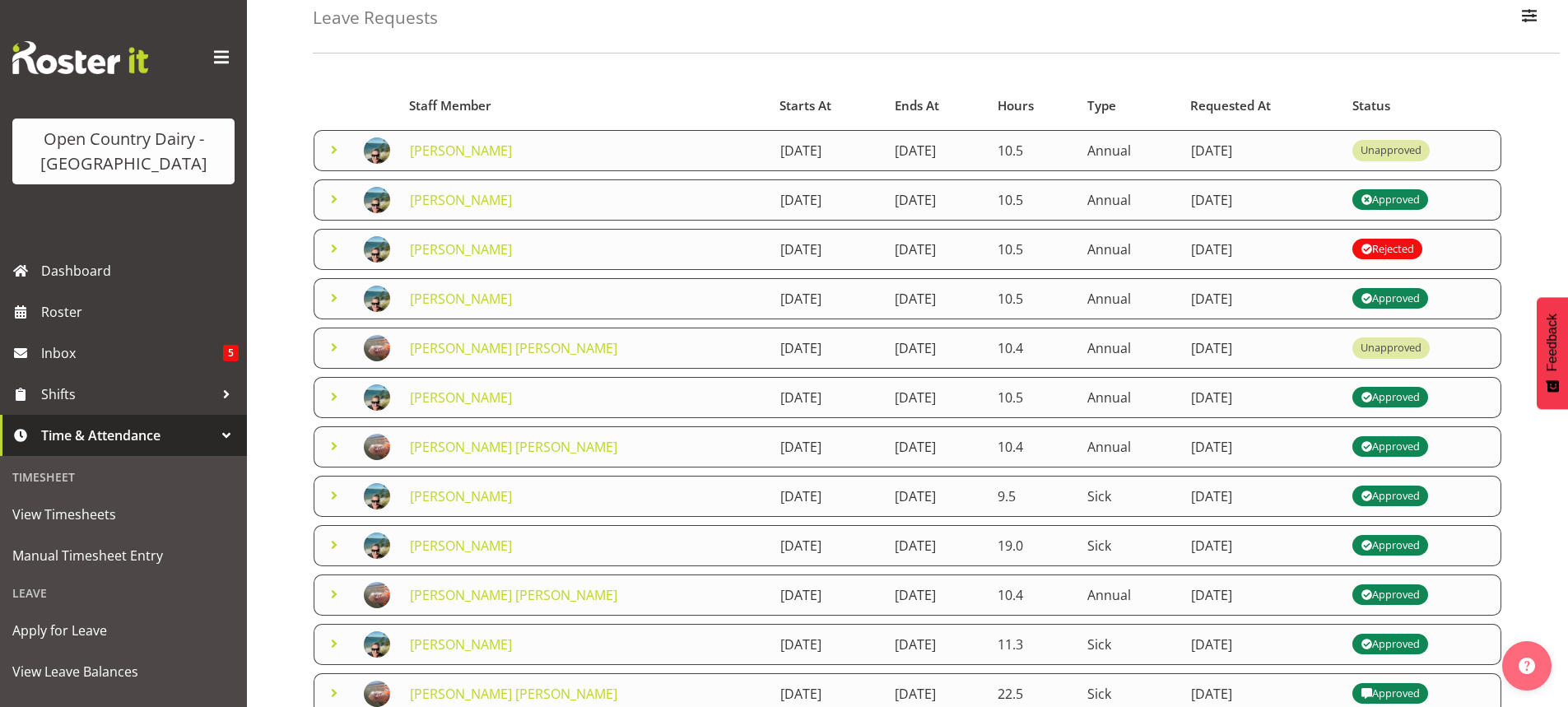
scroll to position [327, 0]
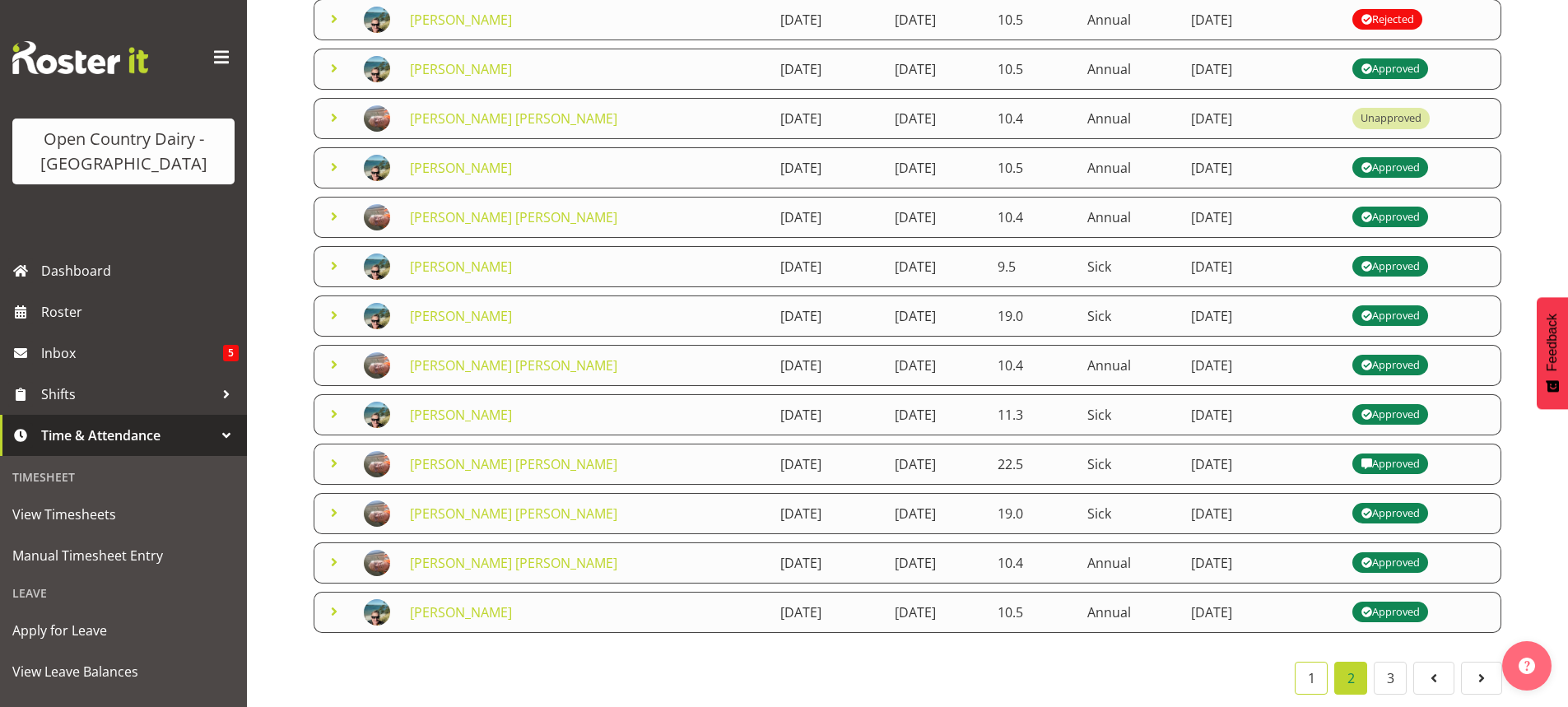
click at [1307, 667] on link "1" at bounding box center [1311, 678] width 33 height 33
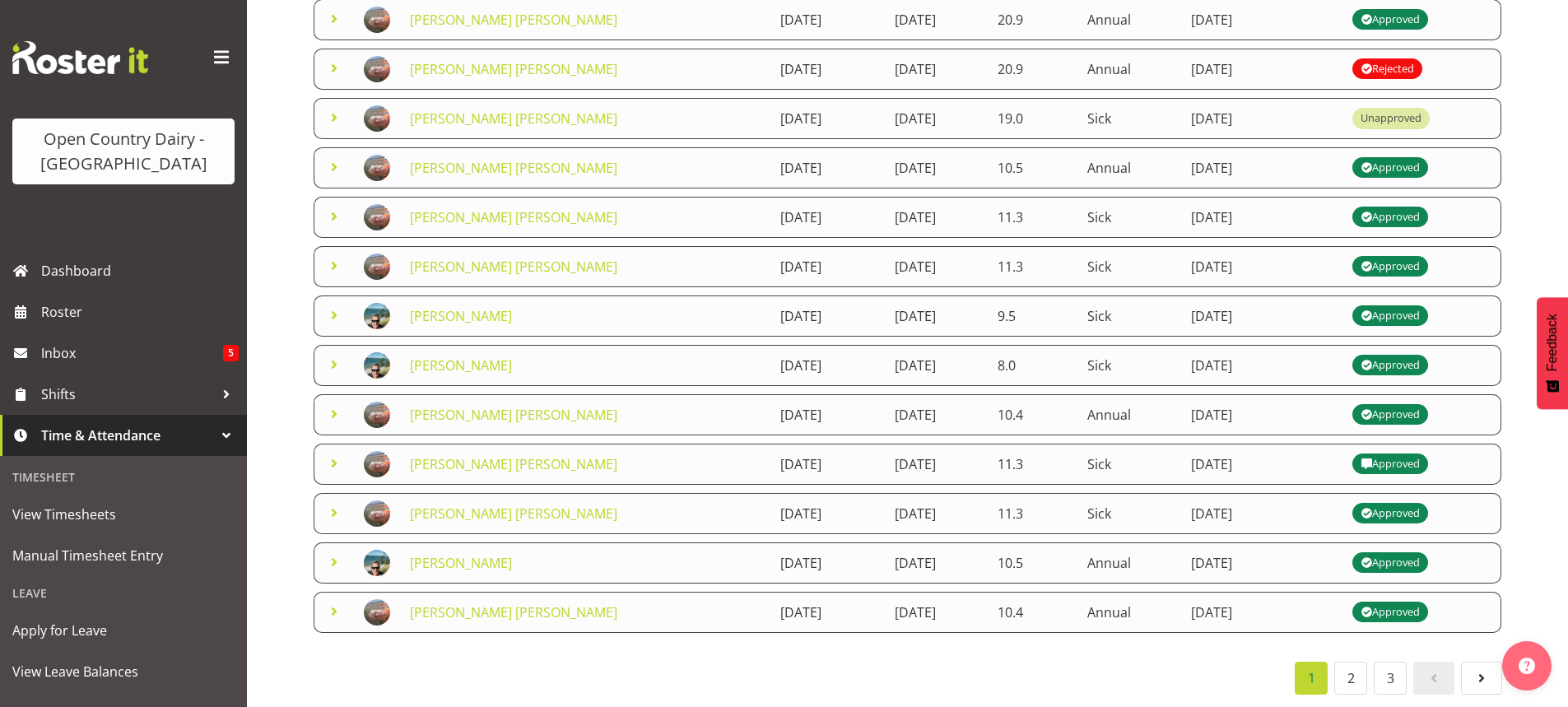
scroll to position [0, 0]
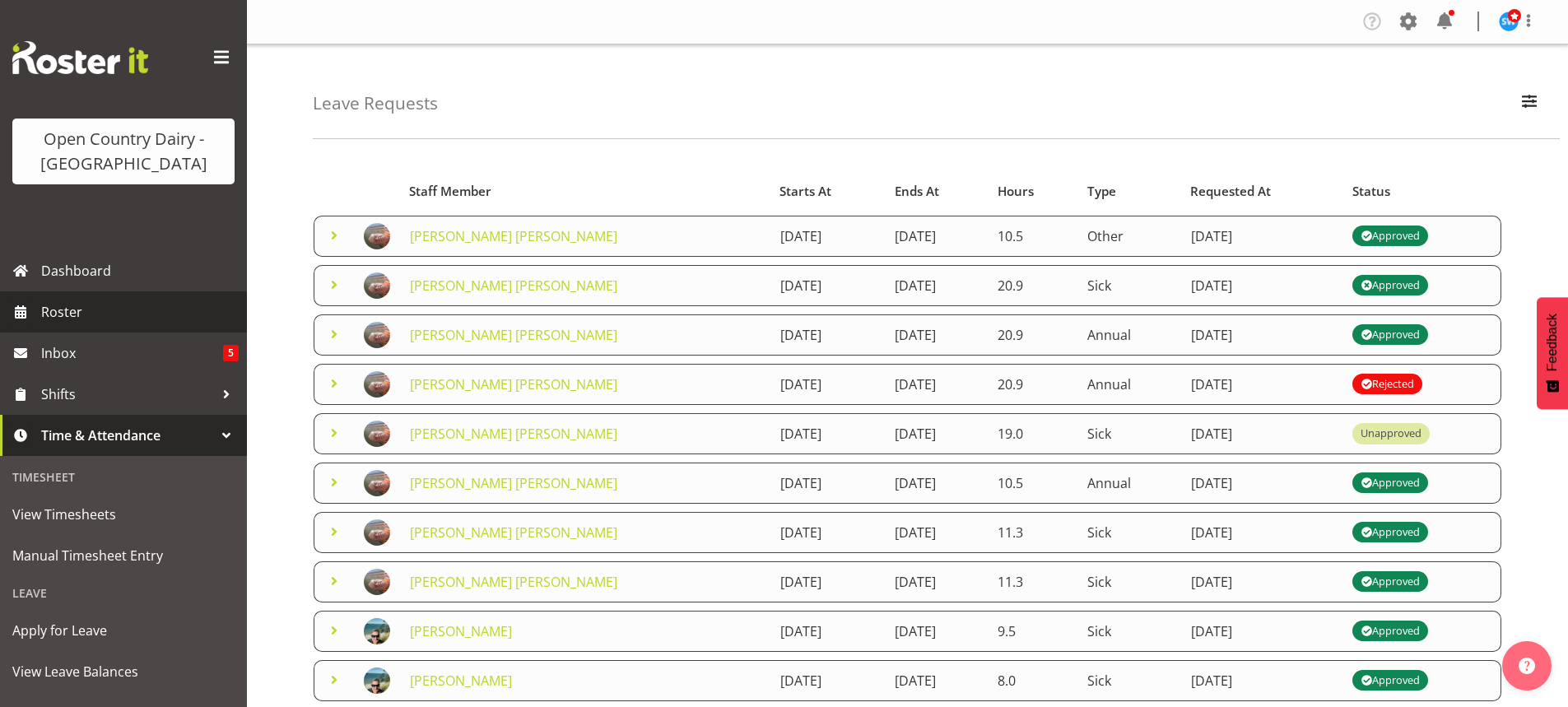
click at [50, 307] on span "Roster" at bounding box center [140, 312] width 197 height 25
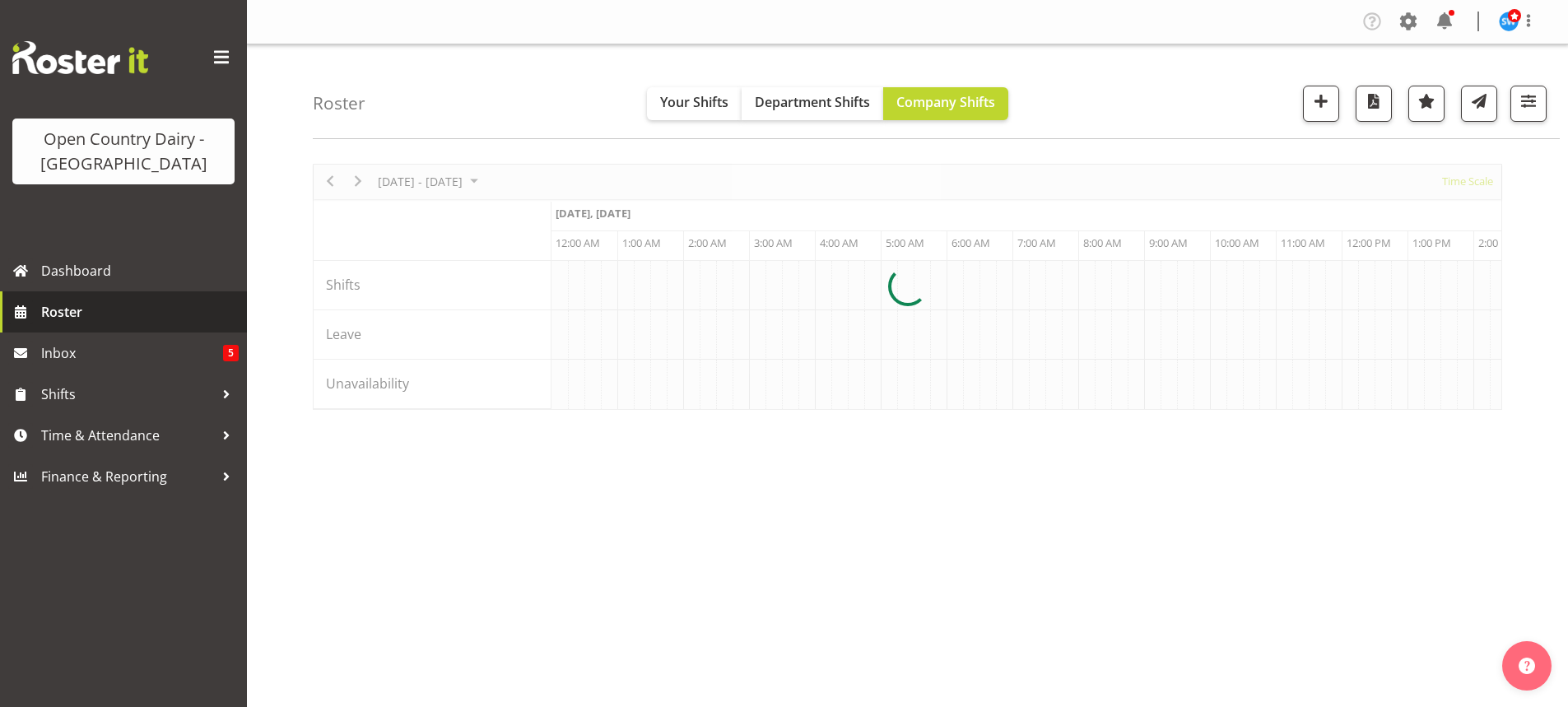
scroll to position [0, 4740]
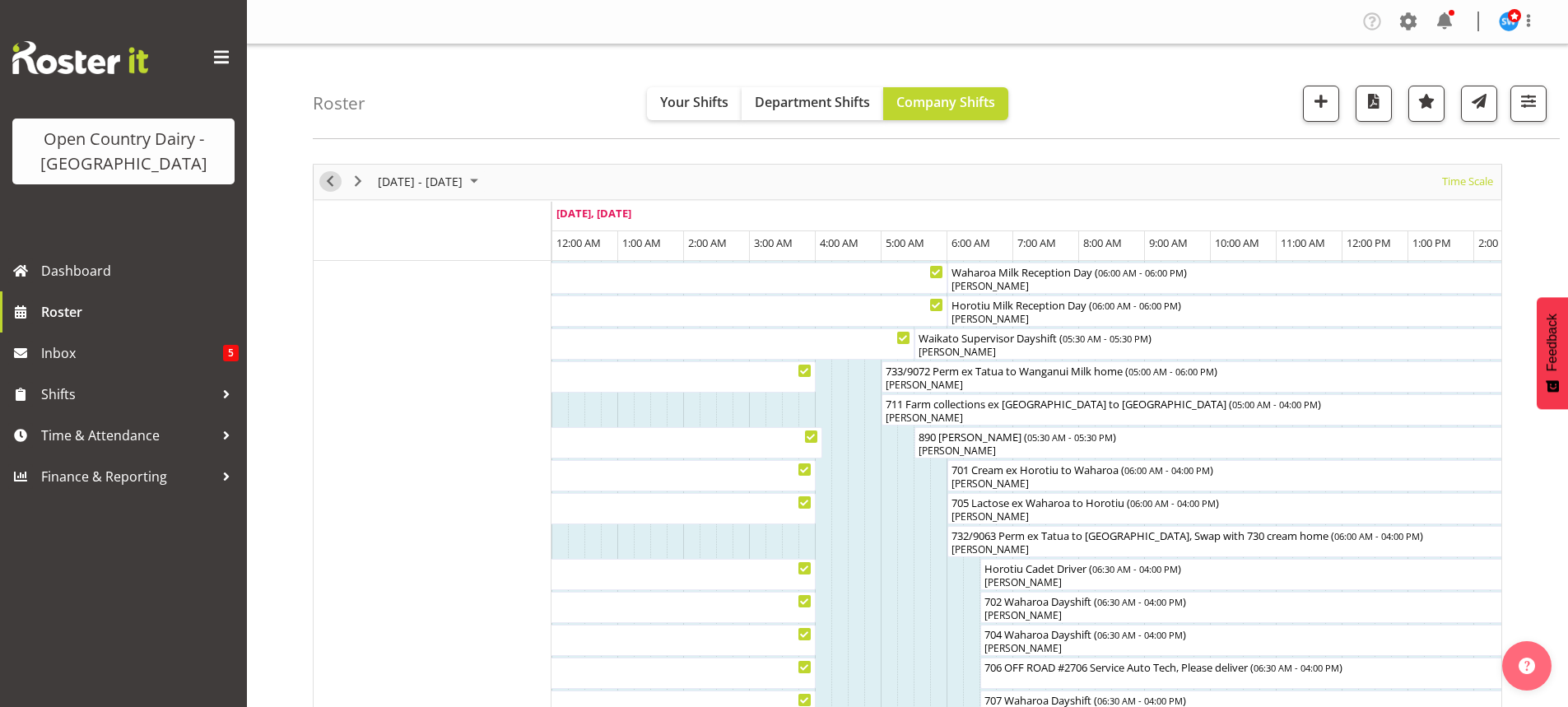
click at [332, 181] on span "Previous" at bounding box center [330, 181] width 20 height 20
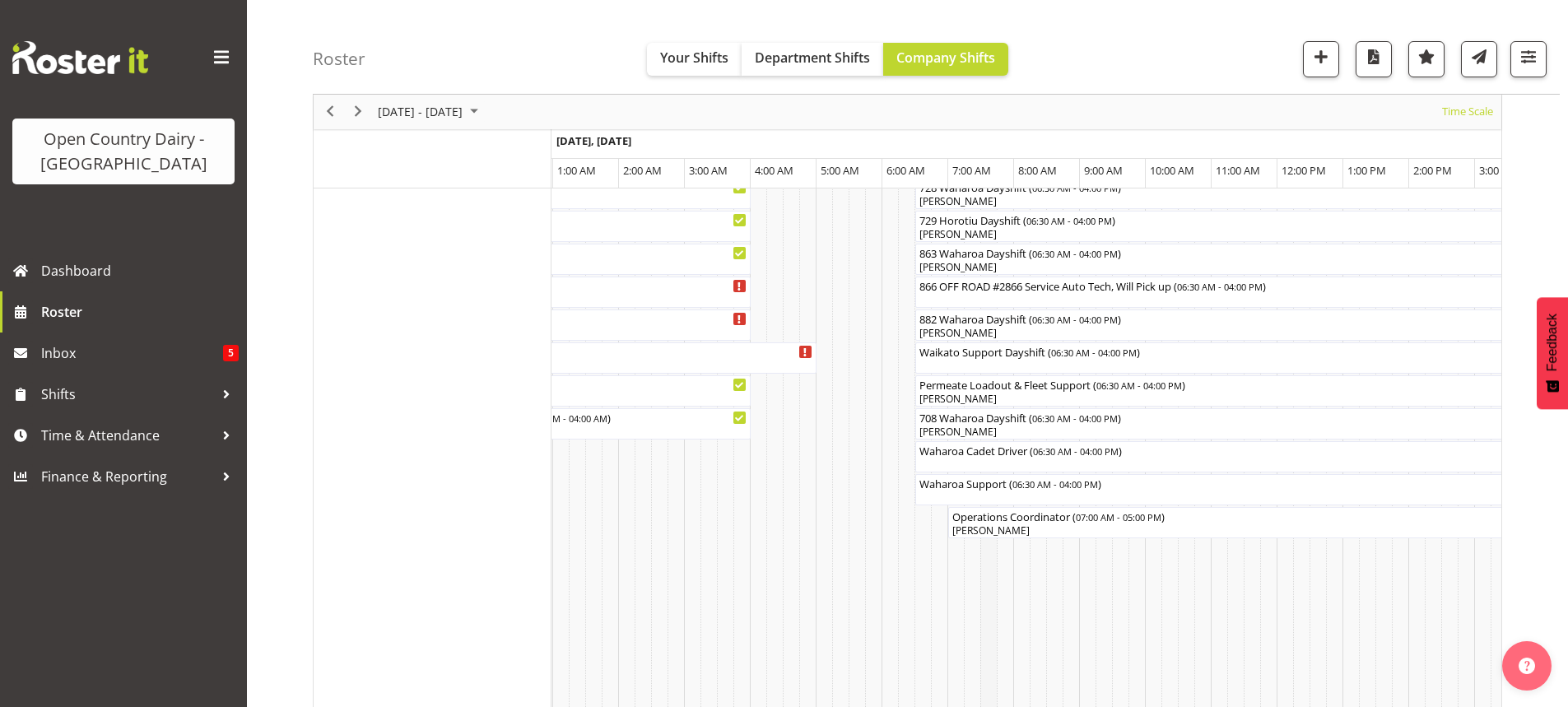
scroll to position [1175, 0]
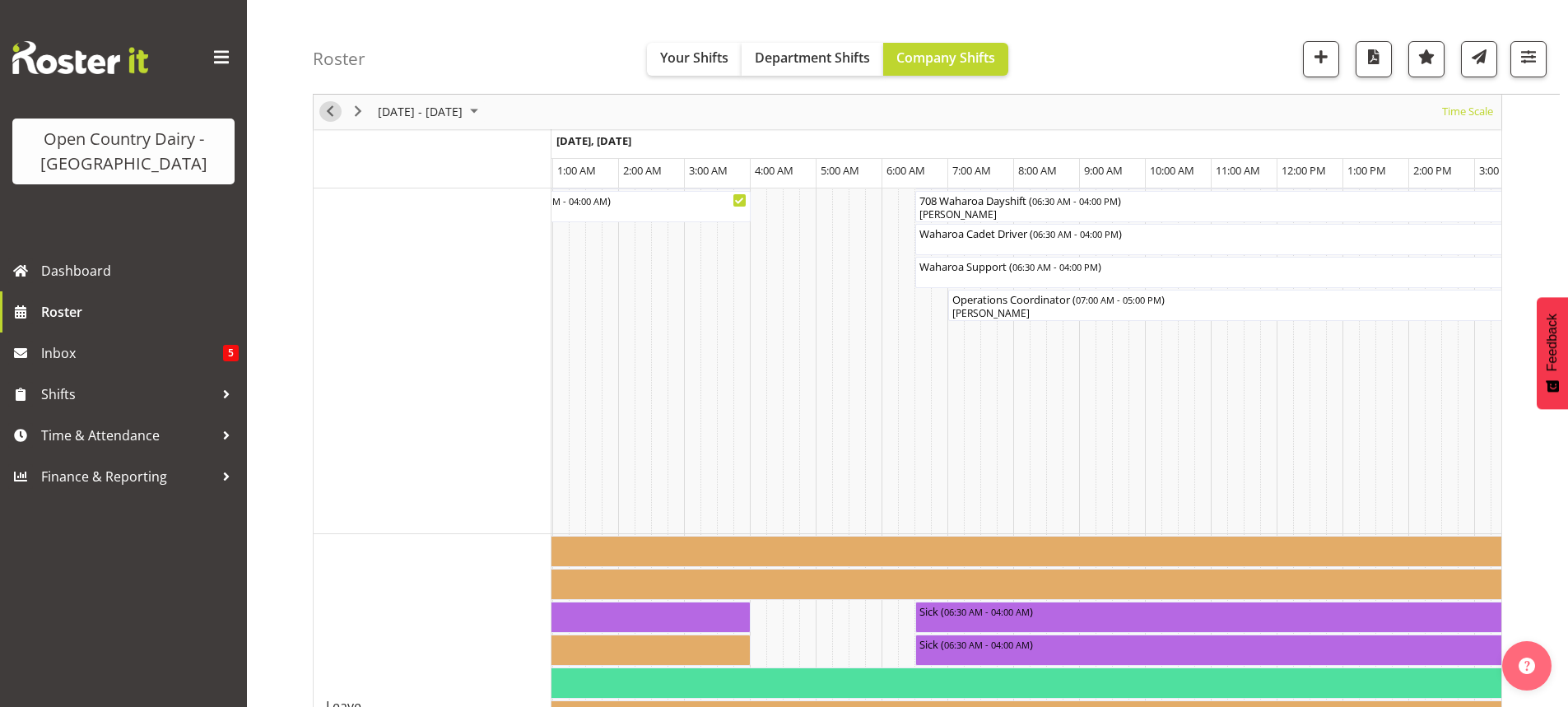
click at [326, 114] on span "Previous" at bounding box center [330, 112] width 20 height 20
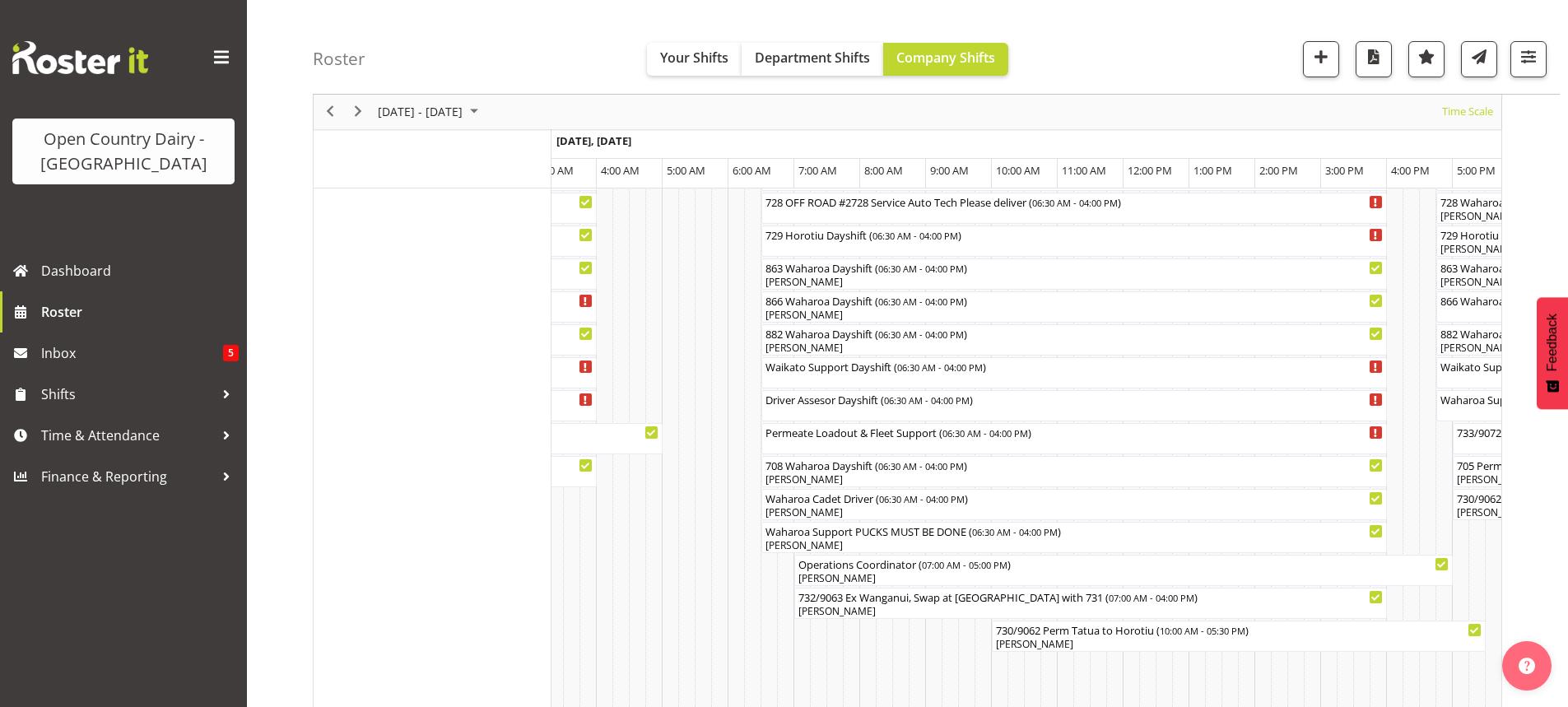
scroll to position [1142, 0]
